Goal: Task Accomplishment & Management: Use online tool/utility

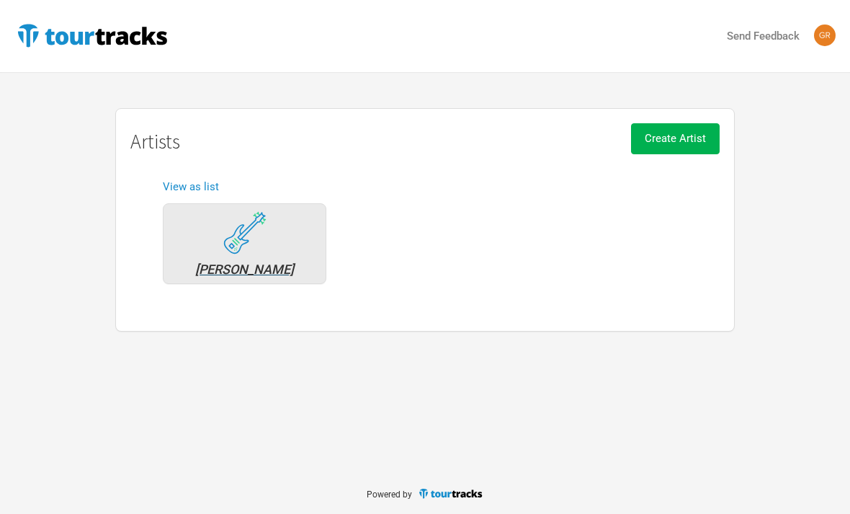
click at [208, 251] on div "[PERSON_NAME]" at bounding box center [245, 243] width 164 height 81
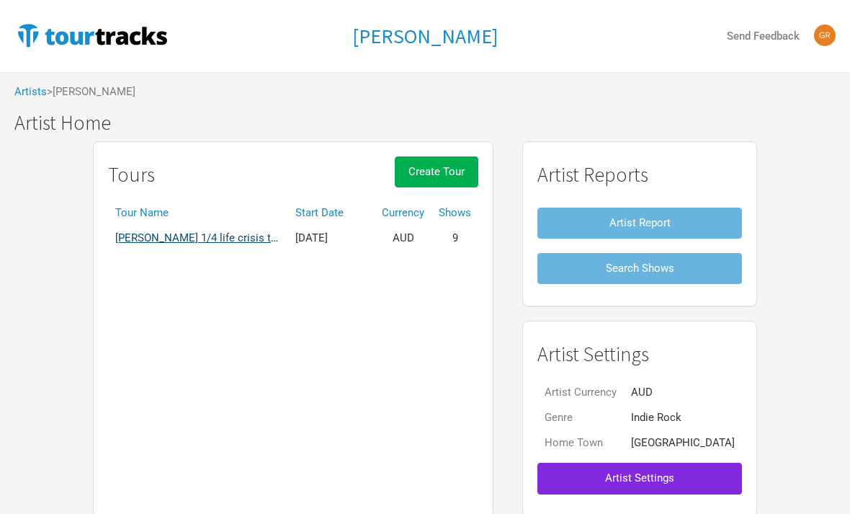
click at [234, 234] on link "[PERSON_NAME] 1/4 life crisis tour" at bounding box center [200, 237] width 171 height 13
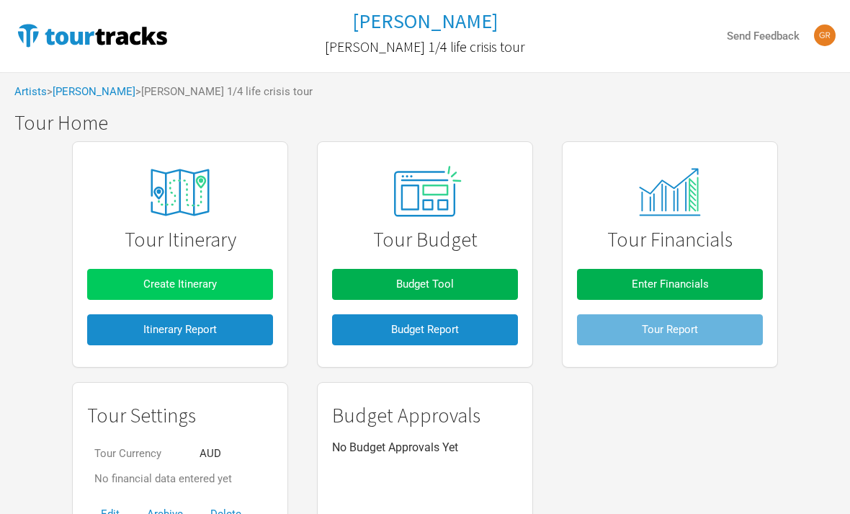
click at [192, 281] on span "Create Itinerary" at bounding box center [179, 283] width 73 height 13
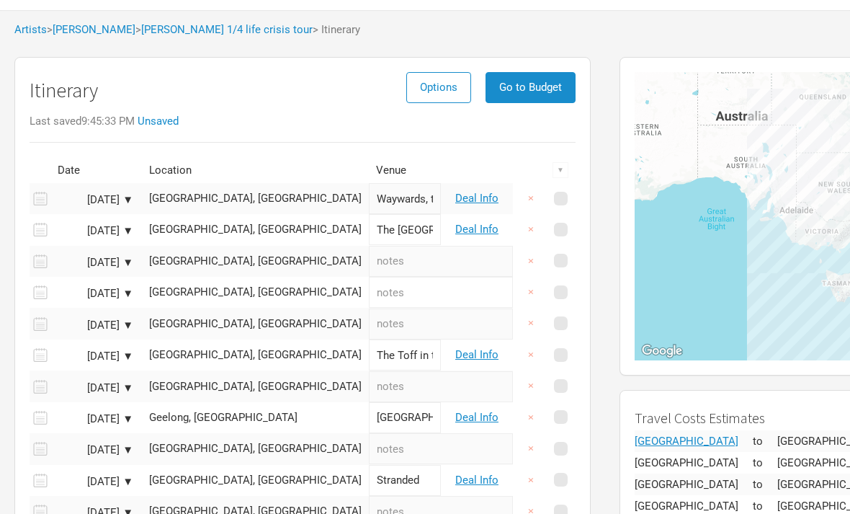
scroll to position [62, 0]
click at [560, 201] on span at bounding box center [561, 199] width 14 height 14
click at [576, 201] on input "checkbox" at bounding box center [580, 199] width 9 height 9
checkbox input "true"
click at [540, 227] on button "×" at bounding box center [530, 229] width 33 height 31
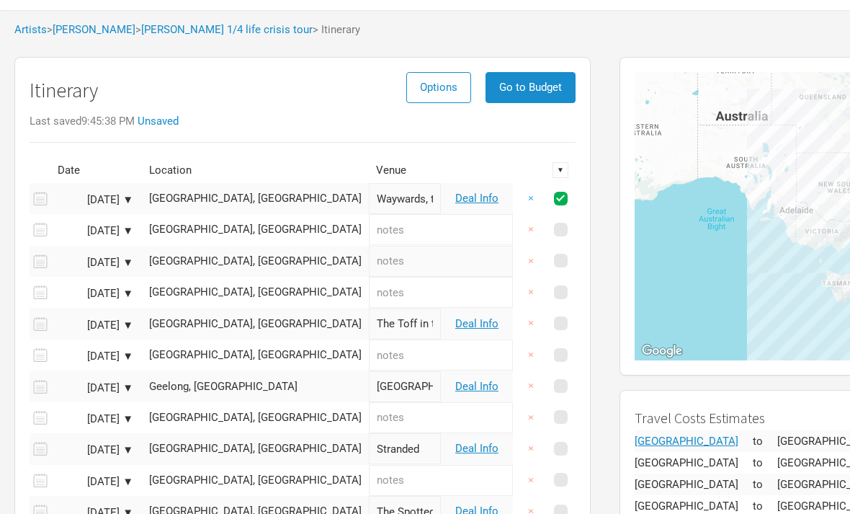
click at [534, 202] on button "×" at bounding box center [530, 198] width 33 height 31
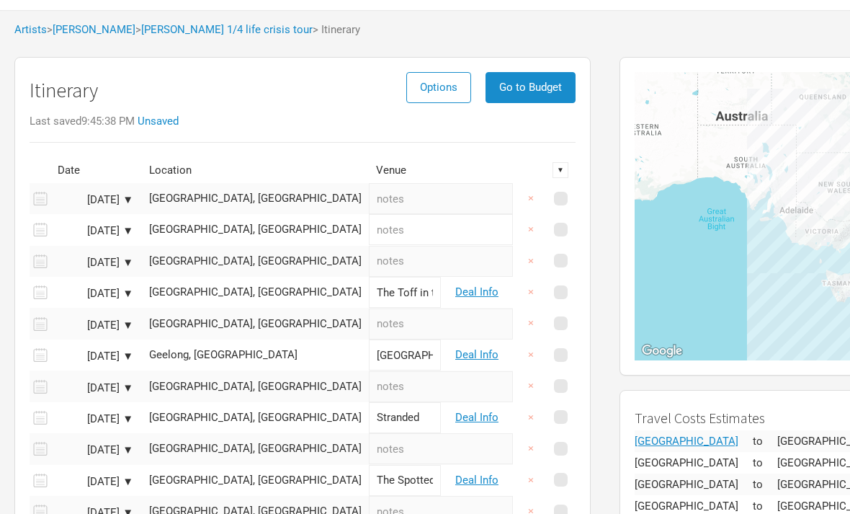
click at [534, 202] on button "×" at bounding box center [530, 198] width 33 height 31
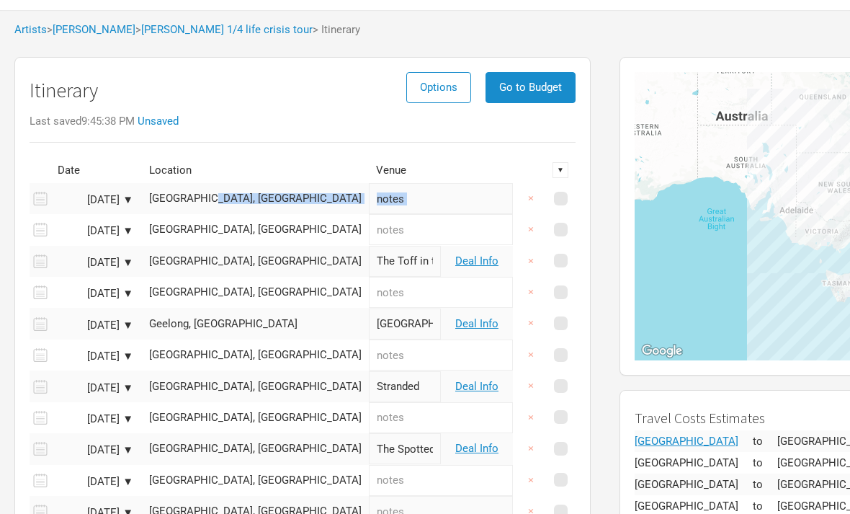
click at [534, 202] on button "×" at bounding box center [530, 198] width 33 height 31
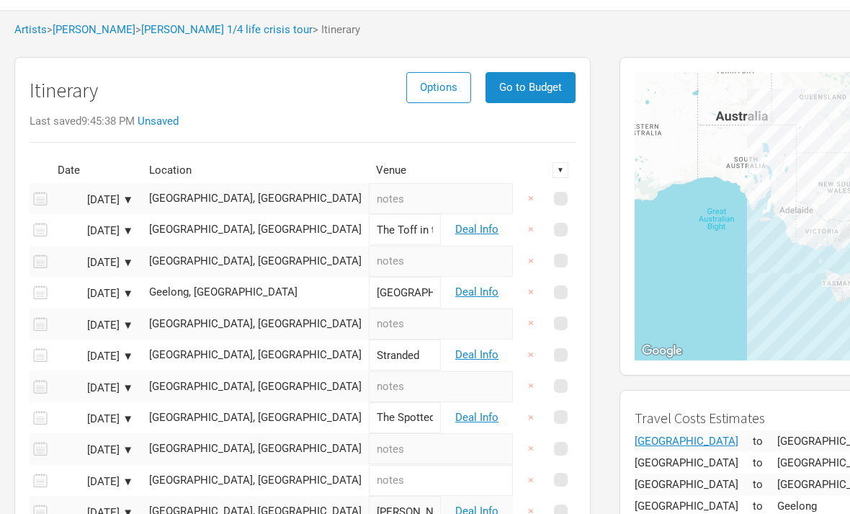
click at [534, 202] on button "×" at bounding box center [530, 198] width 33 height 31
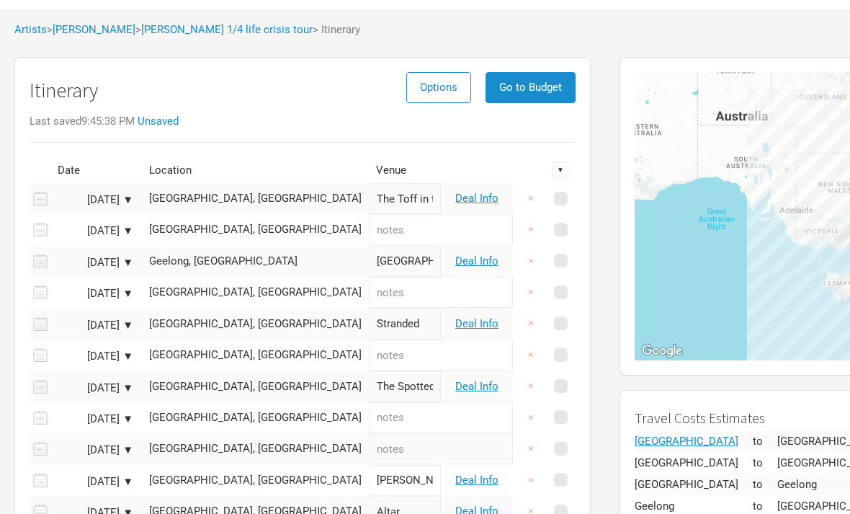
click at [534, 202] on button "×" at bounding box center [530, 198] width 33 height 31
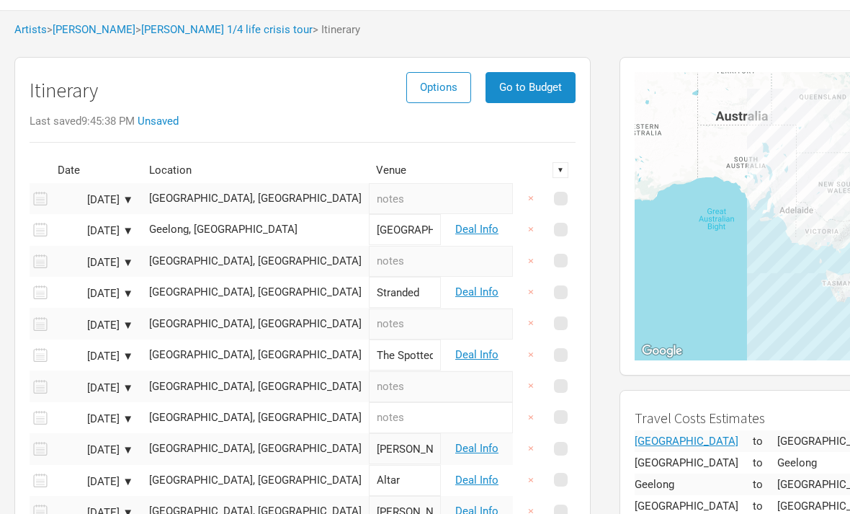
click at [534, 202] on button "×" at bounding box center [530, 198] width 33 height 31
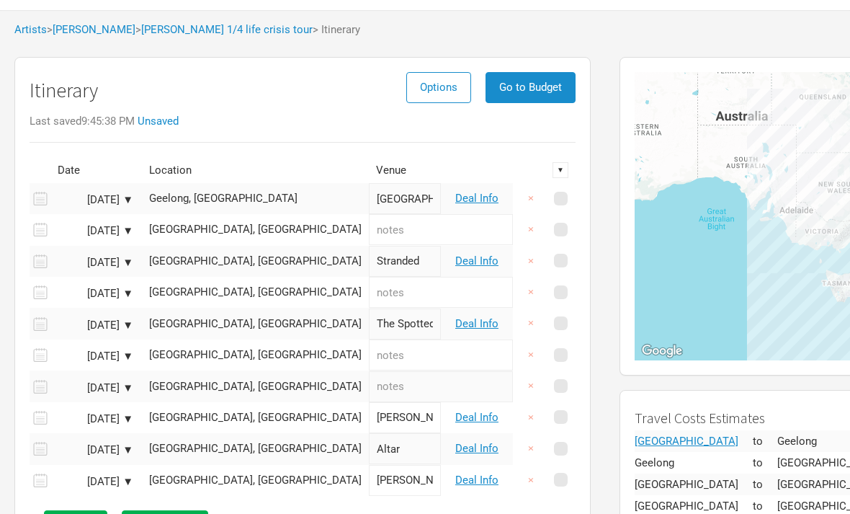
click at [534, 202] on button "×" at bounding box center [530, 198] width 33 height 31
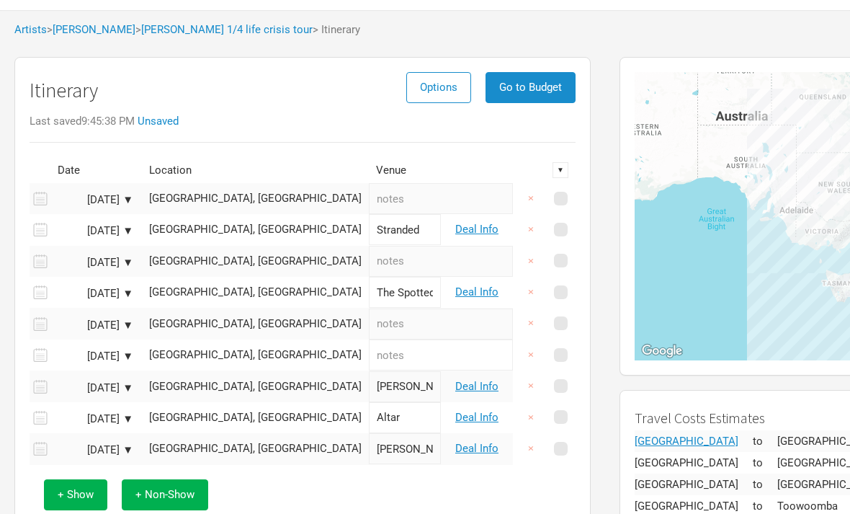
click at [534, 202] on button "×" at bounding box center [530, 198] width 33 height 31
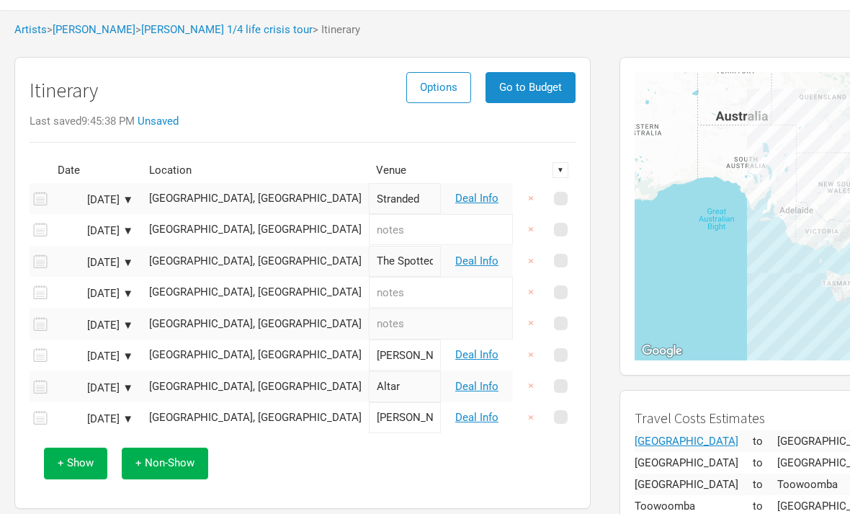
click at [534, 202] on button "×" at bounding box center [530, 198] width 33 height 31
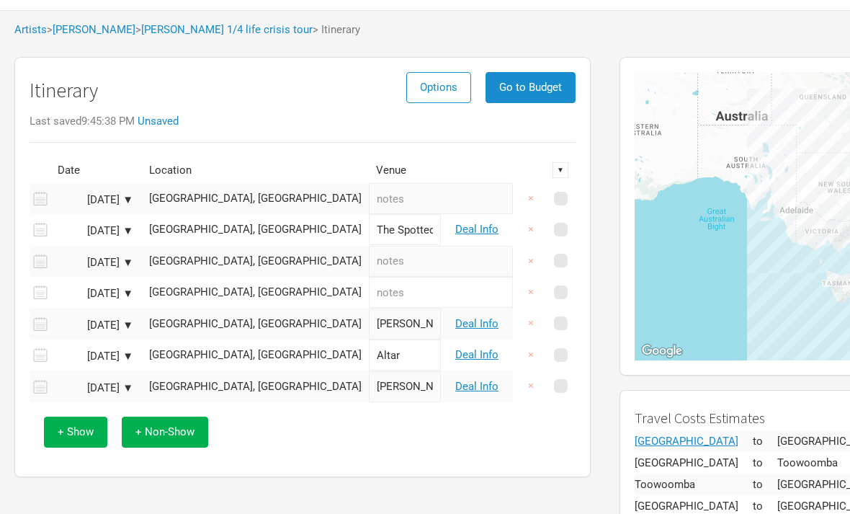
click at [534, 202] on button "×" at bounding box center [530, 198] width 33 height 31
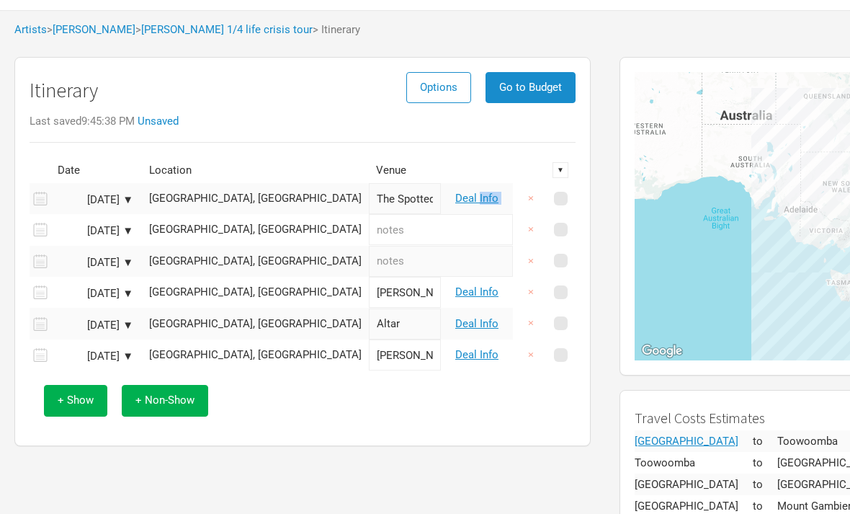
click at [534, 202] on button "×" at bounding box center [530, 198] width 33 height 31
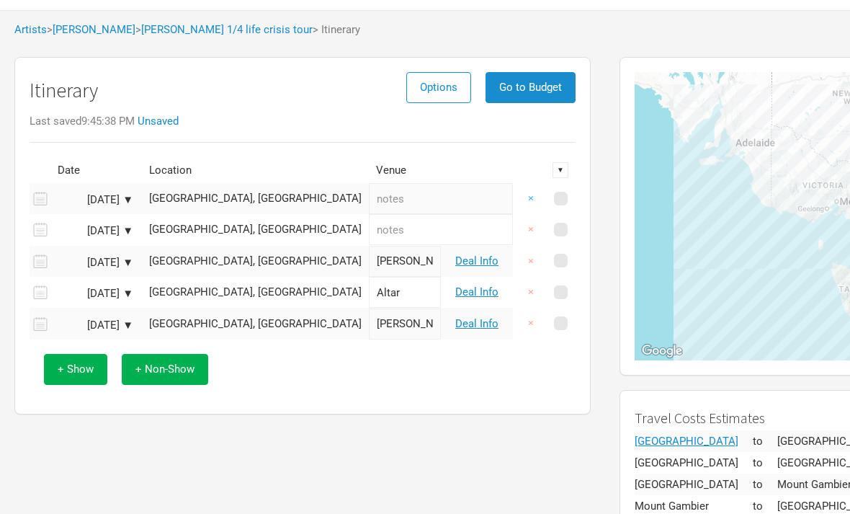
click at [534, 202] on button "×" at bounding box center [530, 198] width 33 height 31
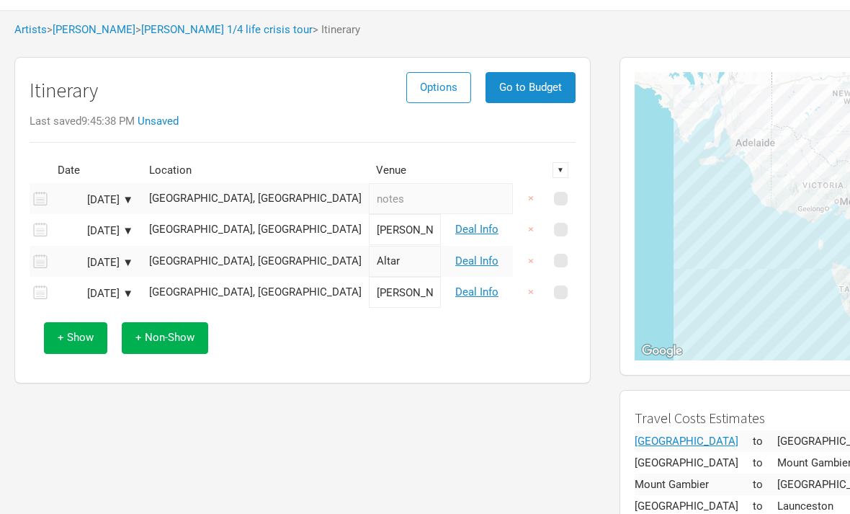
click at [534, 202] on button "×" at bounding box center [530, 198] width 33 height 31
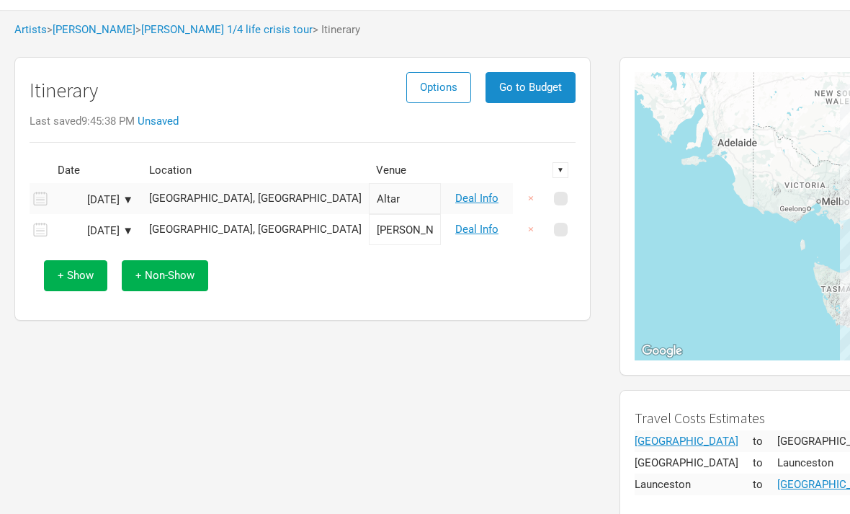
click at [534, 202] on button "×" at bounding box center [530, 198] width 33 height 31
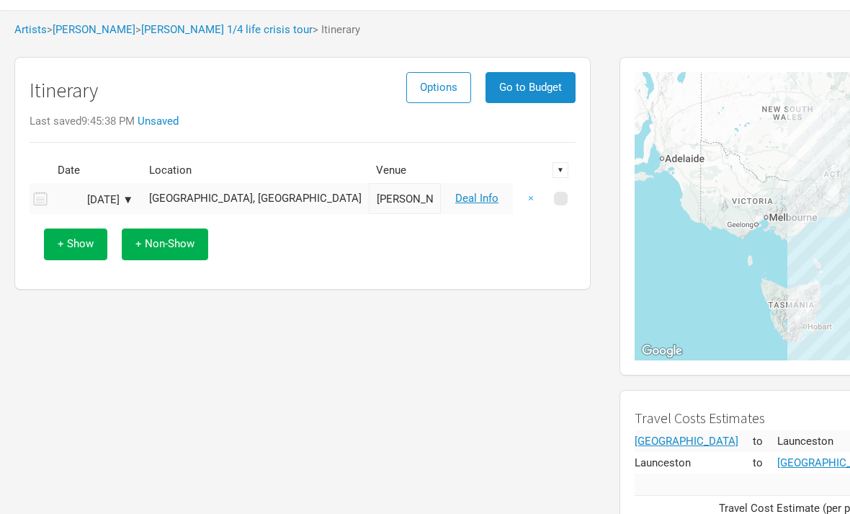
click at [532, 201] on button "×" at bounding box center [530, 198] width 33 height 31
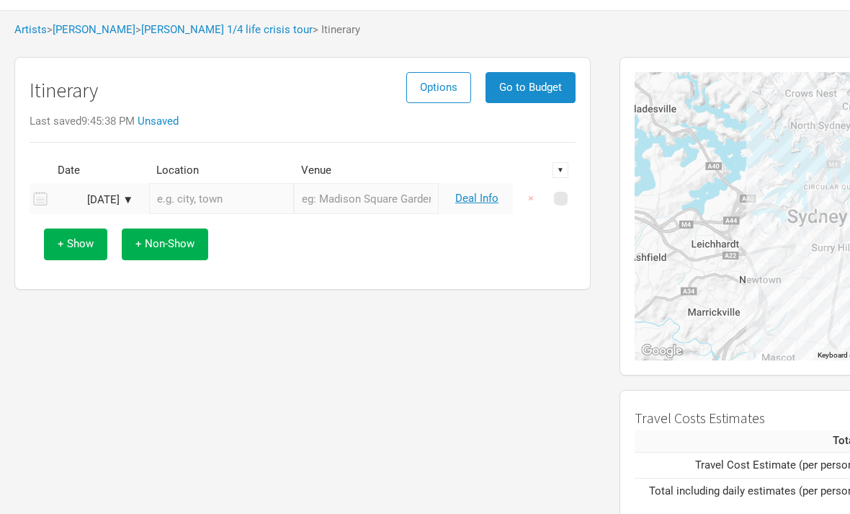
click at [532, 201] on button "×" at bounding box center [530, 198] width 33 height 31
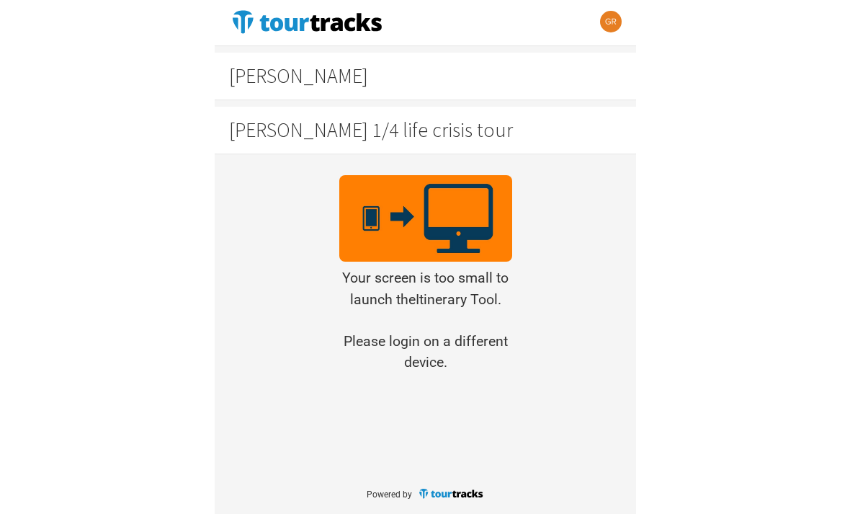
scroll to position [40, 0]
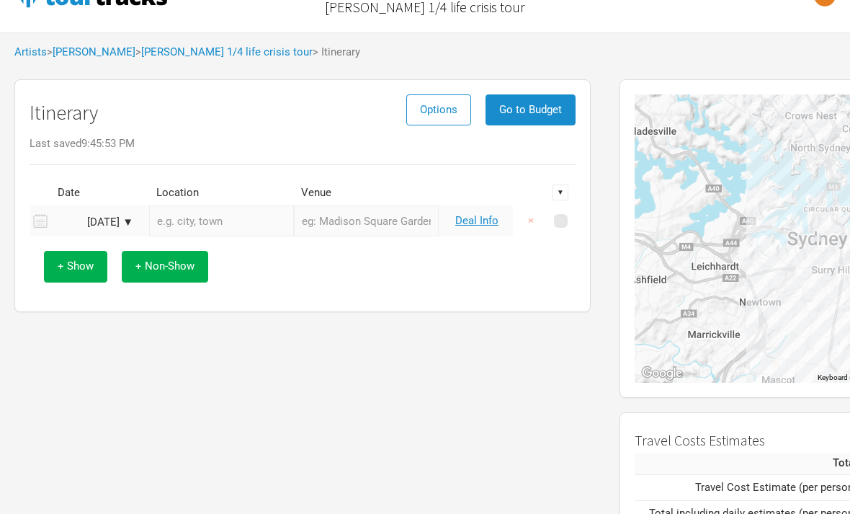
click at [84, 231] on td "[DATE] ▼" at bounding box center [97, 220] width 94 height 31
click at [89, 223] on div "[DATE] ▼" at bounding box center [93, 222] width 79 height 11
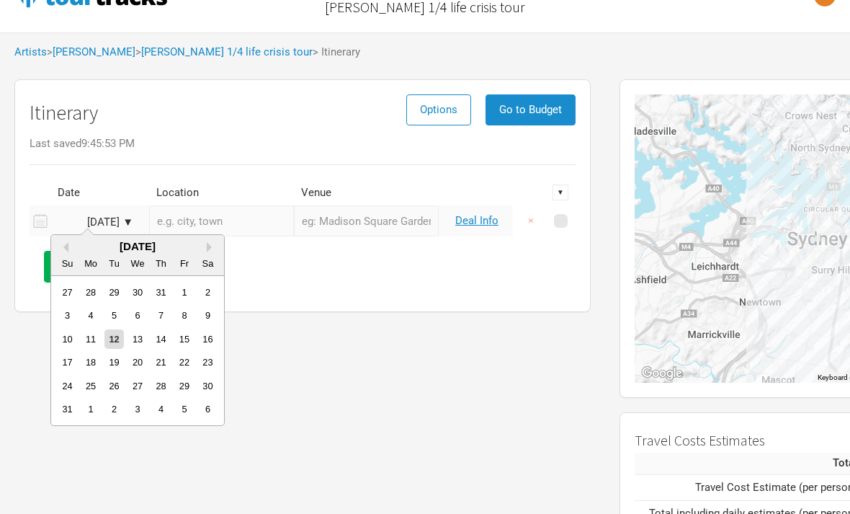
click at [203, 259] on div "Sa" at bounding box center [207, 263] width 19 height 19
click at [215, 239] on div "[DATE] Su Mo Tu We Th Fr Sa" at bounding box center [137, 255] width 173 height 41
click at [210, 246] on button "Next Month" at bounding box center [212, 247] width 10 height 10
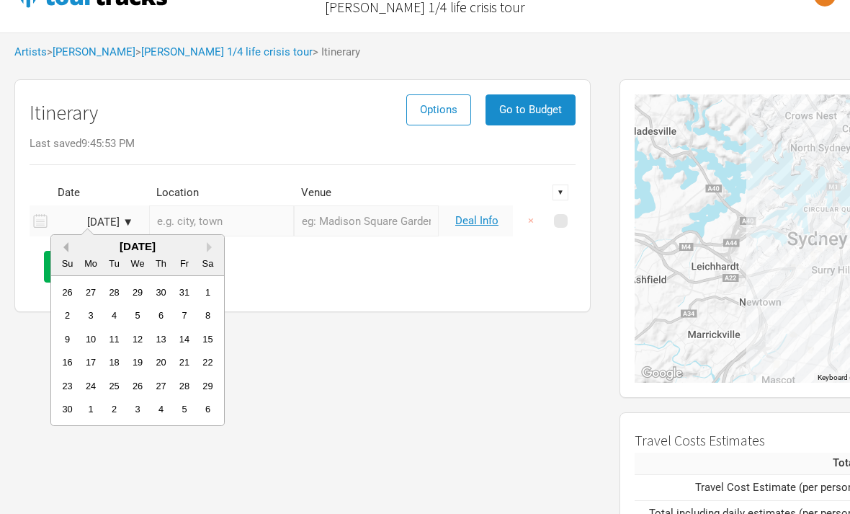
click at [64, 251] on button "Previous Month" at bounding box center [63, 247] width 10 height 10
click at [184, 383] on div "31" at bounding box center [183, 385] width 19 height 19
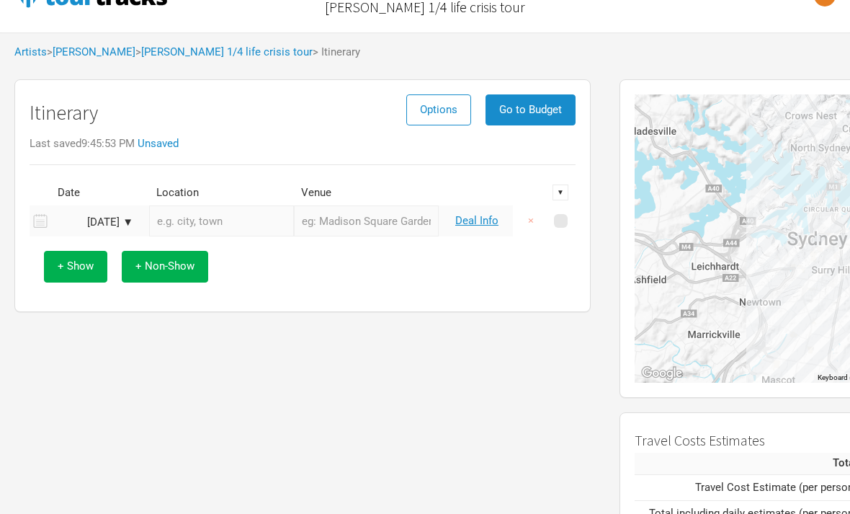
click at [215, 221] on input "text" at bounding box center [221, 220] width 145 height 31
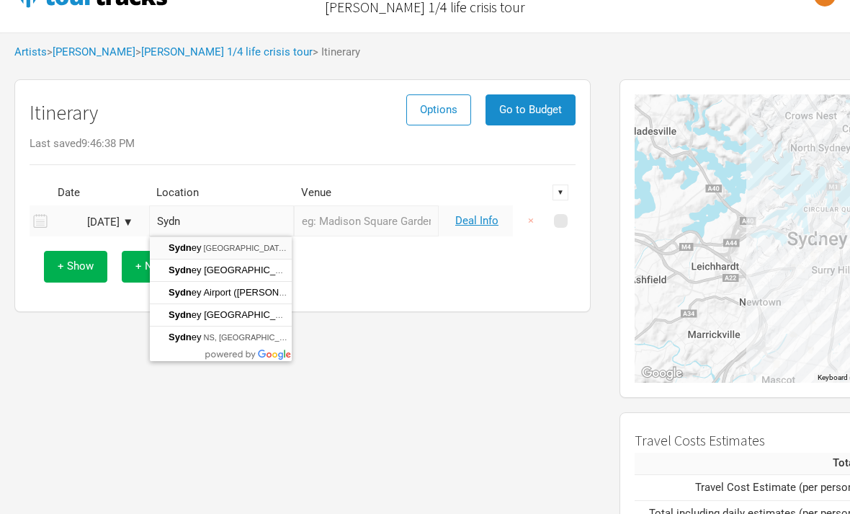
type input "[GEOGRAPHIC_DATA] [GEOGRAPHIC_DATA], [GEOGRAPHIC_DATA]"
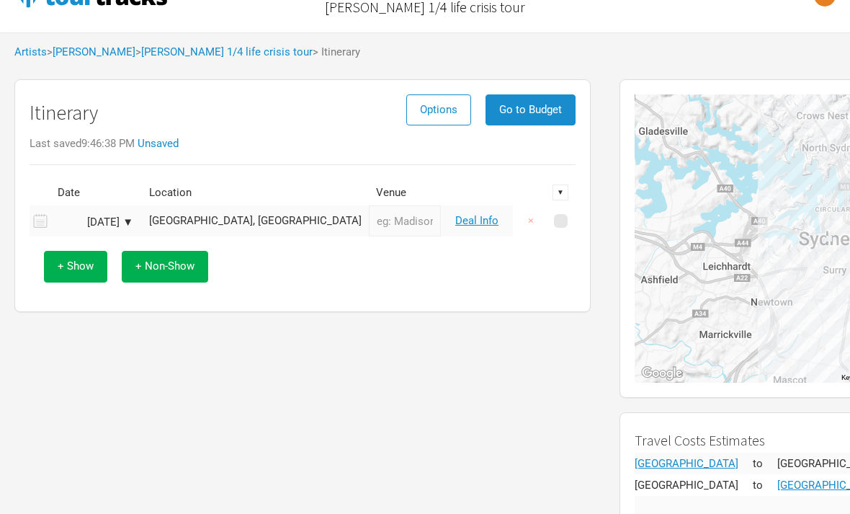
click at [369, 231] on input "text" at bounding box center [405, 220] width 72 height 31
type input "The Vanguard"
click at [129, 274] on button "+ Non-Show" at bounding box center [165, 266] width 86 height 31
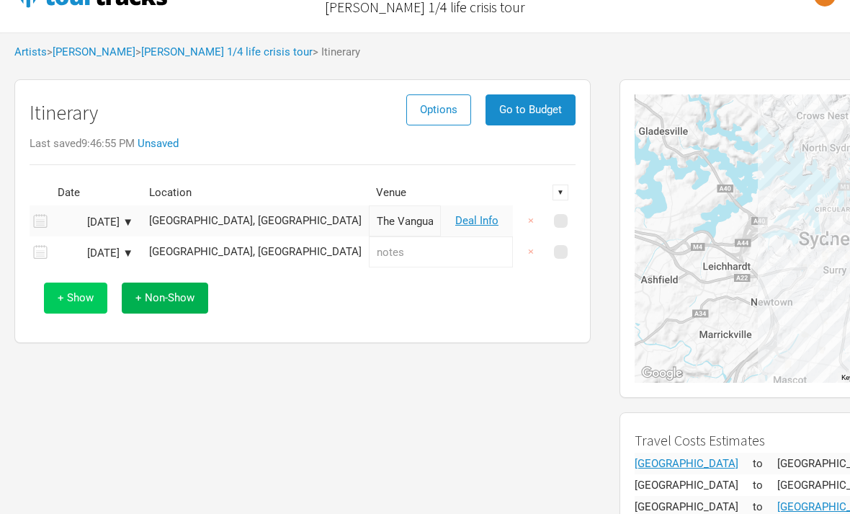
click at [75, 300] on span "+ Show" at bounding box center [76, 297] width 36 height 13
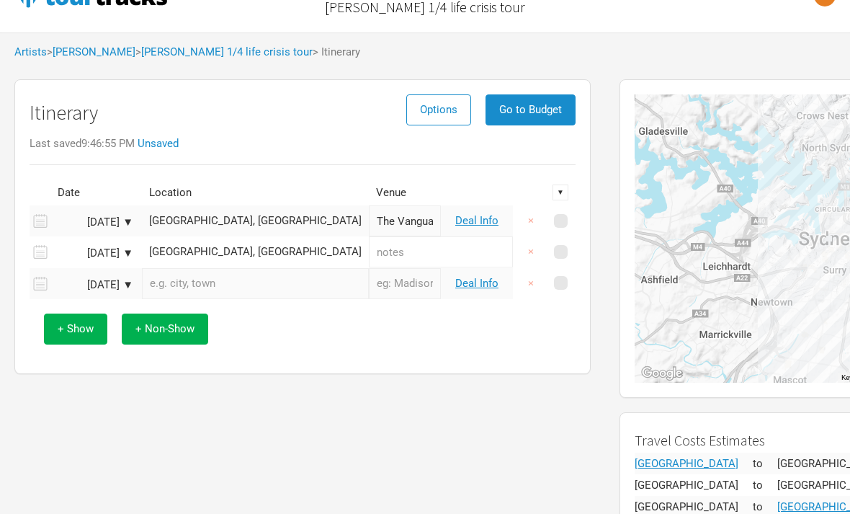
click at [165, 283] on input "text" at bounding box center [255, 283] width 227 height 31
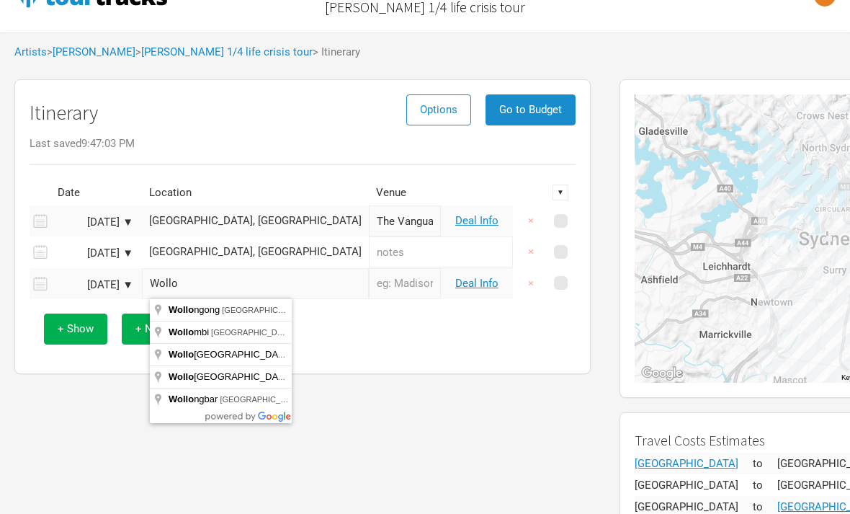
type input "Wollo"
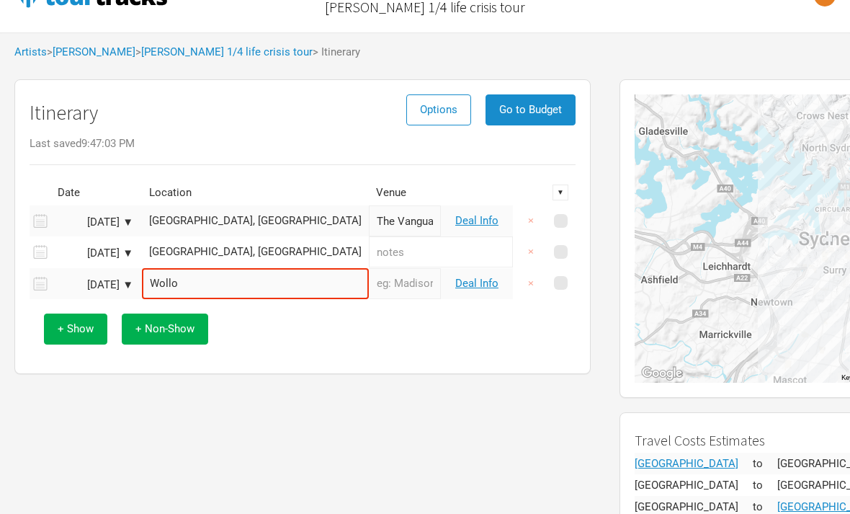
click at [193, 307] on div "+ Show + Non-Show" at bounding box center [303, 329] width 532 height 60
click at [369, 285] on input "text" at bounding box center [405, 283] width 72 height 31
type input "[PERSON_NAME]"
click at [157, 337] on button "+ Non-Show" at bounding box center [165, 328] width 86 height 31
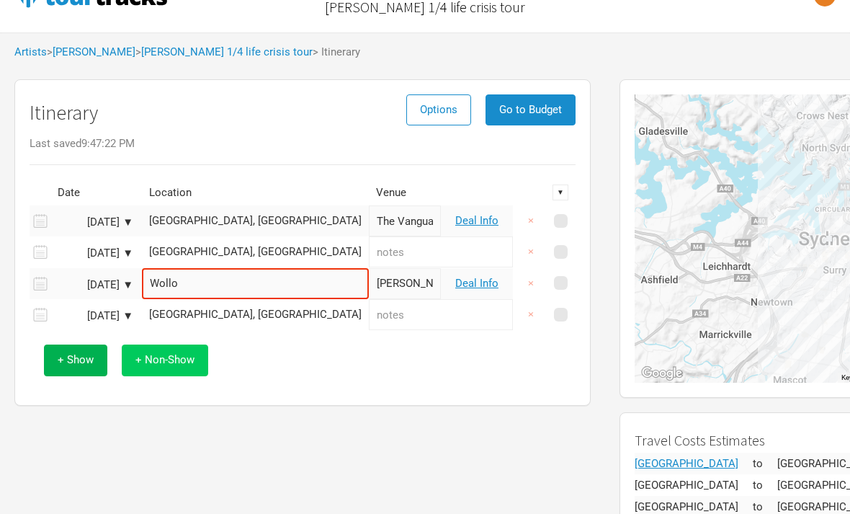
click at [163, 355] on span "+ Non-Show" at bounding box center [164, 359] width 59 height 13
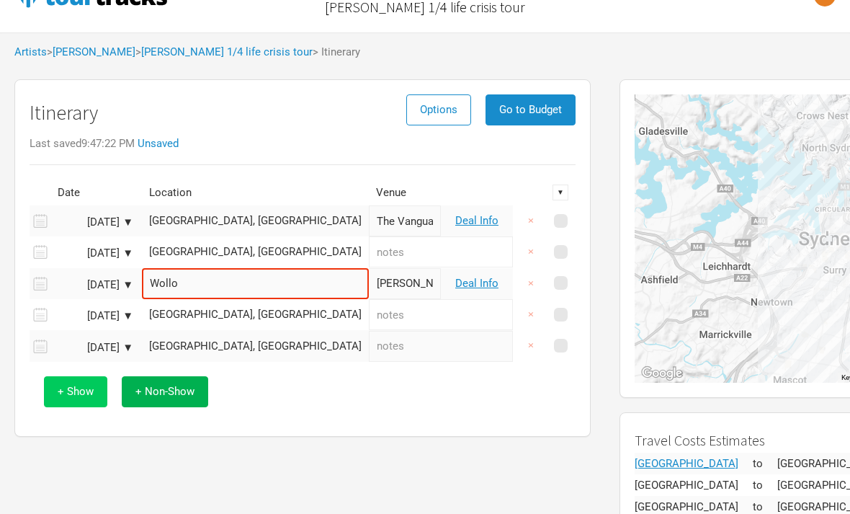
click at [66, 400] on button "+ Show" at bounding box center [75, 391] width 63 height 31
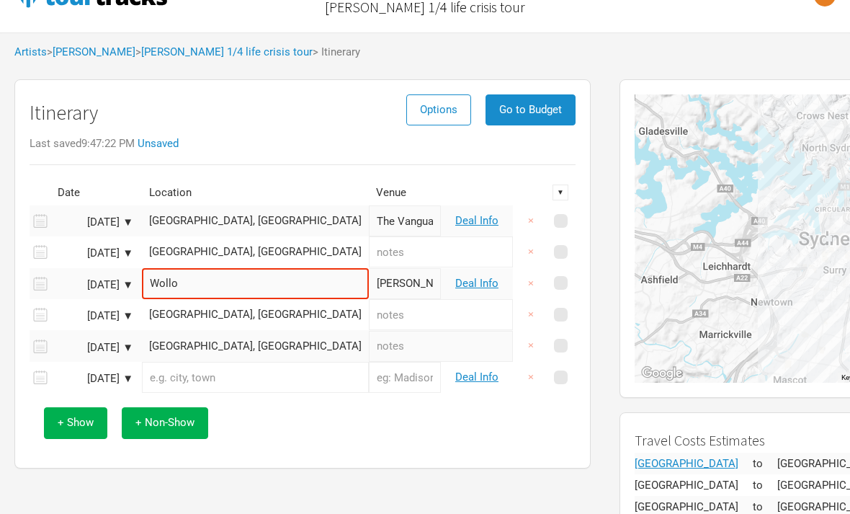
click at [210, 258] on td "[GEOGRAPHIC_DATA], [GEOGRAPHIC_DATA]" at bounding box center [255, 251] width 227 height 31
click at [202, 284] on input "Wollo" at bounding box center [255, 283] width 227 height 31
type input "[GEOGRAPHIC_DATA] [GEOGRAPHIC_DATA], [GEOGRAPHIC_DATA]"
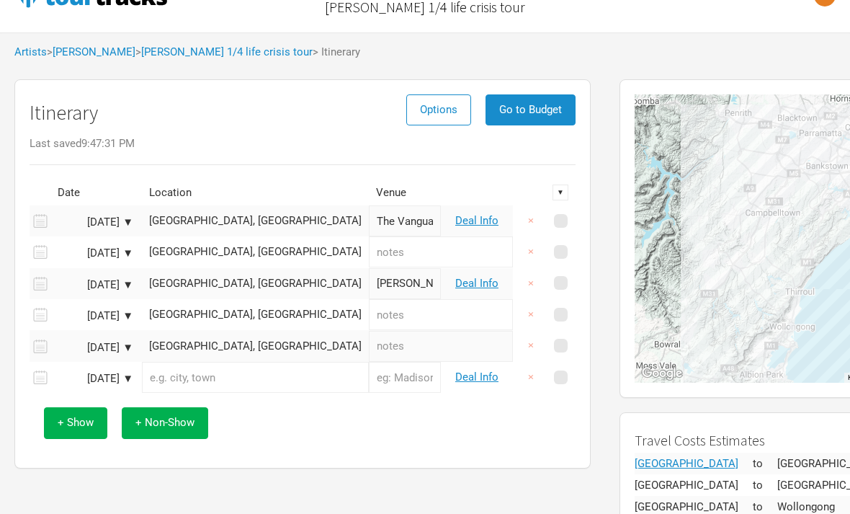
click at [210, 382] on input "text" at bounding box center [255, 377] width 227 height 31
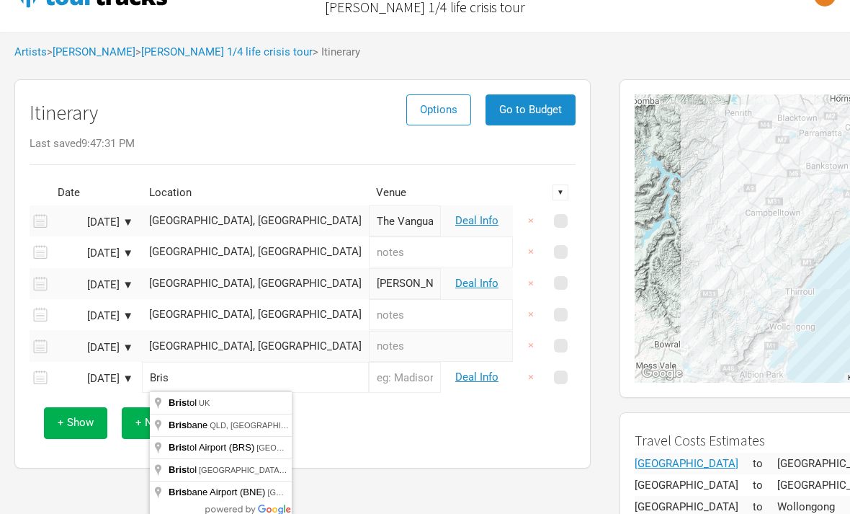
click at [0, 0] on html "[PERSON_NAME] [PERSON_NAME] 1/4 life crisis tour Send Feedback Artists > [PERSO…" at bounding box center [425, 339] width 850 height 759
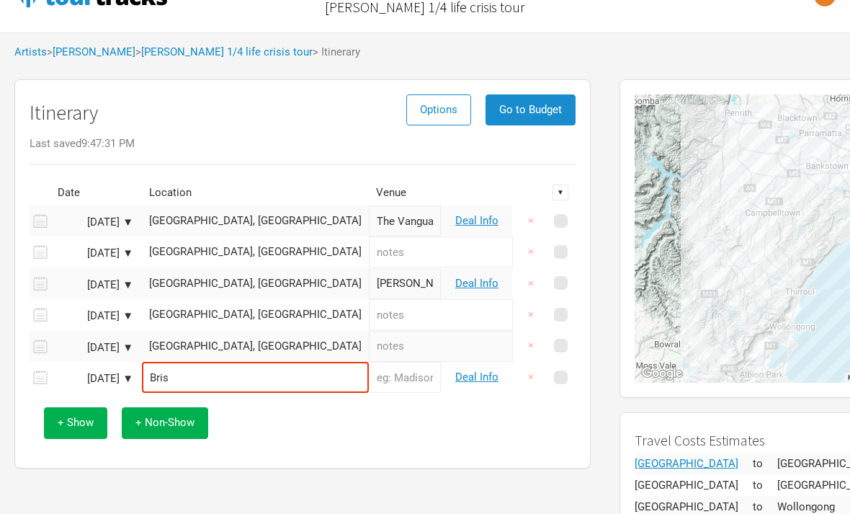
click at [241, 426] on div "+ Show + Non-Show" at bounding box center [303, 423] width 532 height 60
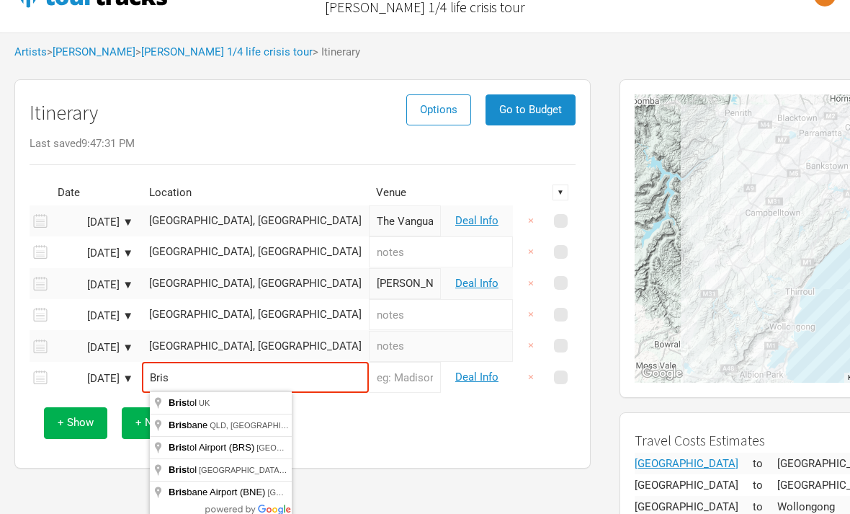
click at [203, 373] on input "Bris" at bounding box center [255, 377] width 227 height 31
type input "Brisbane [GEOGRAPHIC_DATA], [GEOGRAPHIC_DATA]"
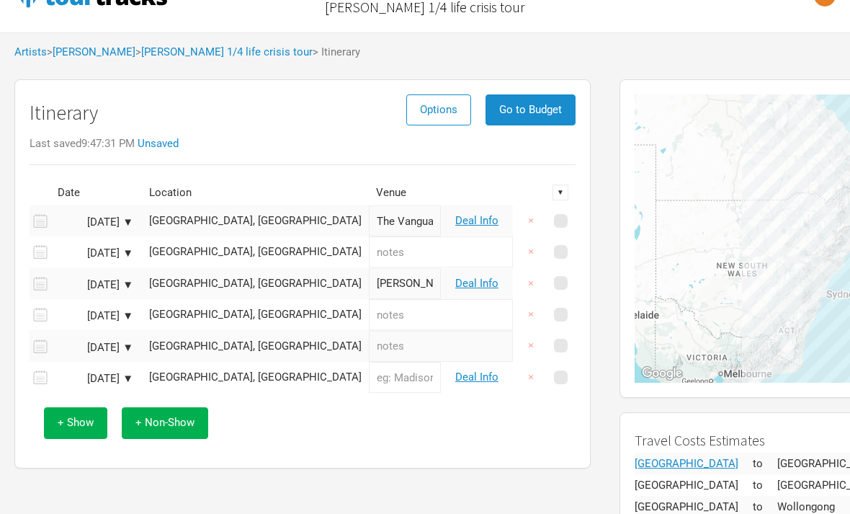
click at [375, 375] on input "text" at bounding box center [405, 377] width 72 height 31
type input "Black Bear Lodge"
click at [169, 416] on span "+ Non-Show" at bounding box center [164, 422] width 59 height 13
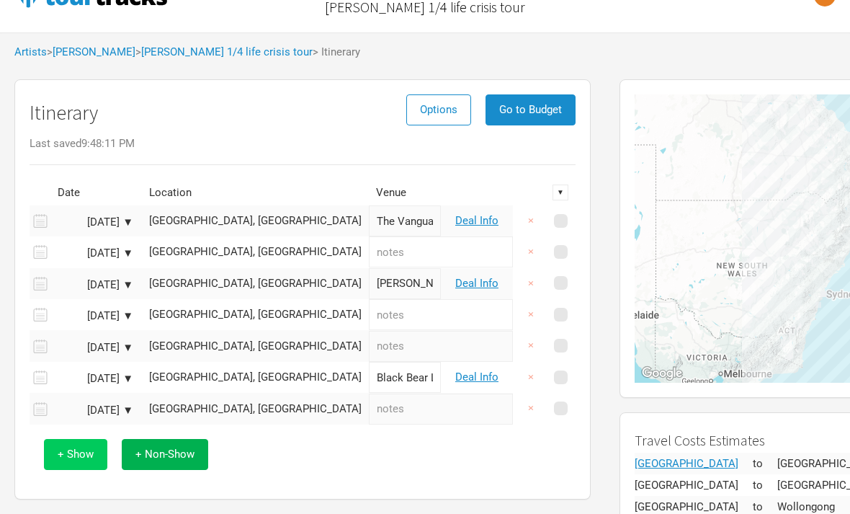
click at [72, 440] on button "+ Show" at bounding box center [75, 454] width 63 height 31
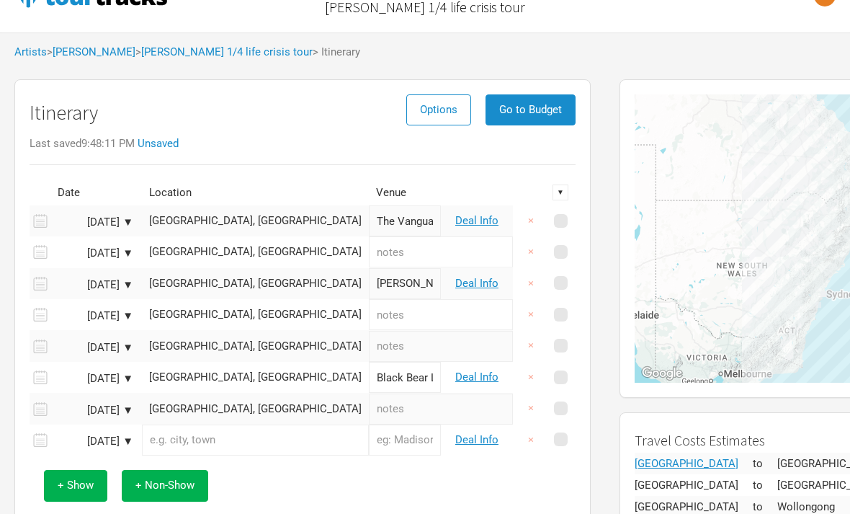
click at [186, 436] on input "text" at bounding box center [255, 439] width 227 height 31
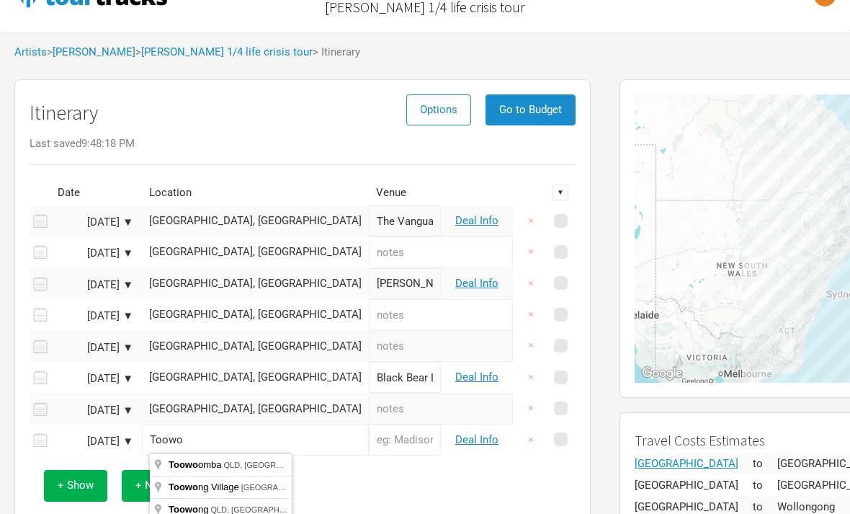
click at [0, 0] on html "[PERSON_NAME] [PERSON_NAME] 1/4 life crisis tour Send Feedback Artists > [PERSO…" at bounding box center [425, 361] width 850 height 802
click at [186, 471] on button "+ Non-Show" at bounding box center [165, 485] width 86 height 31
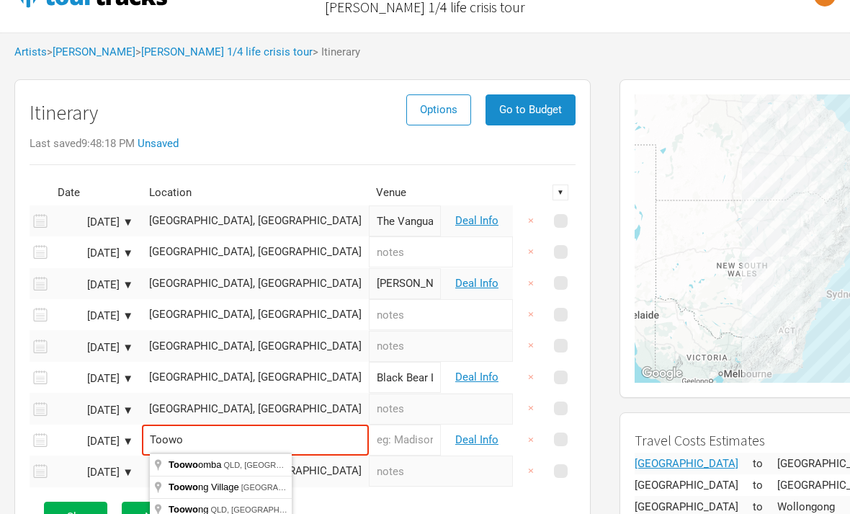
click at [213, 445] on input "Toowo" at bounding box center [255, 439] width 227 height 31
type input "Toowoomba QLD, [GEOGRAPHIC_DATA]"
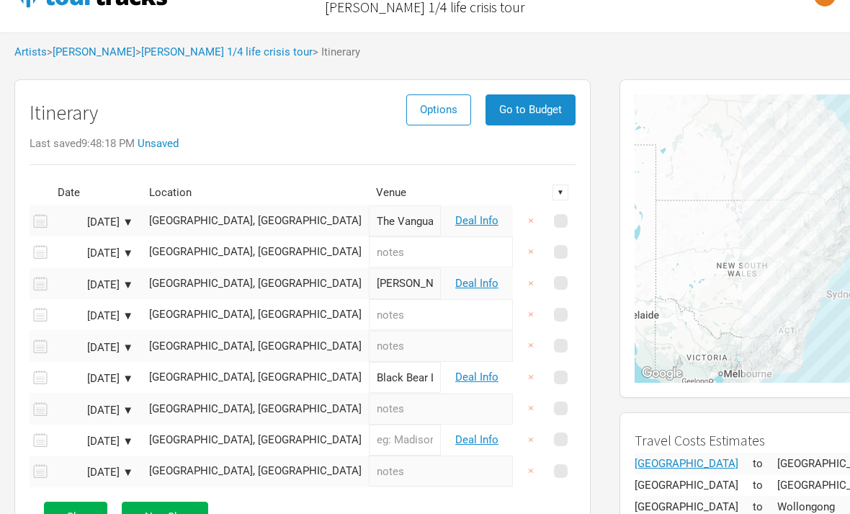
click at [369, 439] on input "text" at bounding box center [405, 439] width 72 height 31
type input "Met Hotel"
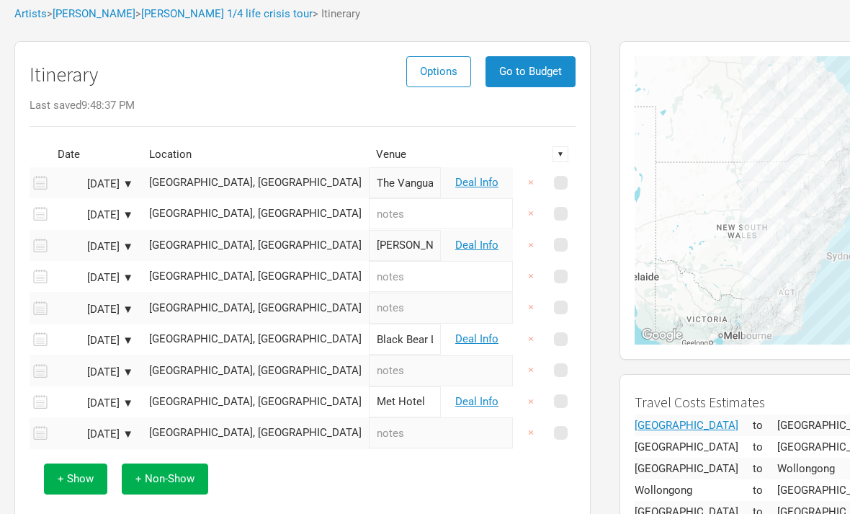
scroll to position [79, 0]
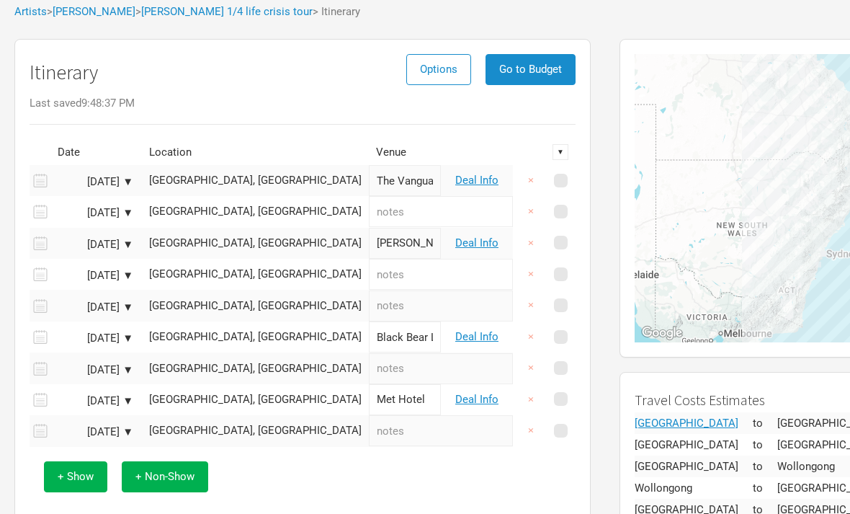
click at [117, 434] on div "[DATE] ▼" at bounding box center [93, 432] width 79 height 11
click at [92, 439] on td "[DATE] ▼" at bounding box center [93, 430] width 86 height 31
click at [189, 478] on span "+ Non-Show" at bounding box center [164, 476] width 59 height 13
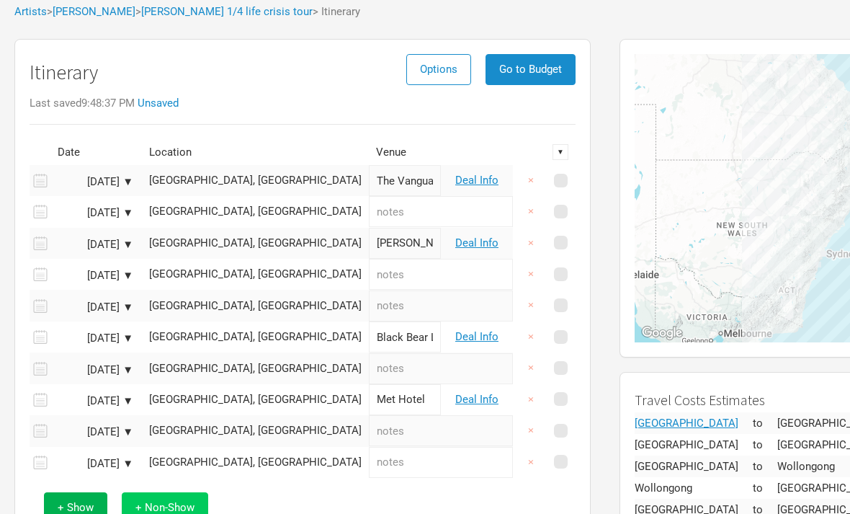
click at [177, 496] on button "+ Non-Show" at bounding box center [165, 507] width 86 height 31
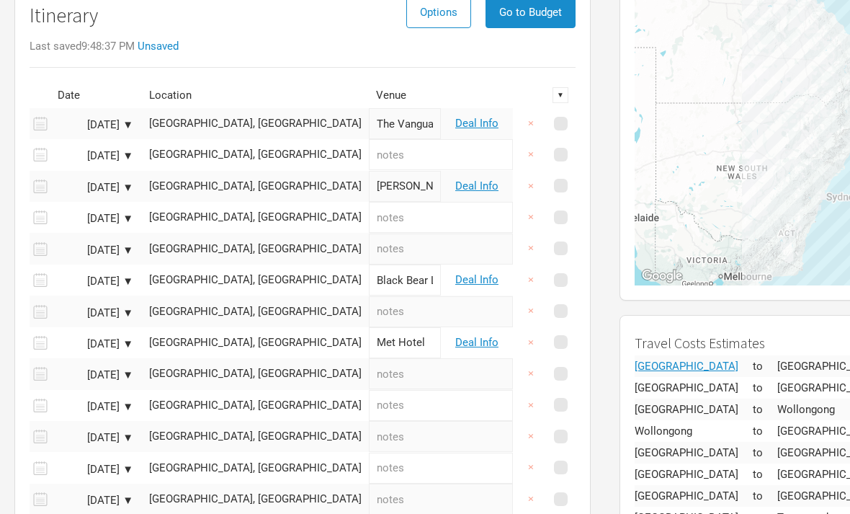
scroll to position [137, 0]
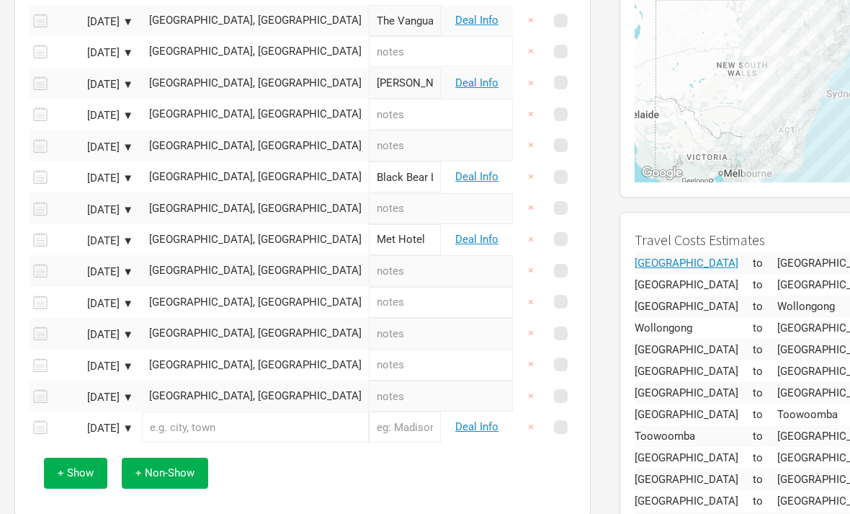
scroll to position [246, 0]
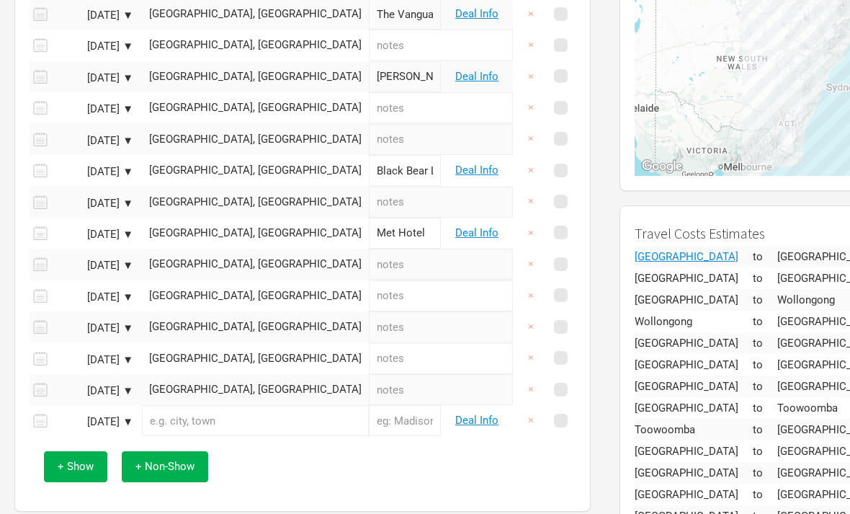
click at [369, 416] on input "text" at bounding box center [405, 420] width 72 height 31
type input "M"
click at [231, 427] on input "text" at bounding box center [255, 420] width 227 height 31
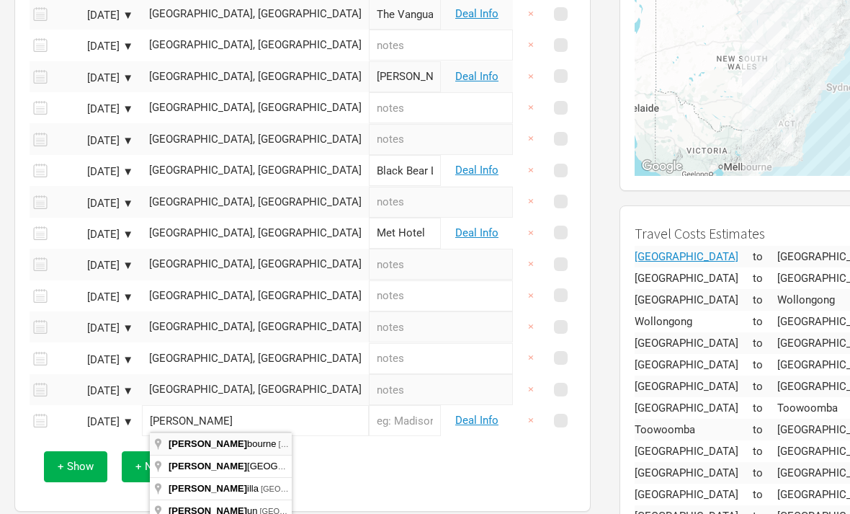
type input "[GEOGRAPHIC_DATA] [GEOGRAPHIC_DATA], [GEOGRAPHIC_DATA]"
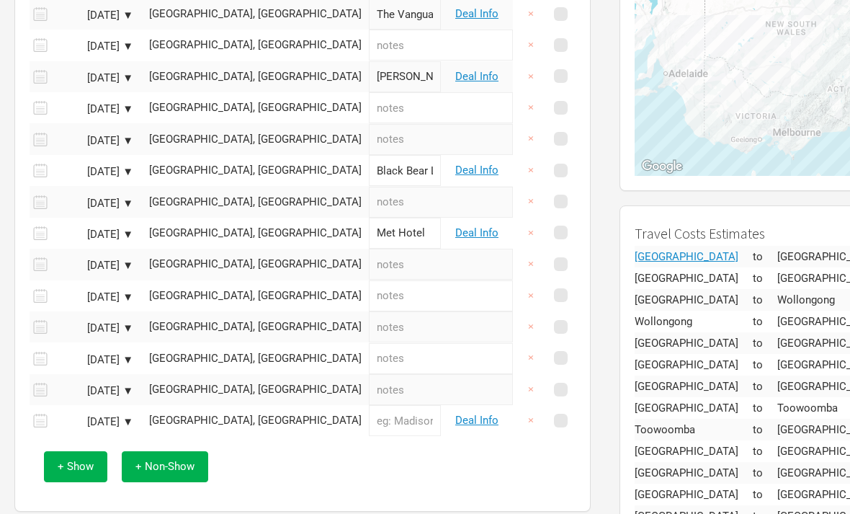
click at [369, 422] on input "text" at bounding box center [405, 420] width 72 height 31
type input "The Tote"
click at [181, 461] on span "+ Non-Show" at bounding box center [164, 466] width 59 height 13
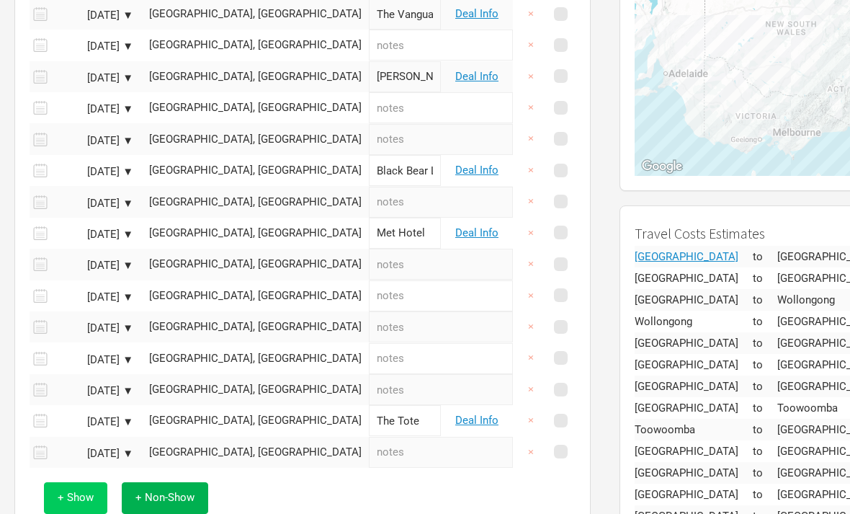
click at [101, 487] on button "+ Show" at bounding box center [75, 497] width 63 height 31
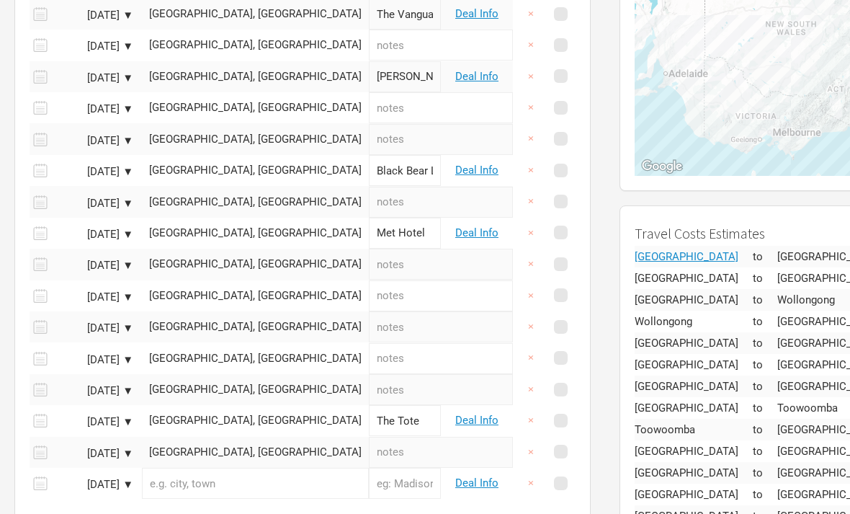
click at [223, 481] on input "text" at bounding box center [255, 483] width 227 height 31
type input "Ballarat [GEOGRAPHIC_DATA], [GEOGRAPHIC_DATA]"
click at [369, 472] on input "text" at bounding box center [405, 483] width 72 height 31
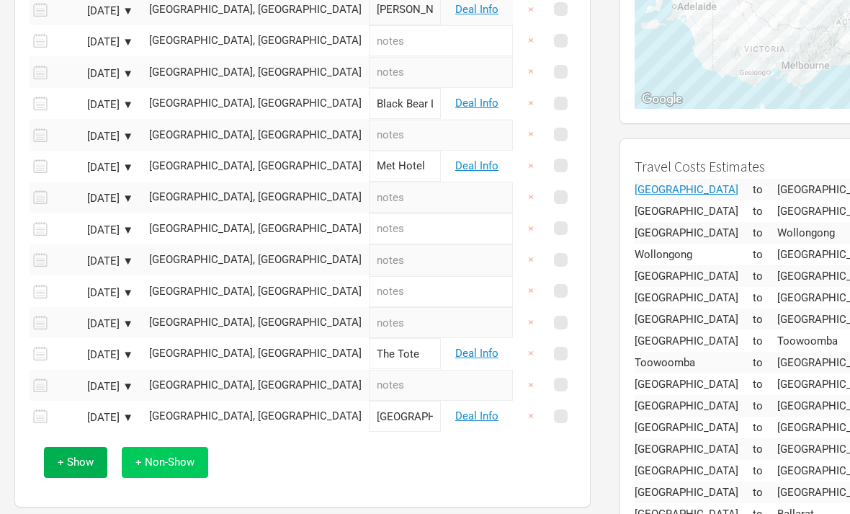
type input "[GEOGRAPHIC_DATA]"
click at [160, 463] on button "+ Non-Show" at bounding box center [165, 462] width 86 height 31
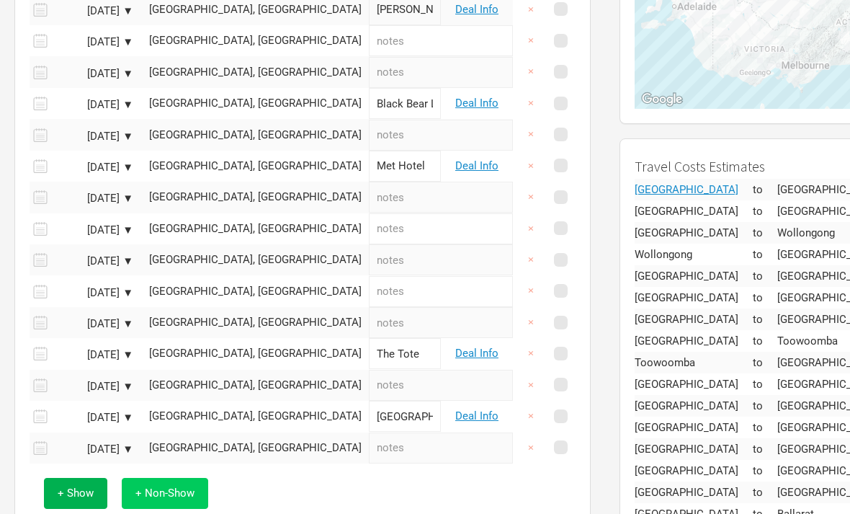
click at [159, 486] on span "+ Non-Show" at bounding box center [164, 492] width 59 height 13
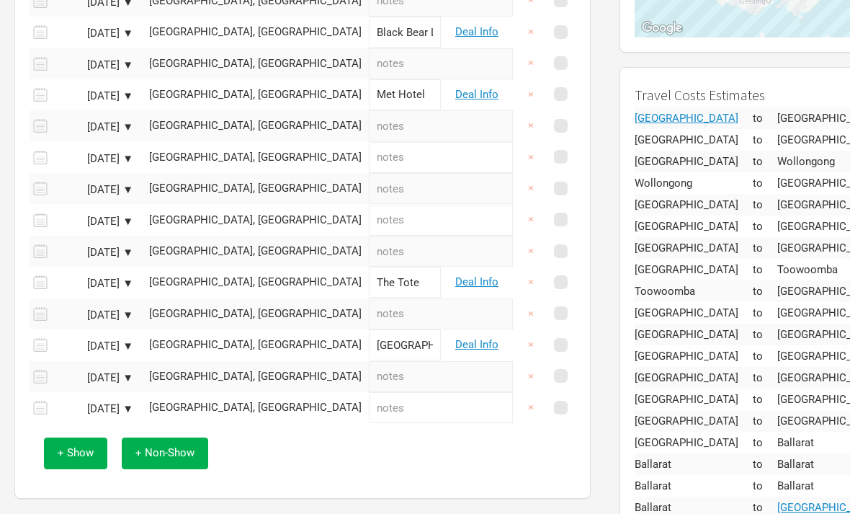
scroll to position [397, 0]
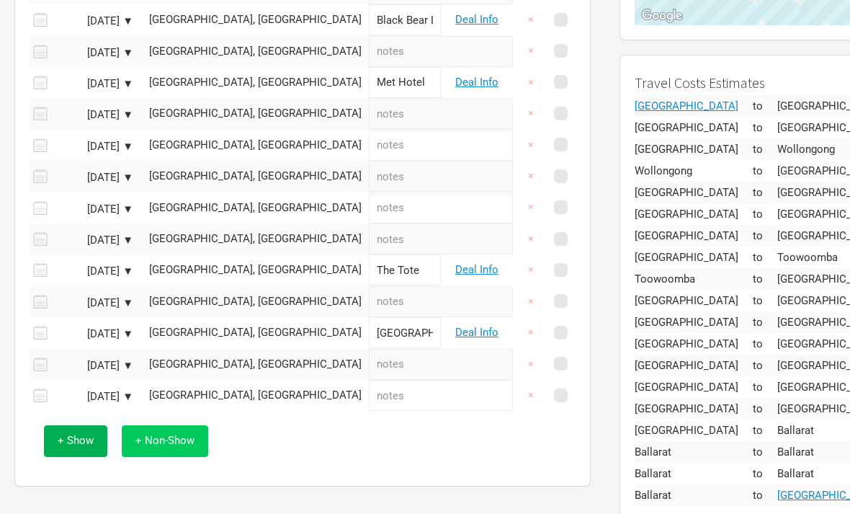
click at [167, 442] on button "+ Non-Show" at bounding box center [165, 440] width 86 height 31
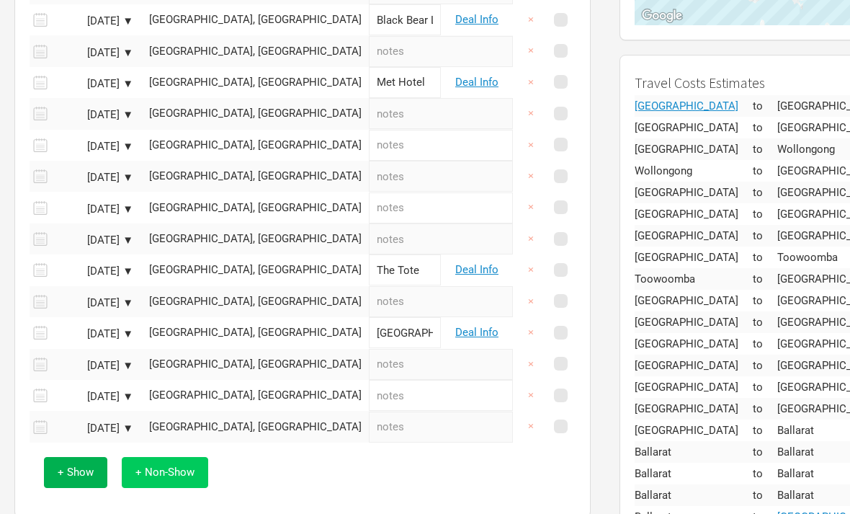
scroll to position [410, 0]
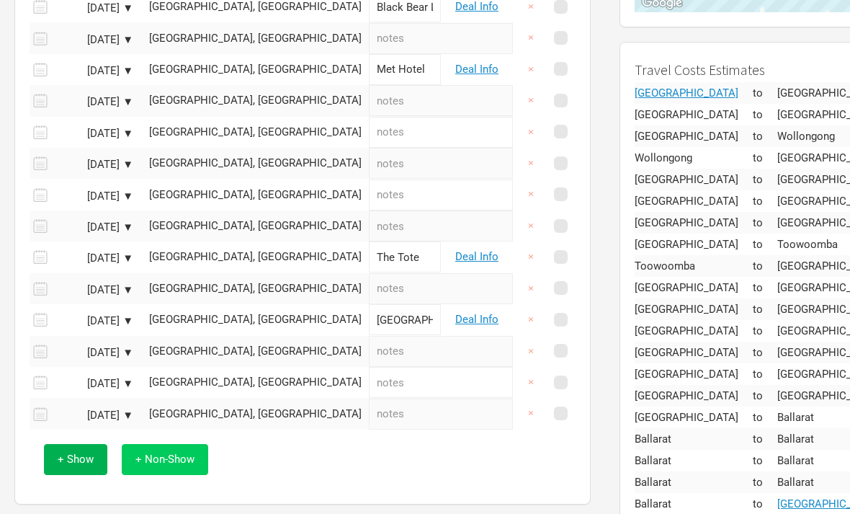
click at [164, 455] on span "+ Non-Show" at bounding box center [164, 458] width 59 height 13
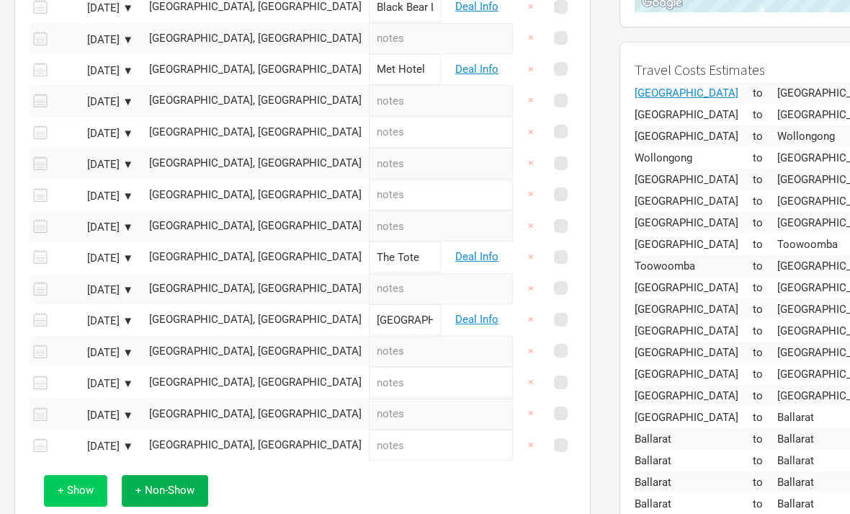
click at [89, 475] on button "+ Show" at bounding box center [75, 490] width 63 height 31
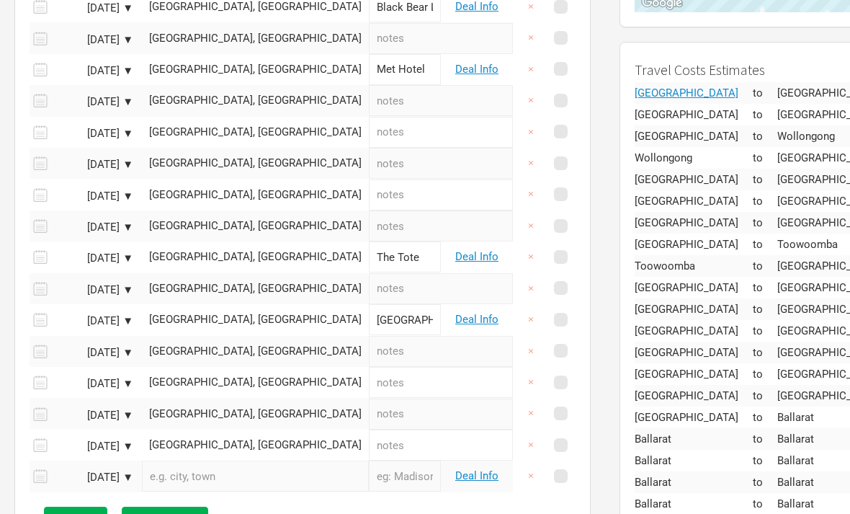
click at [215, 469] on input "text" at bounding box center [255, 475] width 227 height 31
type input "[GEOGRAPHIC_DATA] SA, [GEOGRAPHIC_DATA]"
click at [369, 466] on input "text" at bounding box center [405, 475] width 72 height 31
type input "Crown & Anchor"
click at [142, 513] on span "+ Non-Show" at bounding box center [164, 521] width 59 height 13
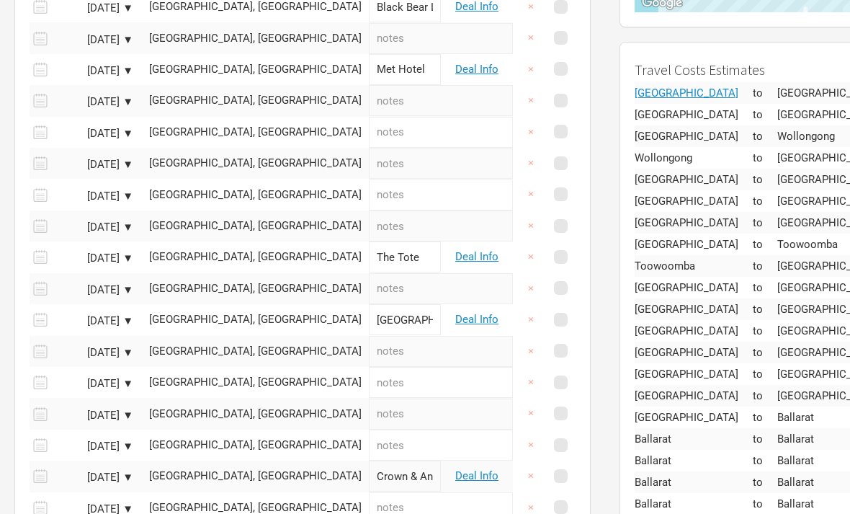
scroll to position [481, 0]
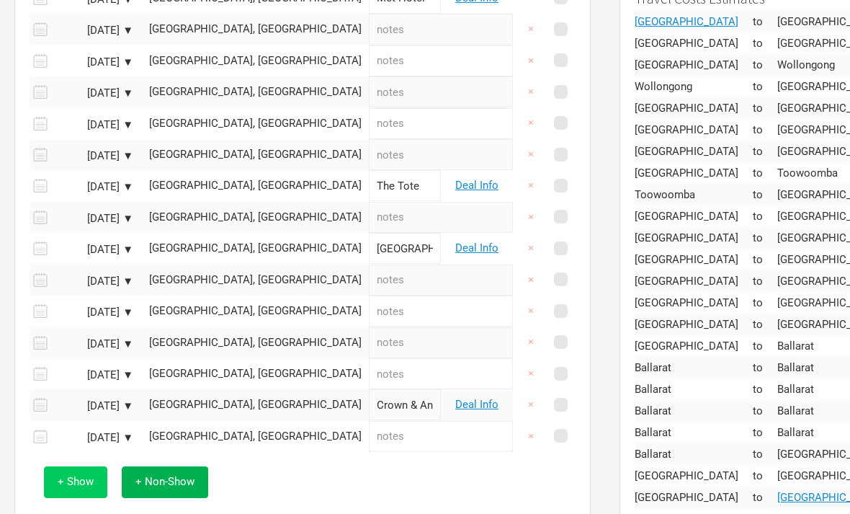
click at [79, 478] on span "+ Show" at bounding box center [76, 481] width 36 height 13
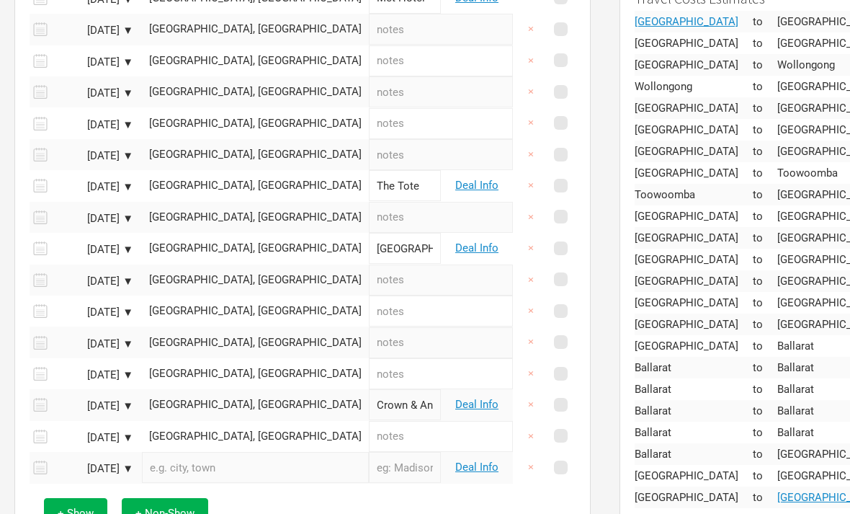
click at [204, 474] on input "text" at bounding box center [255, 467] width 227 height 31
type input "[GEOGRAPHIC_DATA] SA, [GEOGRAPHIC_DATA]"
click at [373, 466] on input "text" at bounding box center [405, 467] width 72 height 31
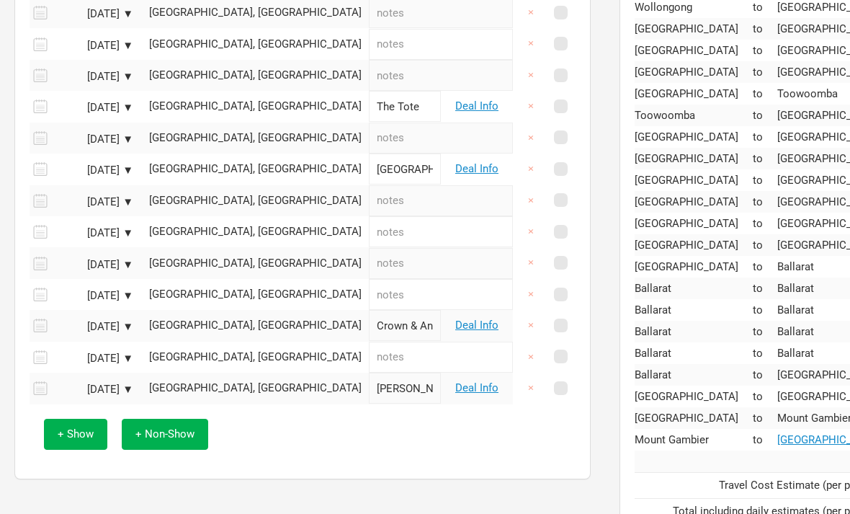
scroll to position [561, 0]
type input "[PERSON_NAME]"
click at [189, 428] on span "+ Non-Show" at bounding box center [164, 433] width 59 height 13
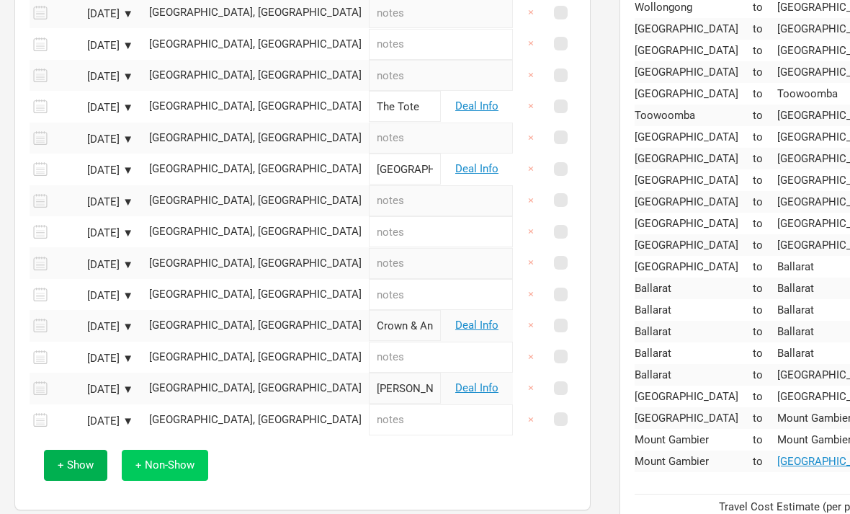
click at [164, 460] on span "+ Non-Show" at bounding box center [164, 464] width 59 height 13
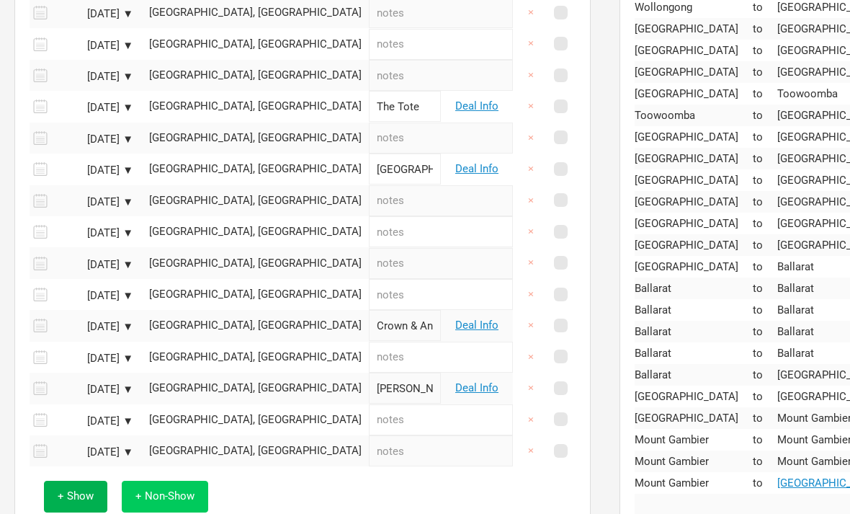
click at [164, 489] on span "+ Non-Show" at bounding box center [164, 495] width 59 height 13
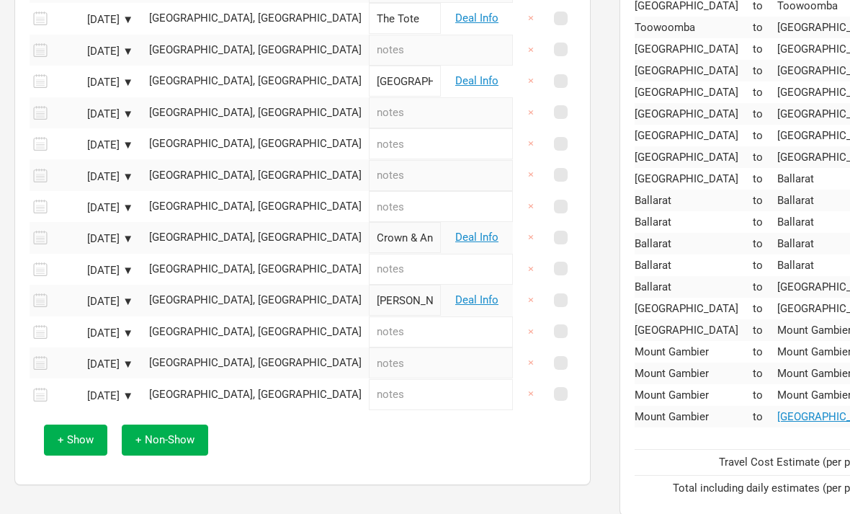
scroll to position [653, 0]
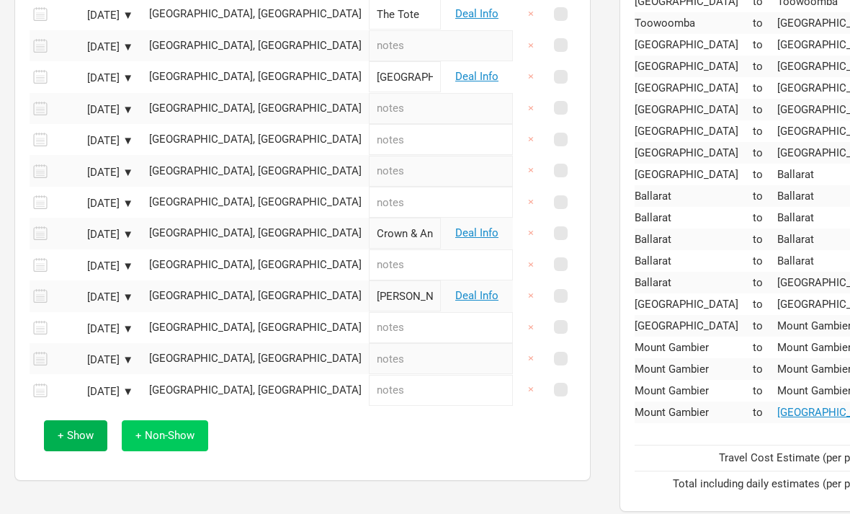
click at [157, 429] on span "+ Non-Show" at bounding box center [164, 435] width 59 height 13
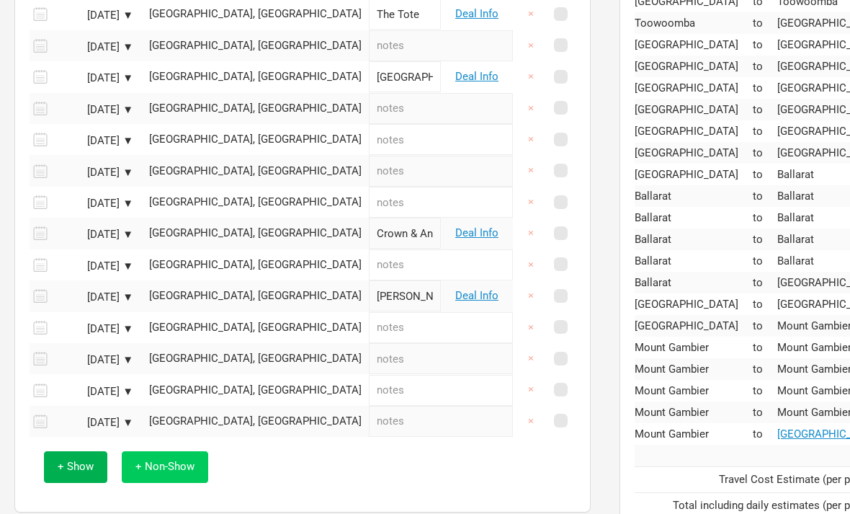
click at [161, 463] on span "+ Non-Show" at bounding box center [164, 466] width 59 height 13
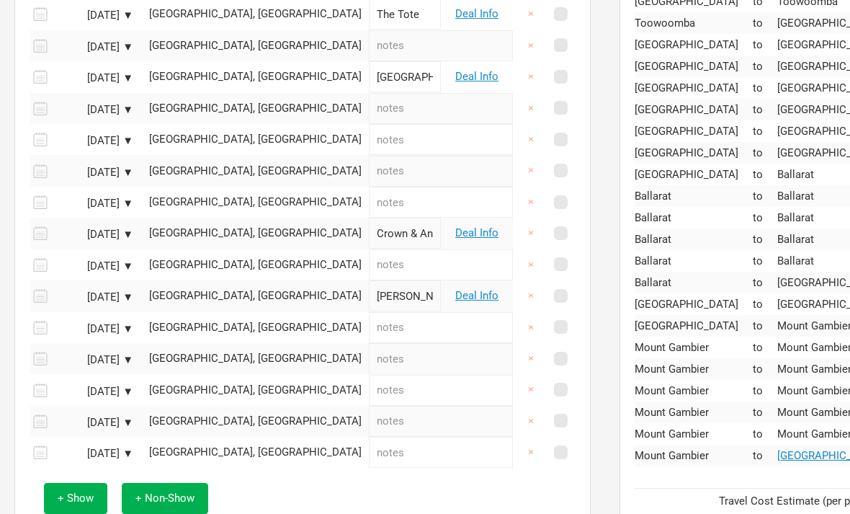
click at [92, 491] on span "+ Show" at bounding box center [76, 497] width 36 height 13
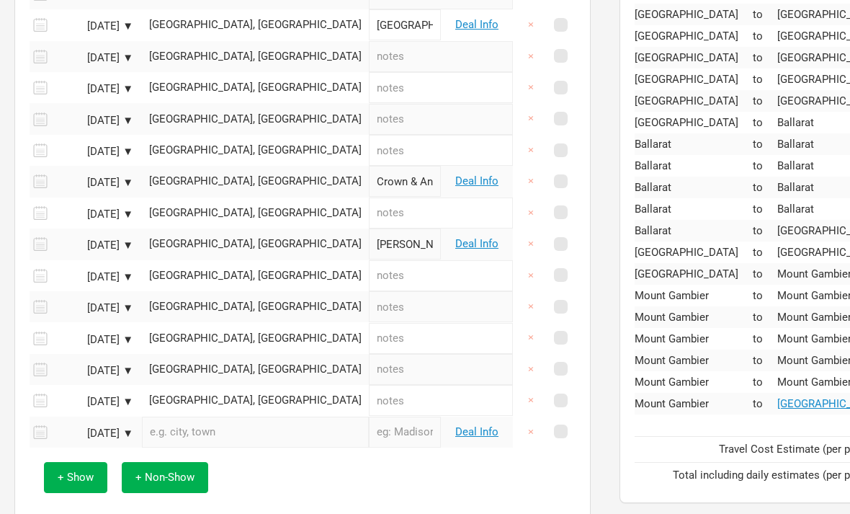
scroll to position [705, 0]
click at [182, 481] on button "+ Non-Show" at bounding box center [165, 477] width 86 height 31
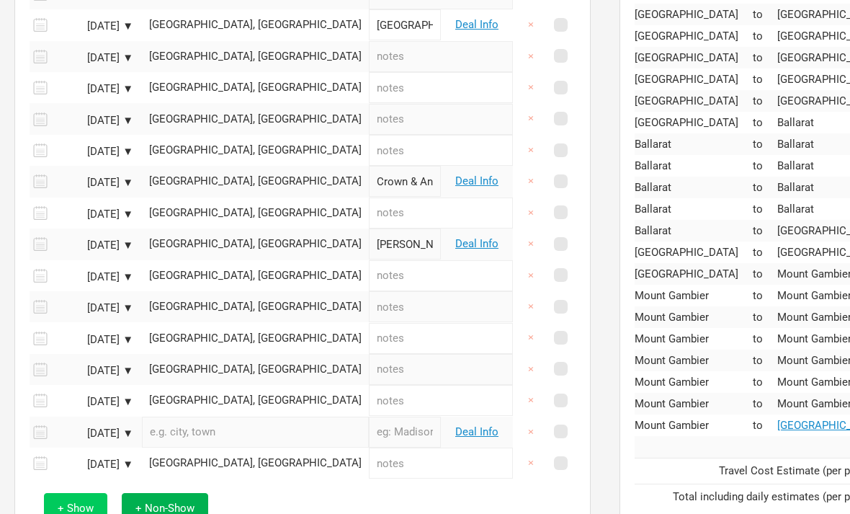
click at [73, 506] on button "+ Show" at bounding box center [75, 508] width 63 height 31
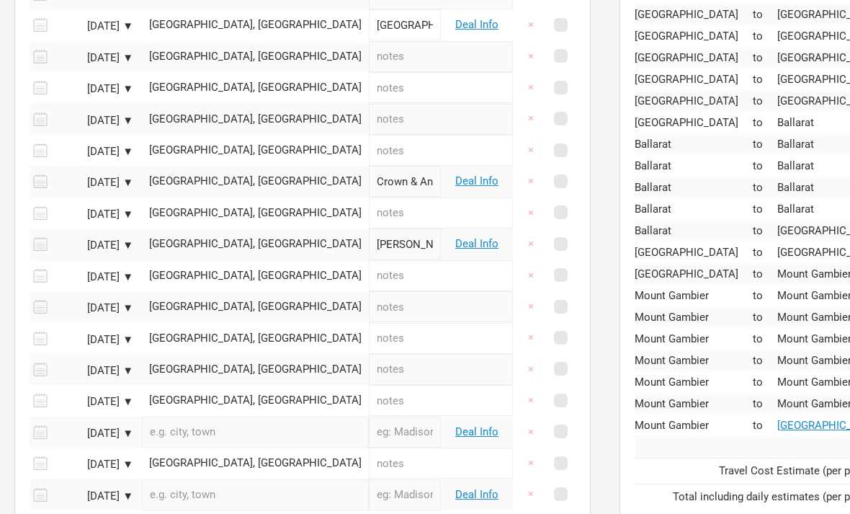
click at [112, 491] on div "[DATE] ▼" at bounding box center [93, 496] width 79 height 11
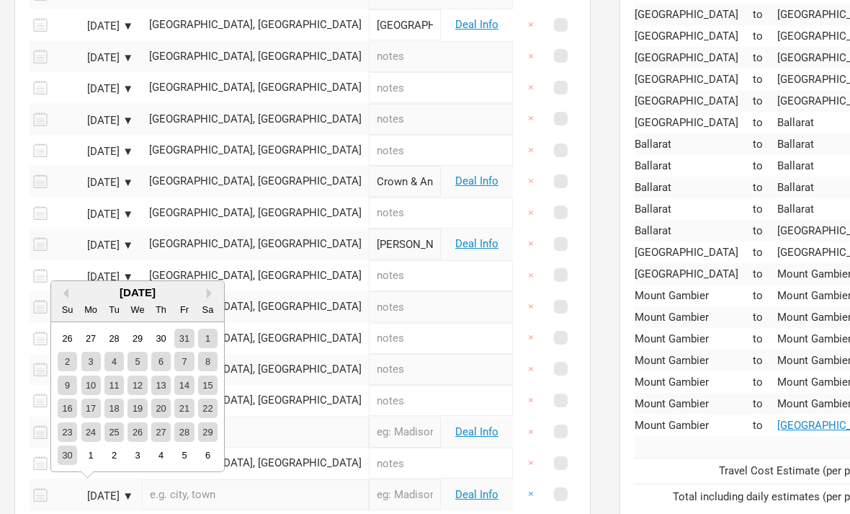
click at [528, 489] on button "×" at bounding box center [530, 493] width 33 height 31
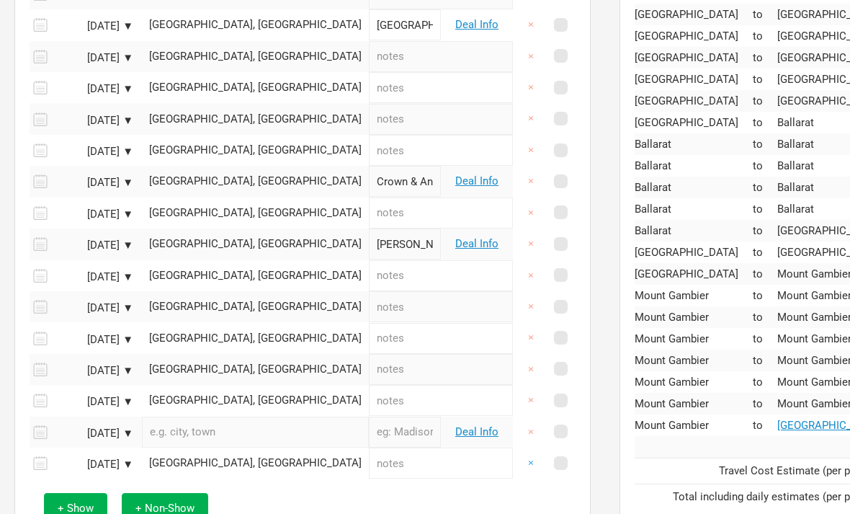
click at [532, 457] on button "×" at bounding box center [530, 462] width 33 height 31
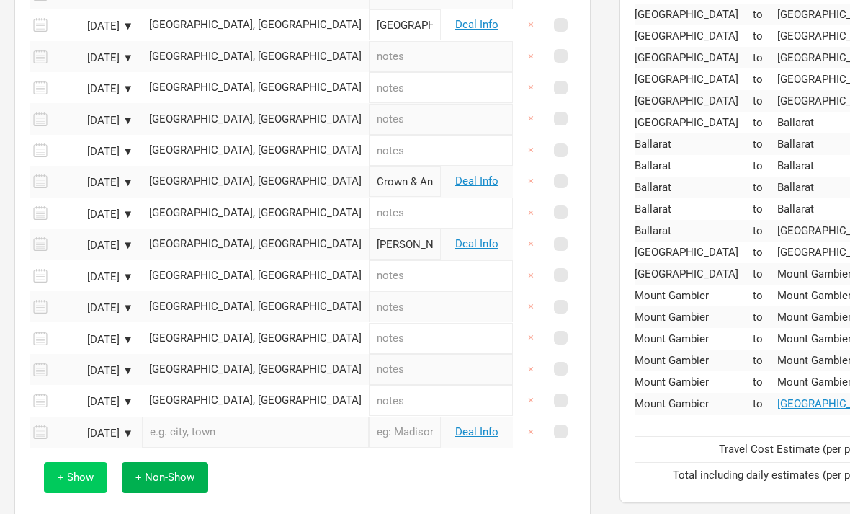
click at [87, 471] on span "+ Show" at bounding box center [76, 477] width 36 height 13
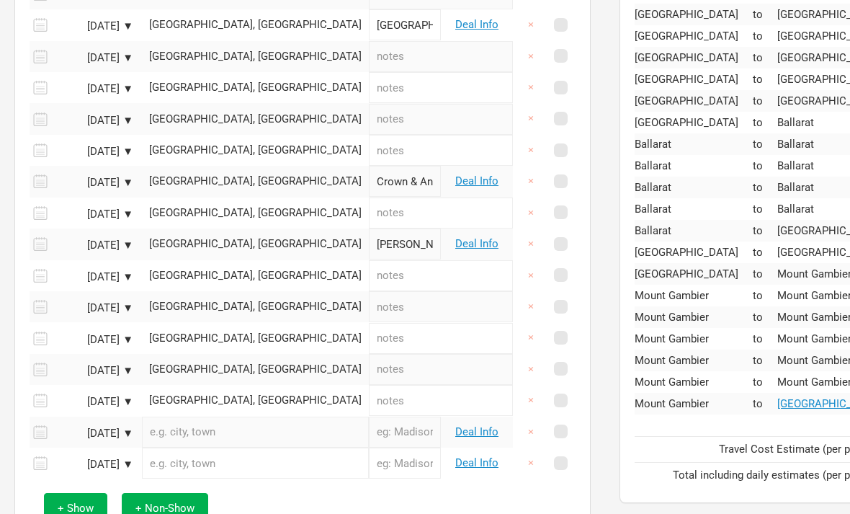
click at [192, 422] on input "text" at bounding box center [255, 431] width 227 height 31
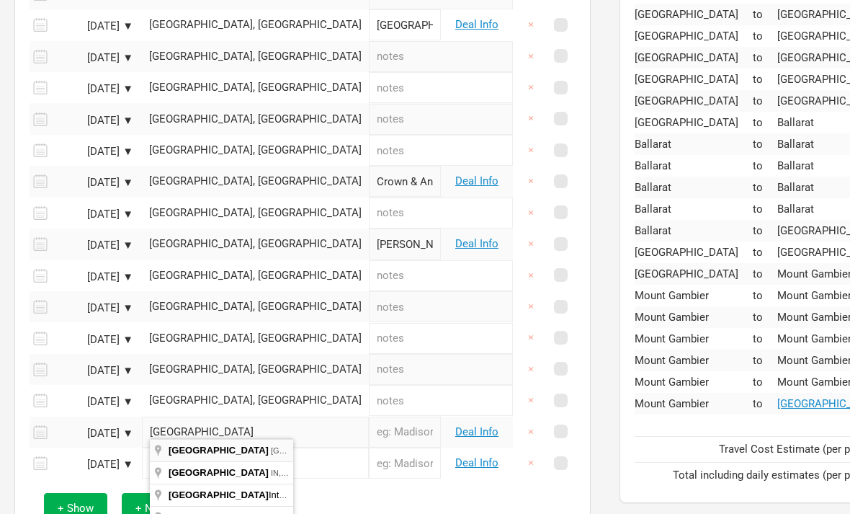
type input "Hobart [GEOGRAPHIC_DATA], [GEOGRAPHIC_DATA]"
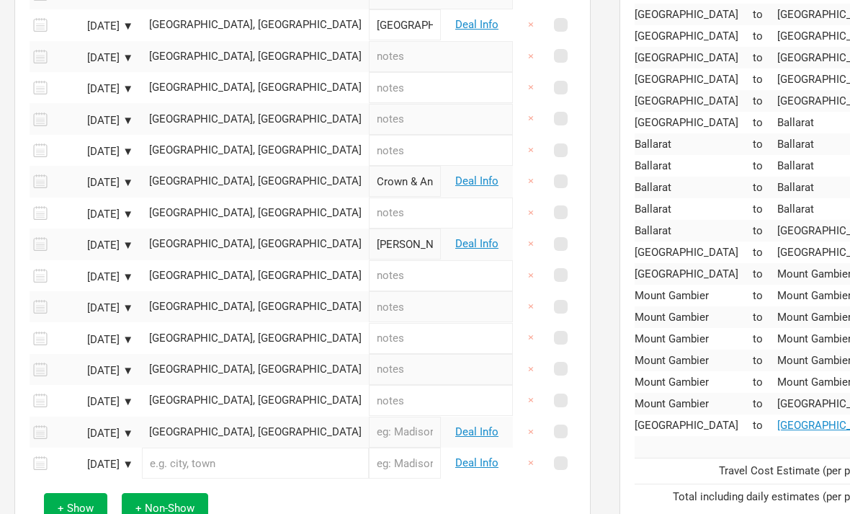
click at [369, 423] on input "text" at bounding box center [405, 431] width 72 height 31
type input "Altar"
click at [264, 458] on input "text" at bounding box center [255, 462] width 227 height 31
type input "Launceston [GEOGRAPHIC_DATA], [GEOGRAPHIC_DATA]"
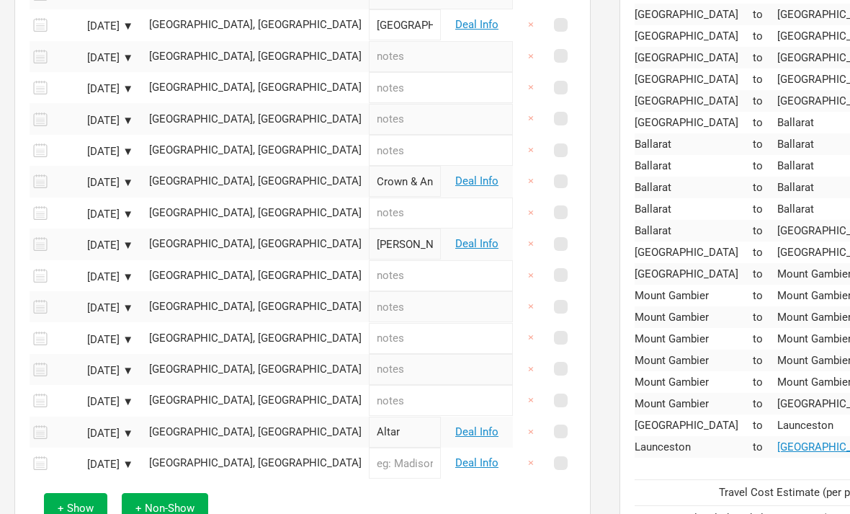
click at [369, 463] on input "text" at bounding box center [405, 462] width 72 height 31
click at [370, 460] on input "[PERSON_NAME][GEOGRAPHIC_DATA]" at bounding box center [405, 462] width 72 height 31
click at [369, 455] on input "[PERSON_NAME][GEOGRAPHIC_DATA]" at bounding box center [405, 462] width 72 height 31
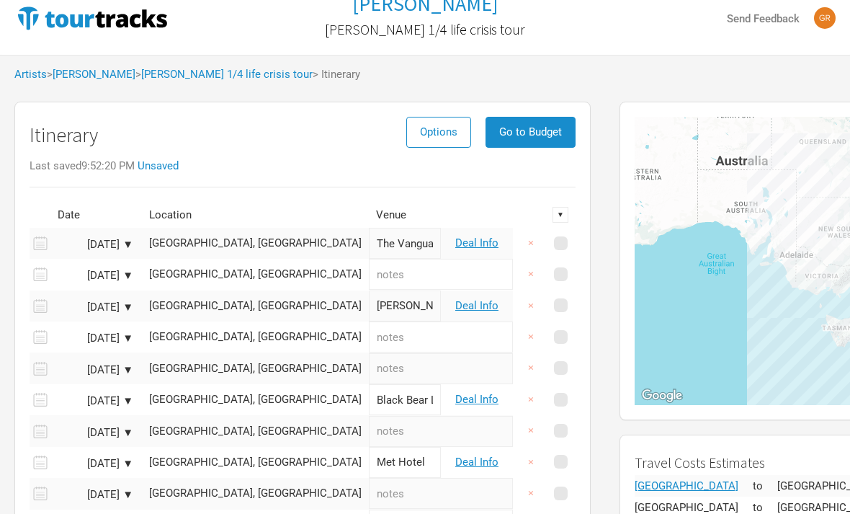
scroll to position [0, 0]
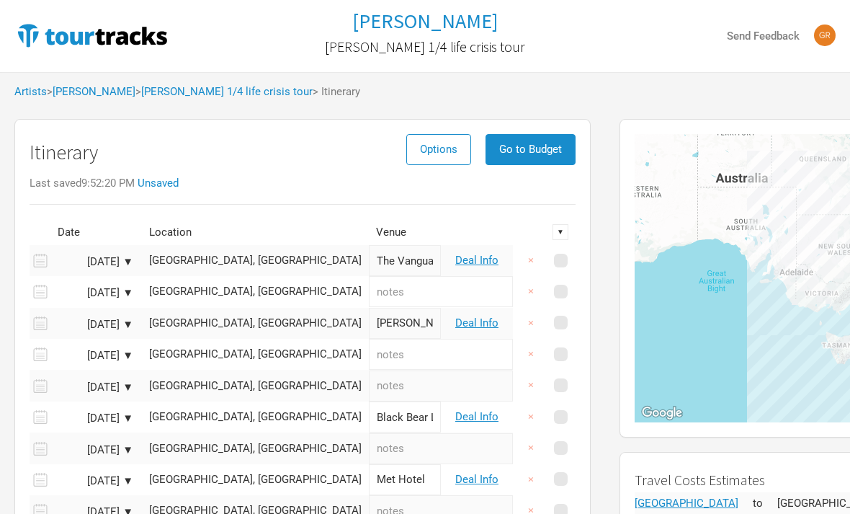
type input "[PERSON_NAME][GEOGRAPHIC_DATA]"
click at [677, 317] on div "To navigate, press the arrow keys." at bounding box center [836, 278] width 402 height 288
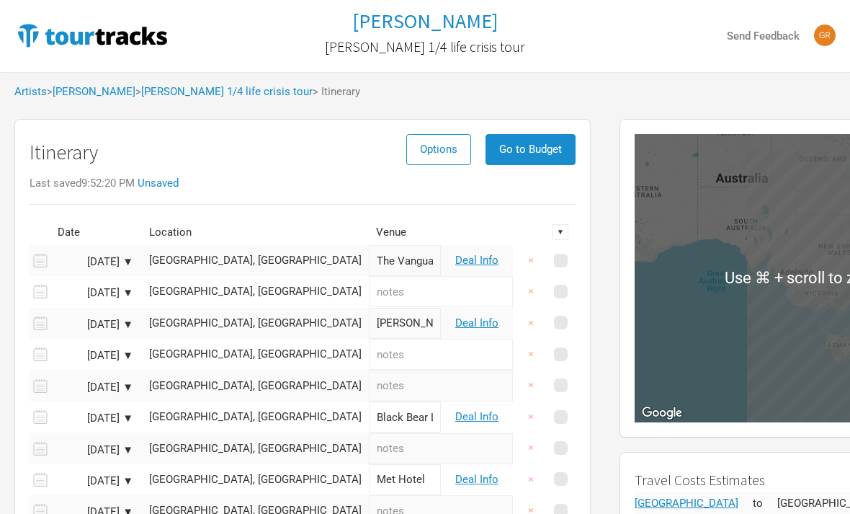
scroll to position [0, 205]
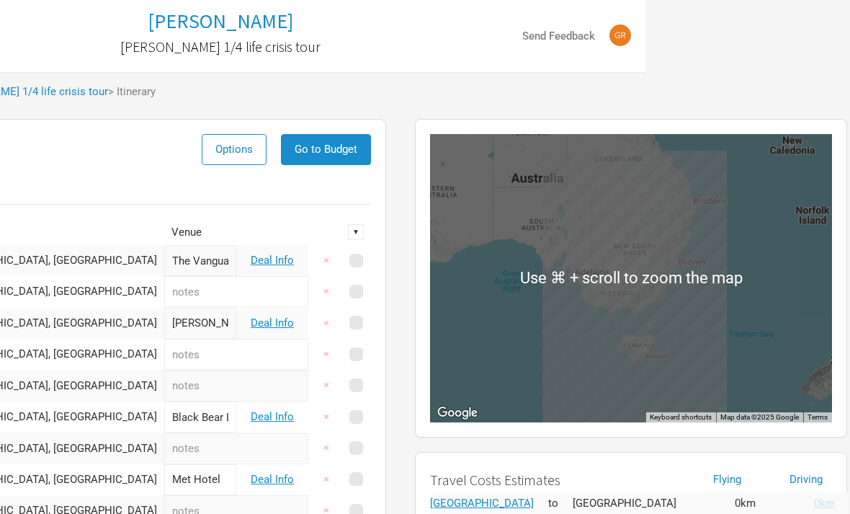
click at [796, 388] on div "To navigate, press the arrow keys." at bounding box center [631, 278] width 402 height 288
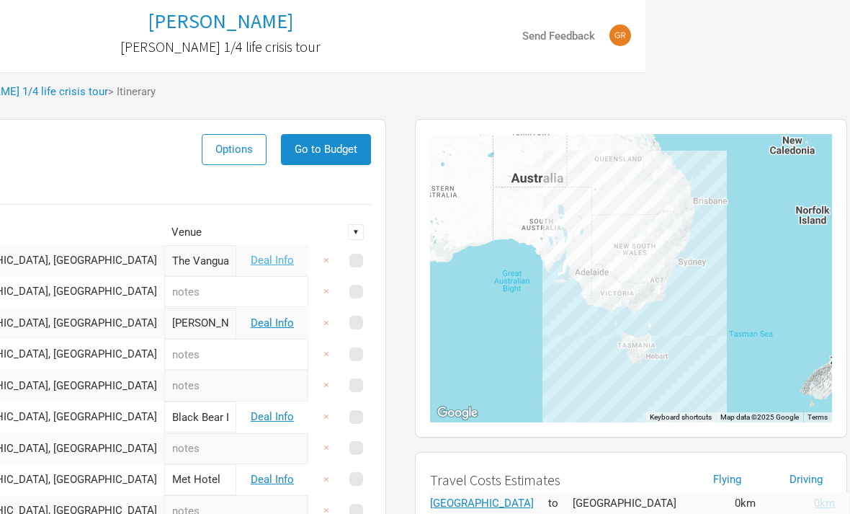
click at [277, 260] on link "Deal Info" at bounding box center [272, 260] width 43 height 13
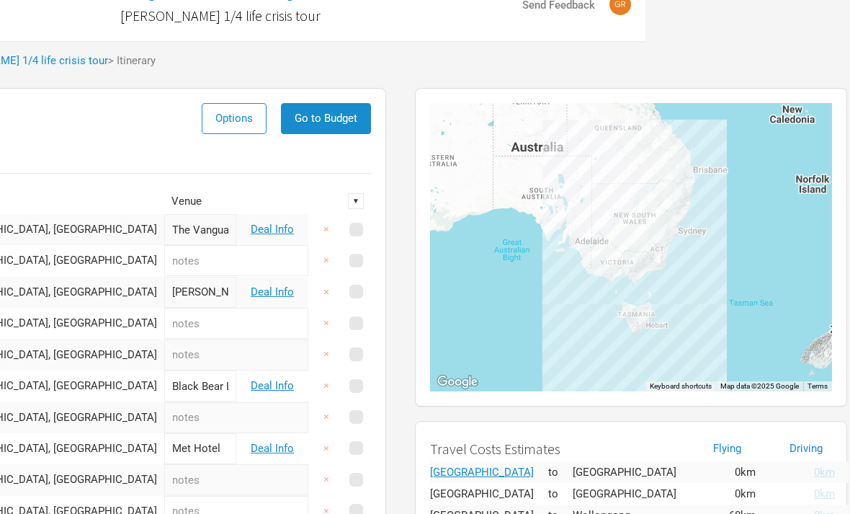
scroll to position [32, 205]
click at [670, 306] on div "To navigate, press the arrow keys." at bounding box center [631, 246] width 402 height 288
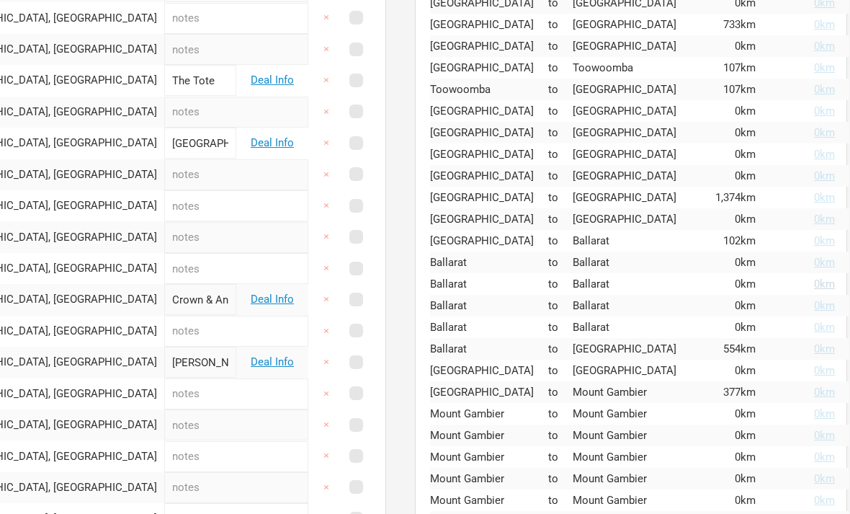
scroll to position [706, 205]
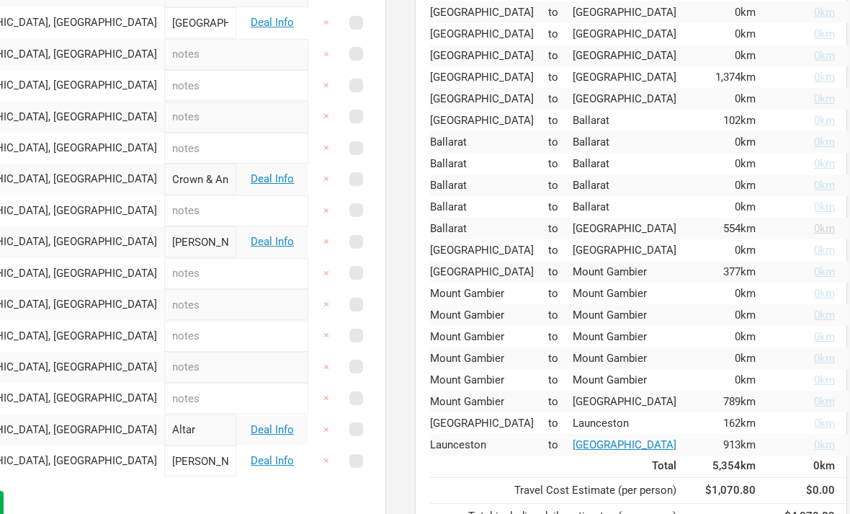
click at [814, 228] on span "0km" at bounding box center [824, 229] width 21 height 13
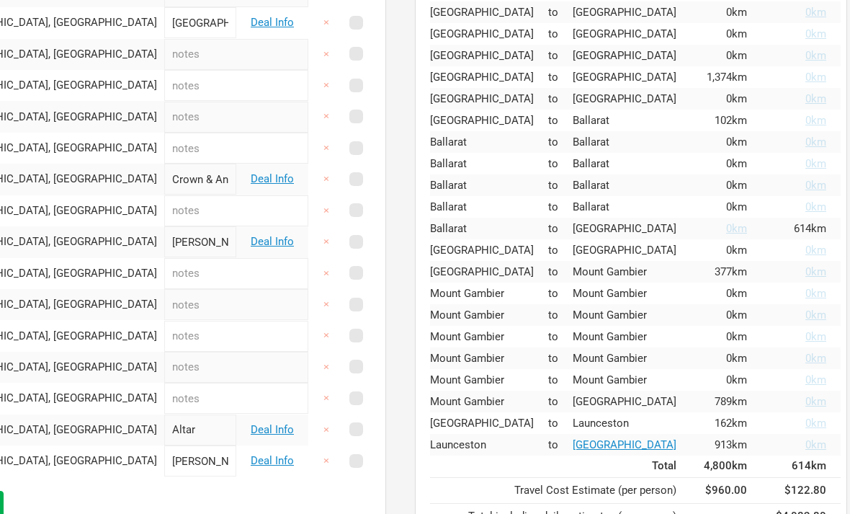
scroll to position [707, 196]
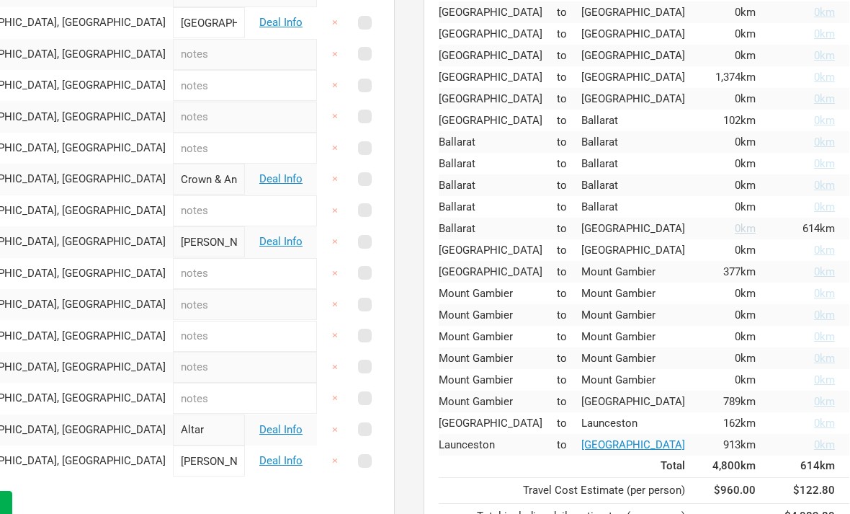
click at [735, 233] on span "0km" at bounding box center [745, 228] width 21 height 13
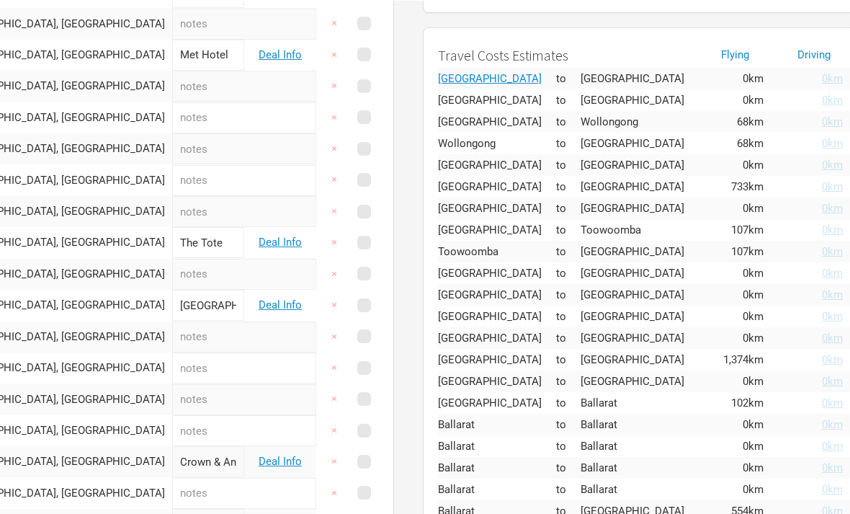
scroll to position [424, 197]
click at [822, 122] on span "0km" at bounding box center [832, 121] width 21 height 13
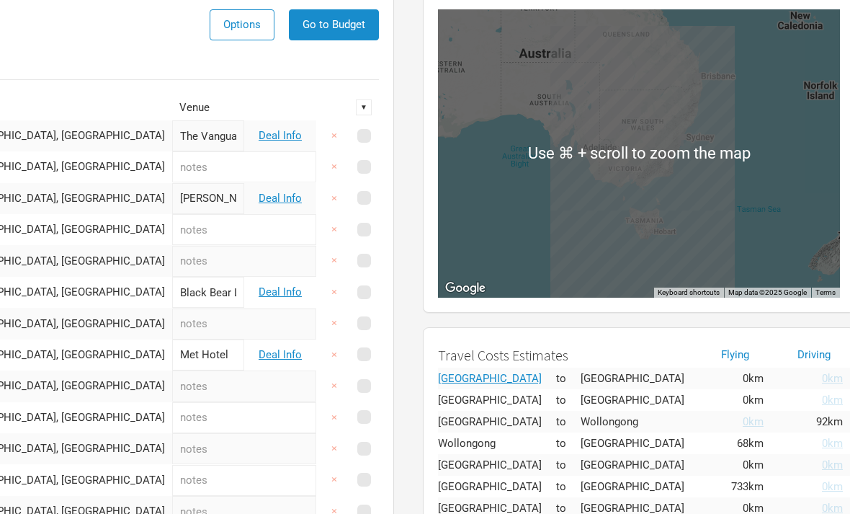
scroll to position [125, 197]
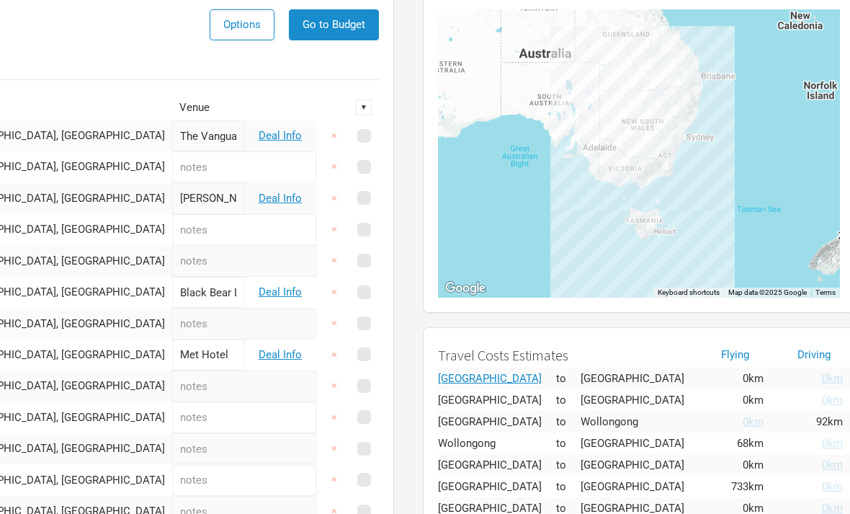
click at [504, 445] on td "Wollongong" at bounding box center [497, 443] width 118 height 22
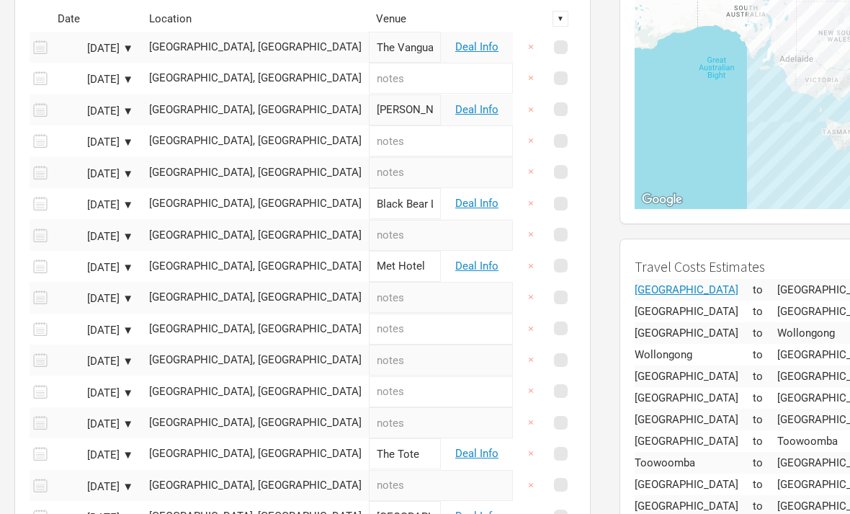
scroll to position [213, 0]
click at [204, 144] on div "[GEOGRAPHIC_DATA], [GEOGRAPHIC_DATA]" at bounding box center [255, 140] width 213 height 11
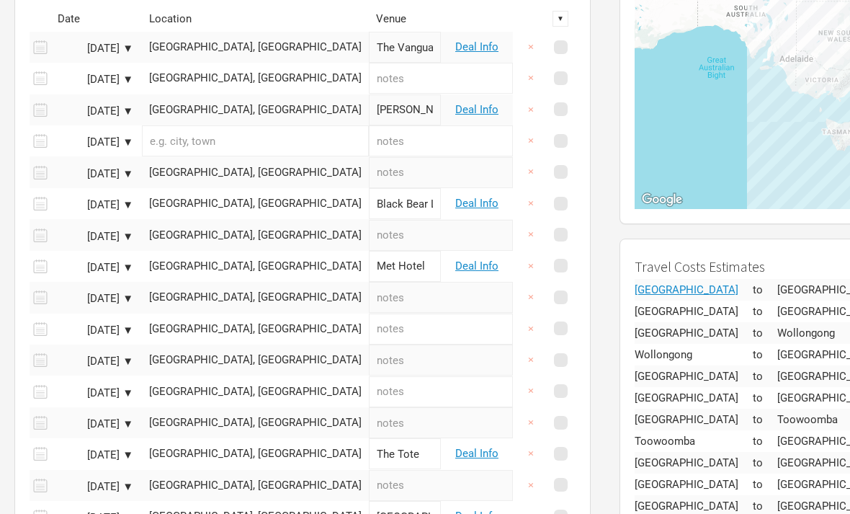
click at [194, 179] on td "[GEOGRAPHIC_DATA], [GEOGRAPHIC_DATA]" at bounding box center [255, 171] width 227 height 31
click at [225, 172] on div "[GEOGRAPHIC_DATA], [GEOGRAPHIC_DATA]" at bounding box center [255, 172] width 213 height 11
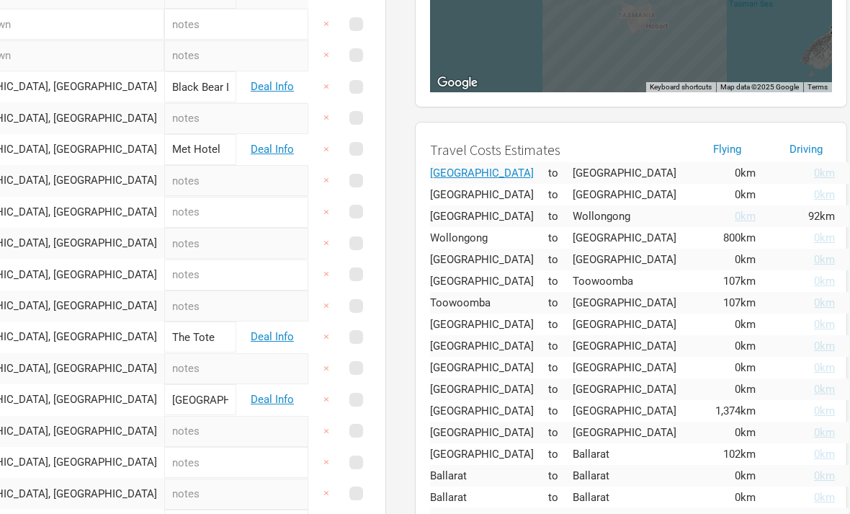
scroll to position [331, 205]
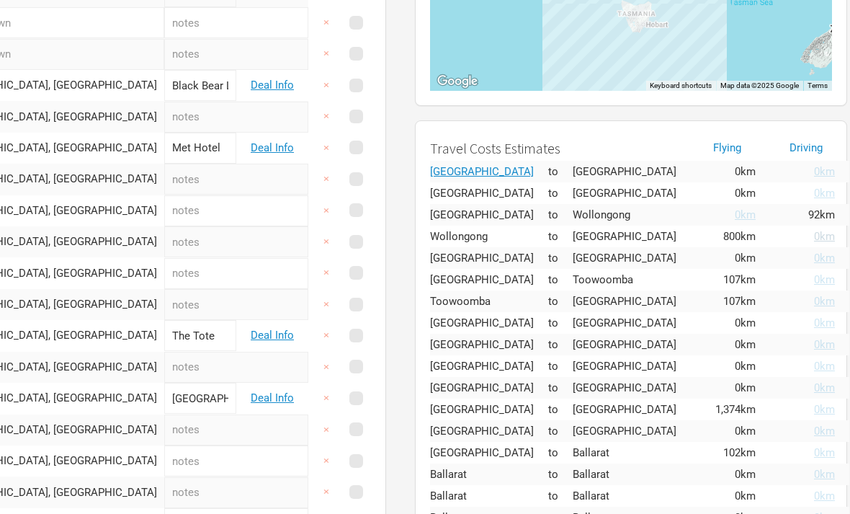
click at [814, 234] on span "0km" at bounding box center [824, 236] width 21 height 13
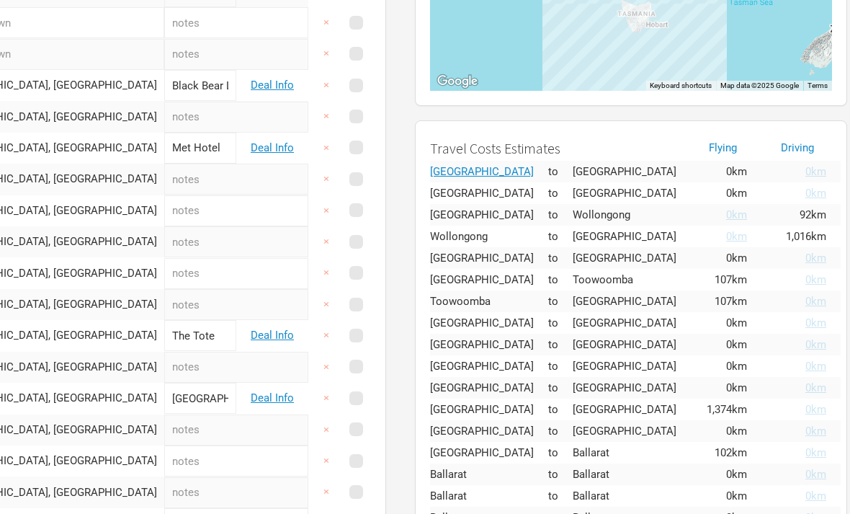
scroll to position [331, 196]
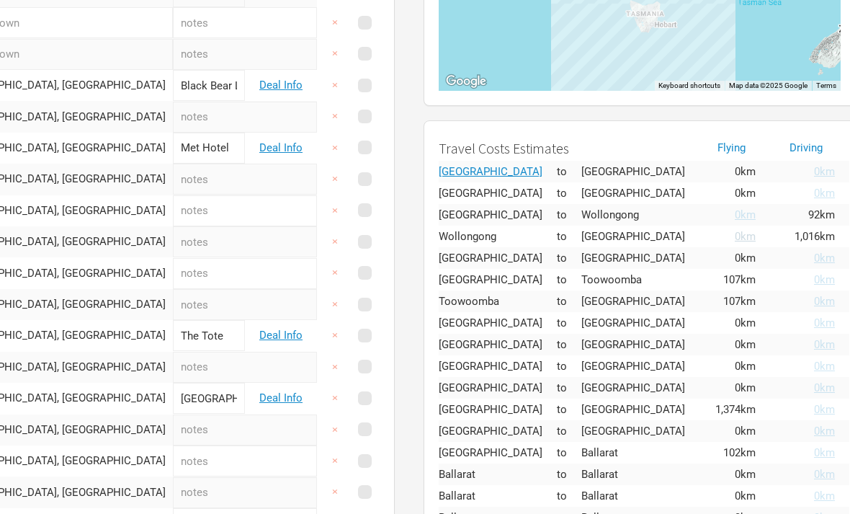
click at [735, 238] on span "0km" at bounding box center [745, 236] width 21 height 13
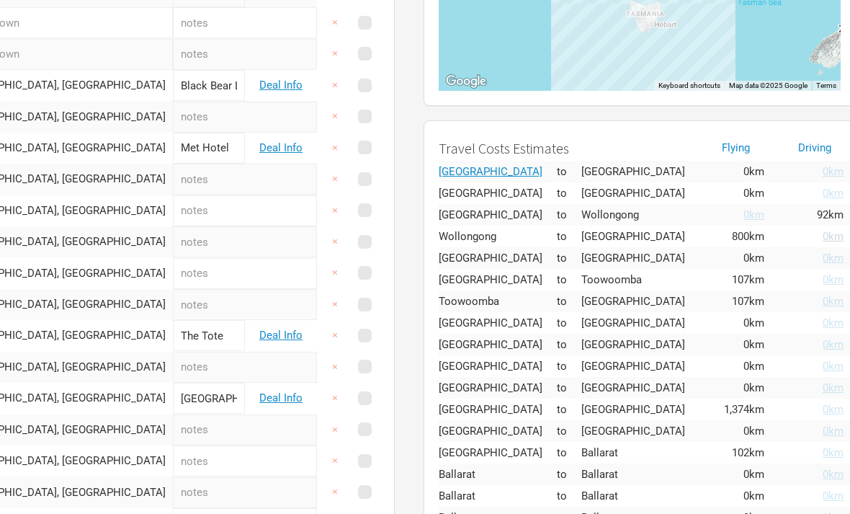
click at [823, 238] on span "0km" at bounding box center [833, 236] width 21 height 13
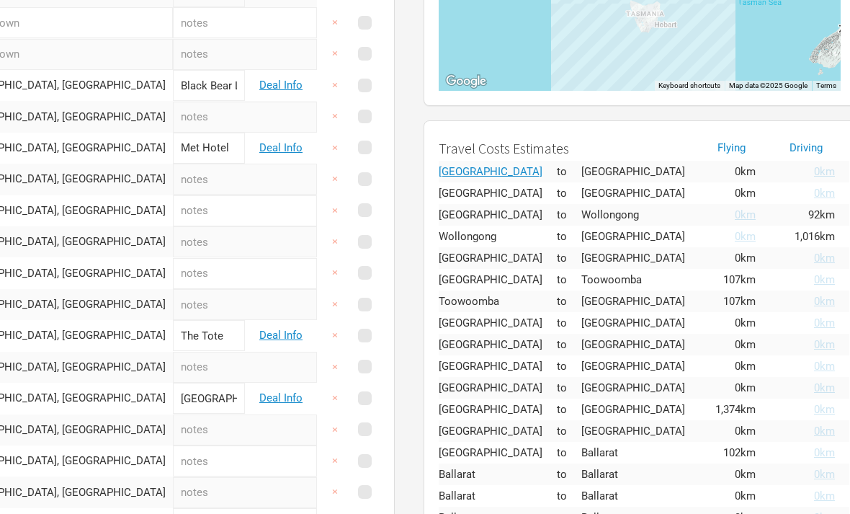
click at [814, 282] on span "0km" at bounding box center [824, 279] width 21 height 13
click at [713, 286] on td "0km" at bounding box center [735, 280] width 71 height 22
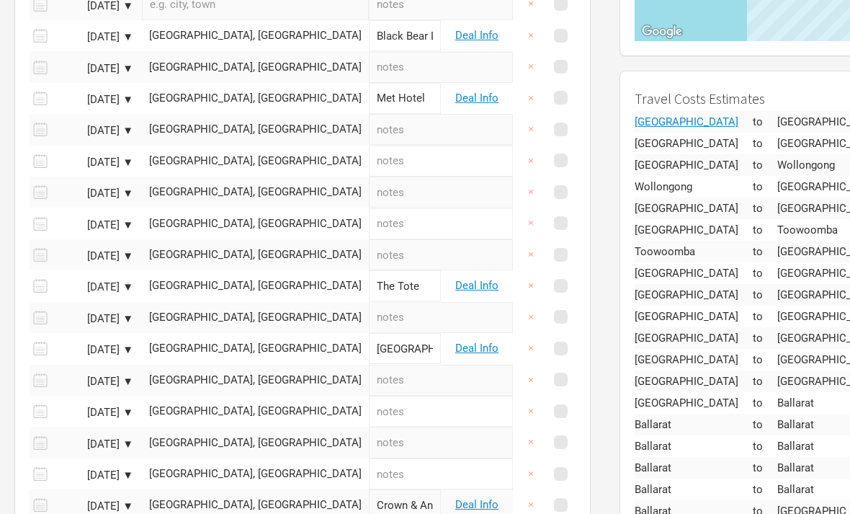
scroll to position [381, 0]
click at [249, 136] on td "[GEOGRAPHIC_DATA], [GEOGRAPHIC_DATA]" at bounding box center [255, 129] width 227 height 31
click at [269, 135] on td "[GEOGRAPHIC_DATA], [GEOGRAPHIC_DATA]" at bounding box center [255, 129] width 227 height 31
click at [270, 156] on div "[GEOGRAPHIC_DATA], [GEOGRAPHIC_DATA]" at bounding box center [255, 161] width 213 height 11
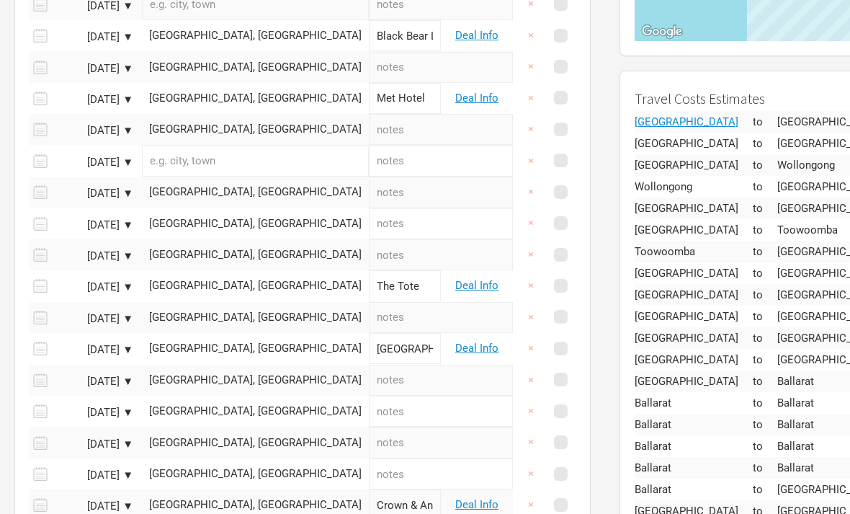
click at [276, 128] on div "[GEOGRAPHIC_DATA], [GEOGRAPHIC_DATA]" at bounding box center [255, 129] width 213 height 11
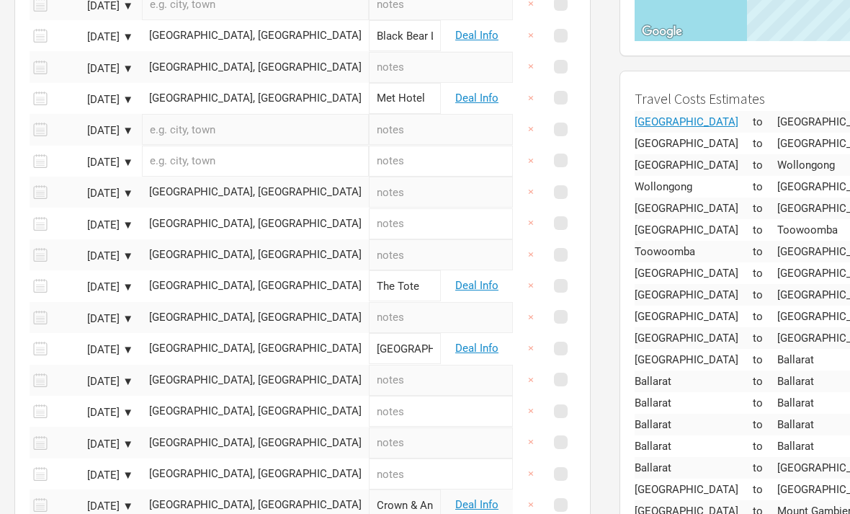
click at [255, 187] on div "[GEOGRAPHIC_DATA], [GEOGRAPHIC_DATA]" at bounding box center [255, 192] width 213 height 11
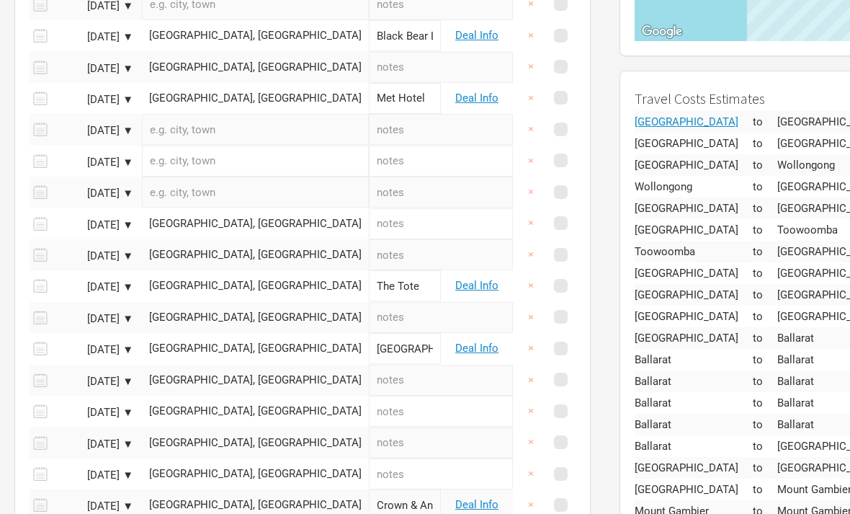
click at [262, 218] on div "[GEOGRAPHIC_DATA], [GEOGRAPHIC_DATA]" at bounding box center [255, 223] width 213 height 11
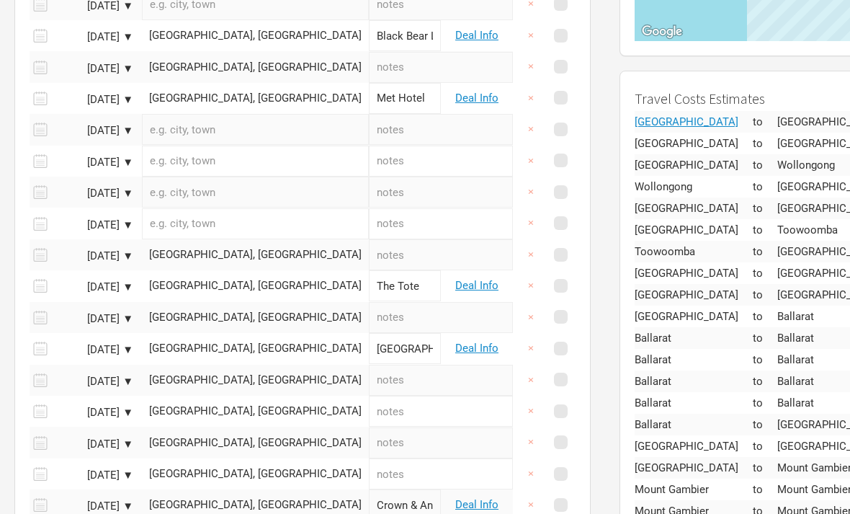
click at [262, 250] on div "[GEOGRAPHIC_DATA], [GEOGRAPHIC_DATA]" at bounding box center [255, 254] width 213 height 11
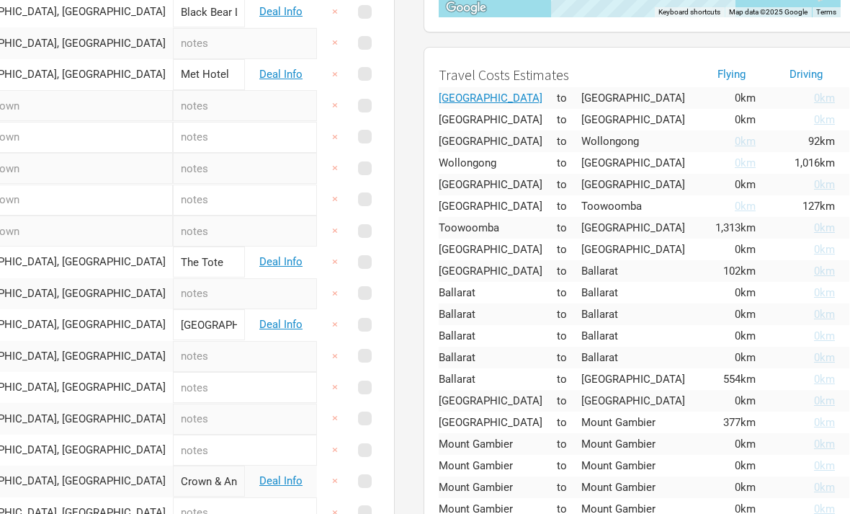
scroll to position [452, 196]
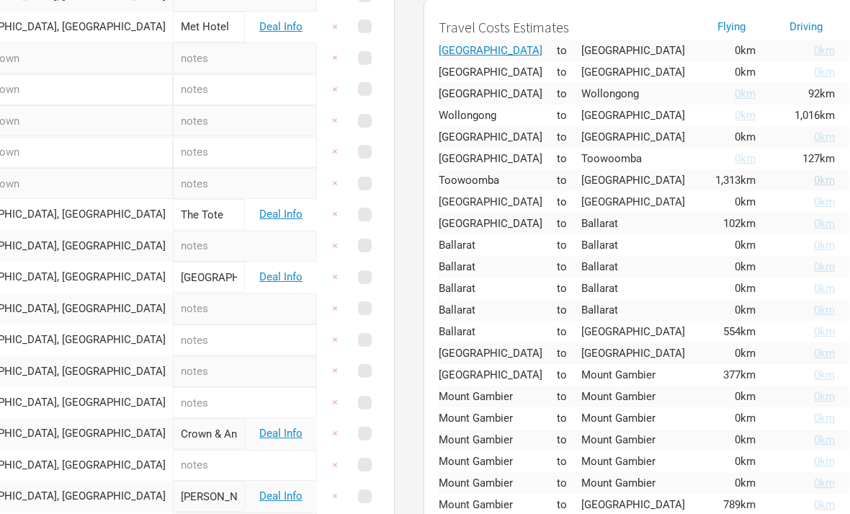
click at [814, 179] on span "0km" at bounding box center [824, 180] width 21 height 13
click at [735, 179] on span "0km" at bounding box center [745, 180] width 21 height 13
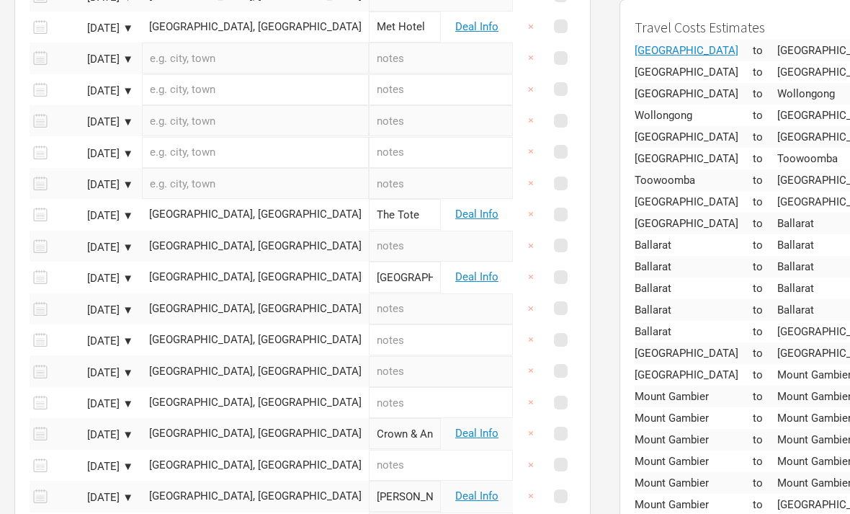
scroll to position [452, 0]
click at [369, 238] on input "text" at bounding box center [441, 246] width 144 height 31
click at [232, 241] on div "[GEOGRAPHIC_DATA], [GEOGRAPHIC_DATA]" at bounding box center [255, 246] width 213 height 11
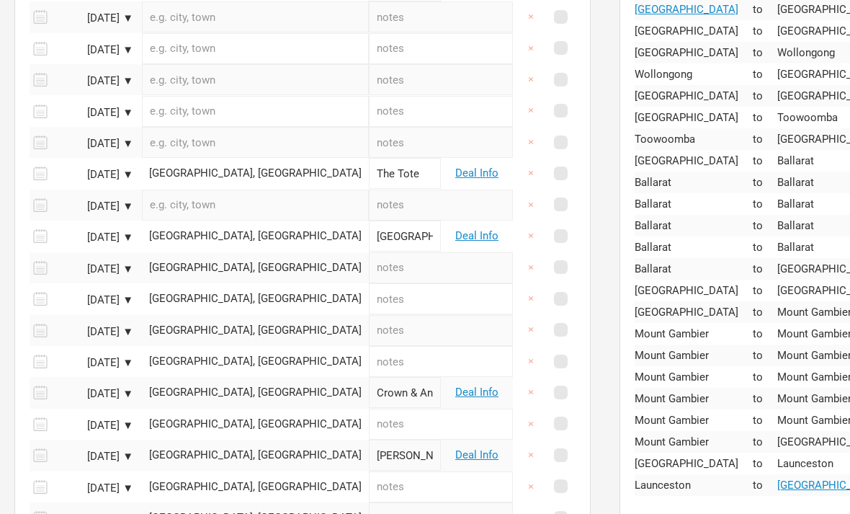
scroll to position [498, 0]
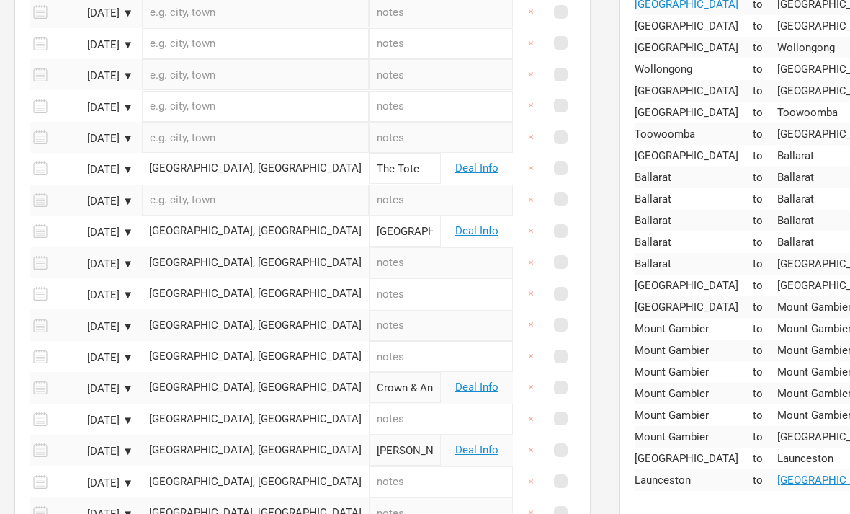
click at [270, 267] on td "[GEOGRAPHIC_DATA], [GEOGRAPHIC_DATA]" at bounding box center [255, 263] width 227 height 31
click at [267, 289] on div "[GEOGRAPHIC_DATA], [GEOGRAPHIC_DATA]" at bounding box center [255, 294] width 213 height 11
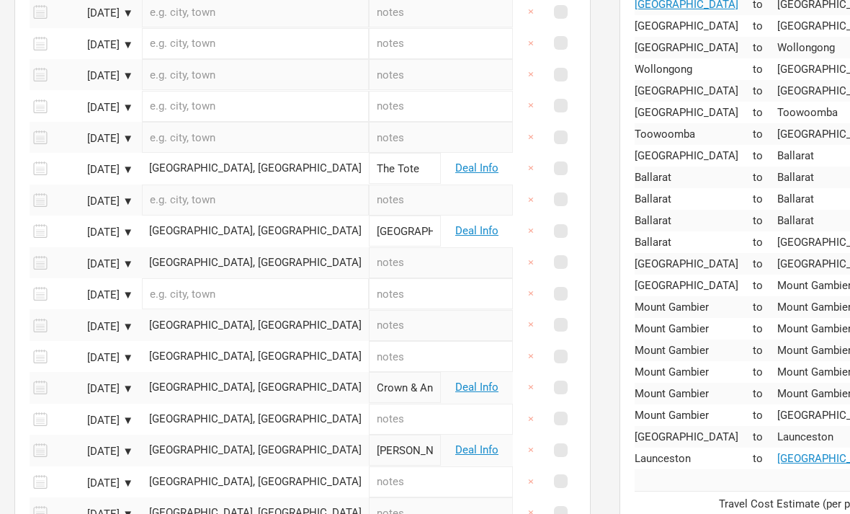
scroll to position [499, 0]
click at [259, 322] on div "[GEOGRAPHIC_DATA], [GEOGRAPHIC_DATA]" at bounding box center [255, 325] width 213 height 11
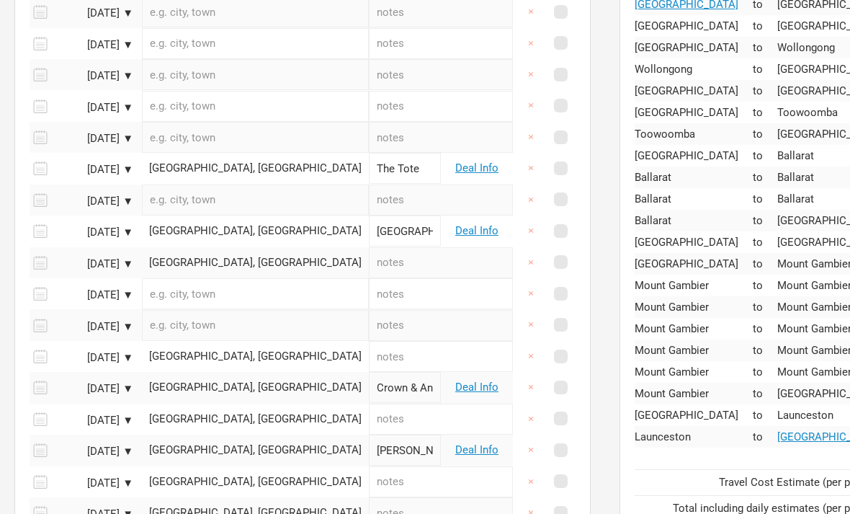
click at [257, 351] on div "[GEOGRAPHIC_DATA], [GEOGRAPHIC_DATA]" at bounding box center [255, 356] width 213 height 11
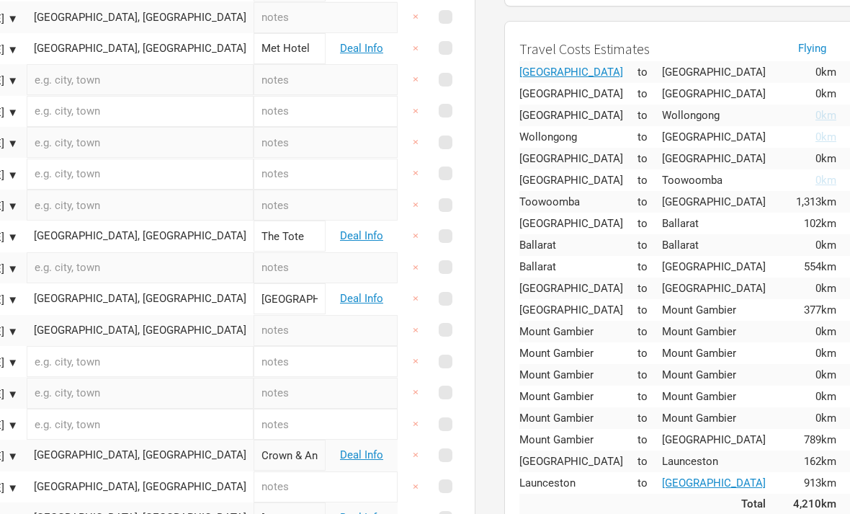
scroll to position [431, 115]
click at [124, 327] on div "[GEOGRAPHIC_DATA], [GEOGRAPHIC_DATA]" at bounding box center [140, 330] width 213 height 11
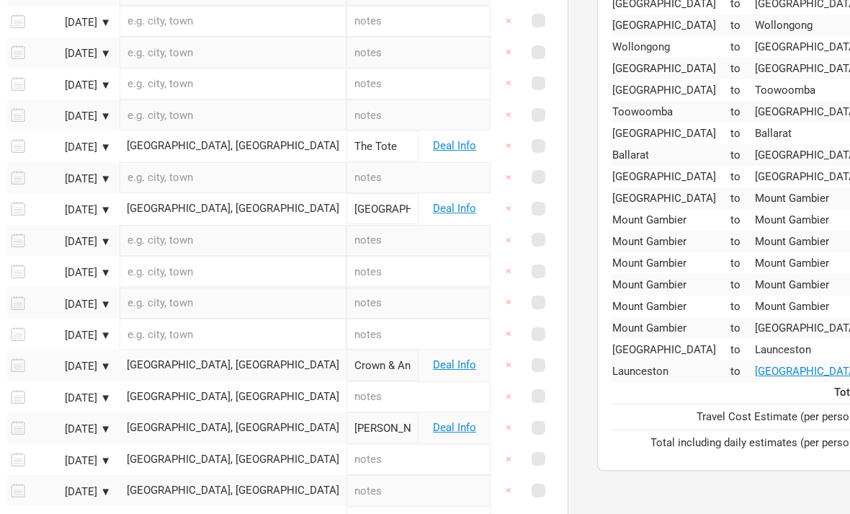
scroll to position [521, 22]
click at [216, 391] on div "[GEOGRAPHIC_DATA], [GEOGRAPHIC_DATA]" at bounding box center [233, 396] width 213 height 11
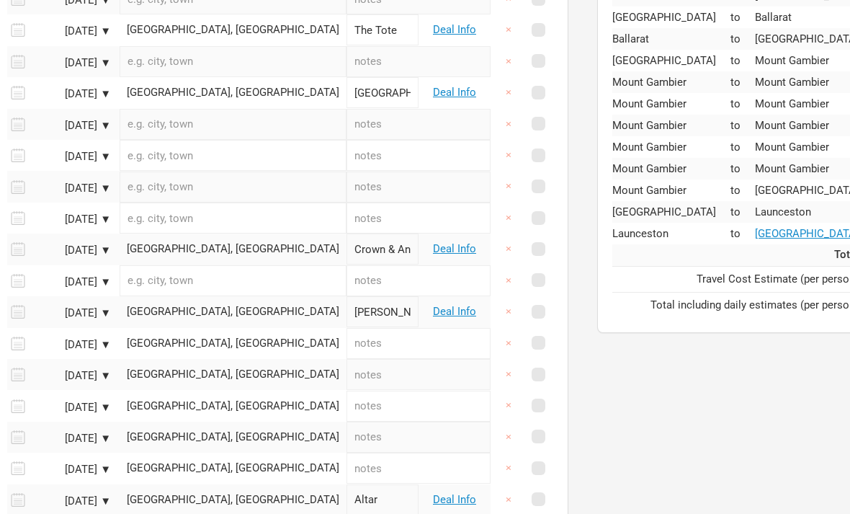
scroll to position [656, 22]
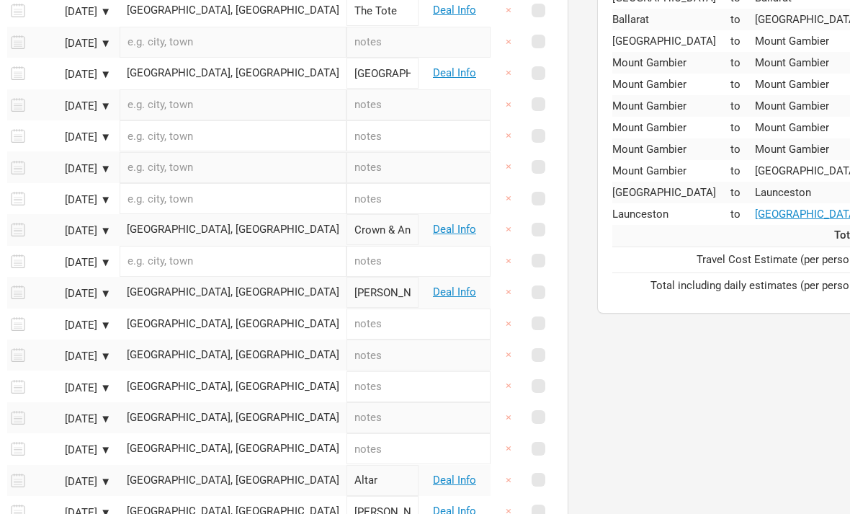
click at [252, 321] on td "[GEOGRAPHIC_DATA], [GEOGRAPHIC_DATA]" at bounding box center [233, 323] width 227 height 31
click at [213, 308] on td "[GEOGRAPHIC_DATA], [GEOGRAPHIC_DATA]" at bounding box center [233, 323] width 227 height 31
click at [207, 318] on div "[GEOGRAPHIC_DATA], [GEOGRAPHIC_DATA]" at bounding box center [233, 323] width 213 height 11
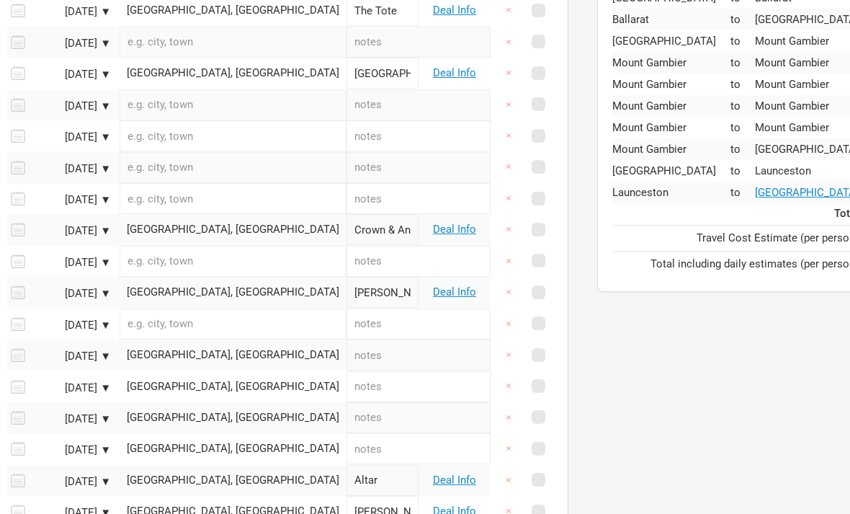
click at [205, 329] on input "text" at bounding box center [233, 323] width 227 height 31
click at [204, 349] on div "[GEOGRAPHIC_DATA], [GEOGRAPHIC_DATA]" at bounding box center [233, 354] width 213 height 11
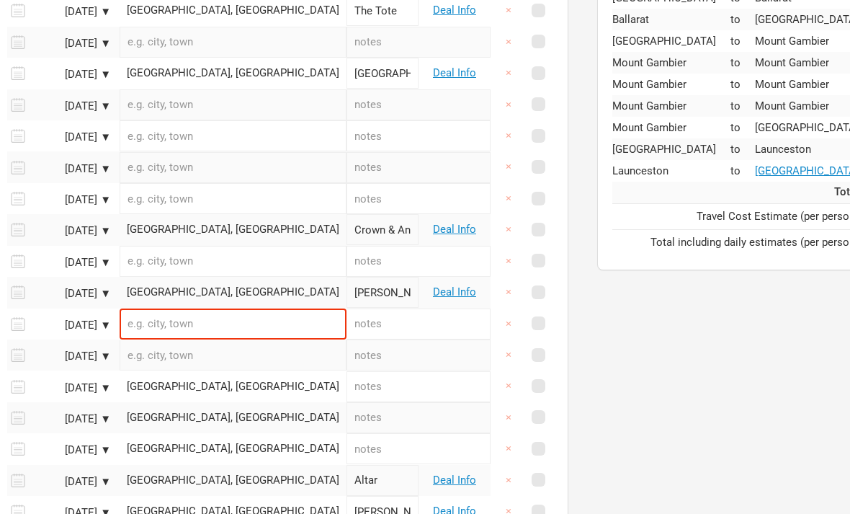
click at [197, 385] on td "[GEOGRAPHIC_DATA], [GEOGRAPHIC_DATA]" at bounding box center [233, 385] width 227 height 31
click at [195, 384] on td "[GEOGRAPHIC_DATA], [GEOGRAPHIC_DATA]" at bounding box center [233, 385] width 227 height 31
click at [179, 381] on div "[GEOGRAPHIC_DATA], [GEOGRAPHIC_DATA]" at bounding box center [233, 386] width 213 height 11
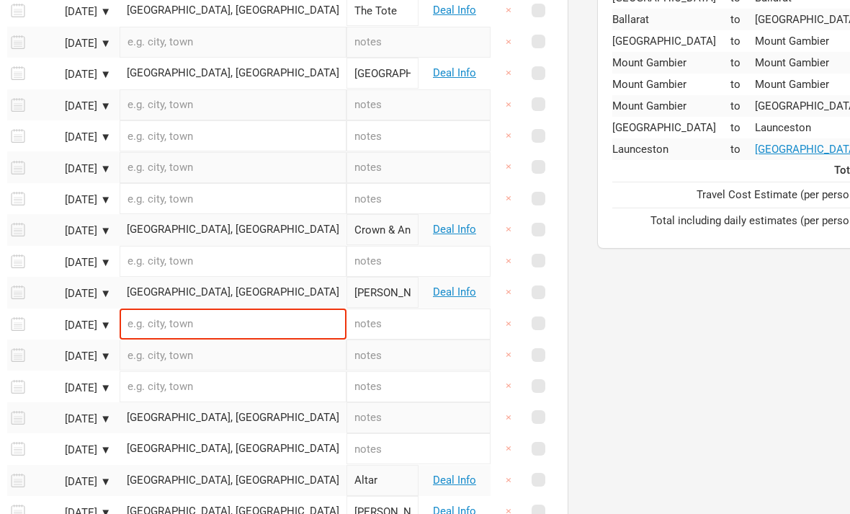
click at [177, 412] on div "[GEOGRAPHIC_DATA], [GEOGRAPHIC_DATA]" at bounding box center [233, 417] width 213 height 11
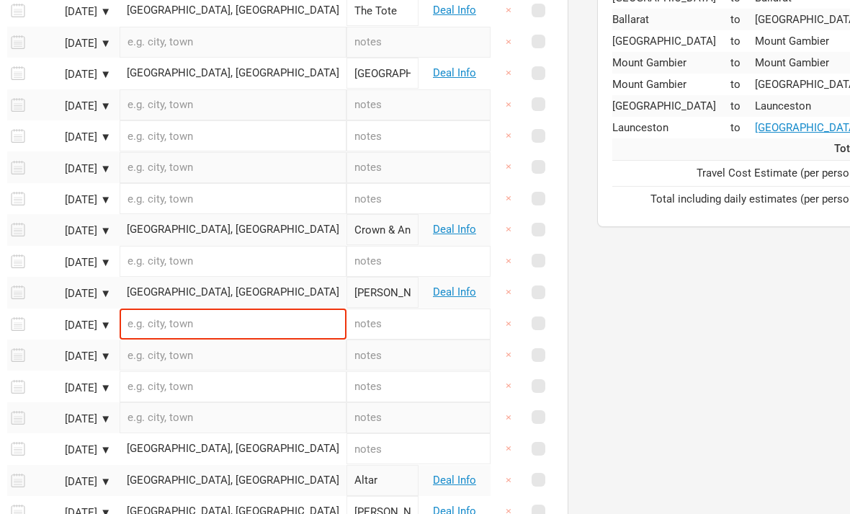
click at [177, 443] on div "[GEOGRAPHIC_DATA], [GEOGRAPHIC_DATA]" at bounding box center [233, 448] width 213 height 11
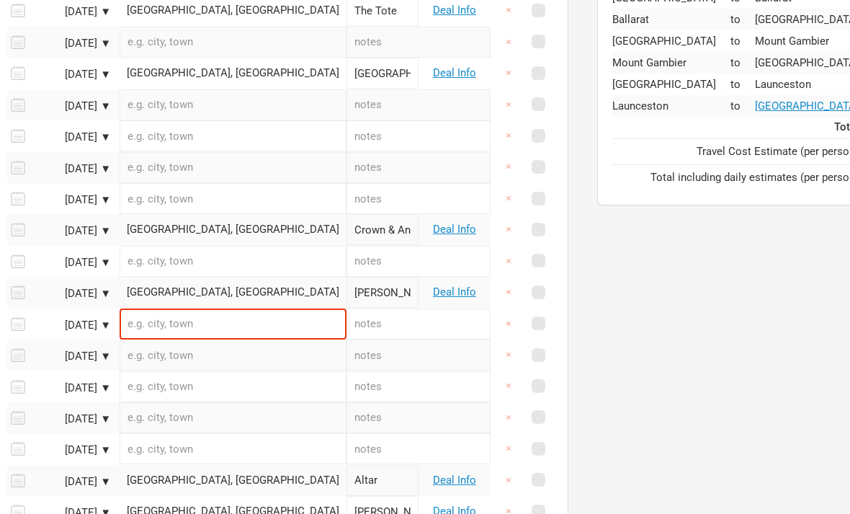
click at [709, 388] on div "To navigate the map with touch gestures double-tap and hold your finger on the …" at bounding box center [813, 32] width 461 height 1154
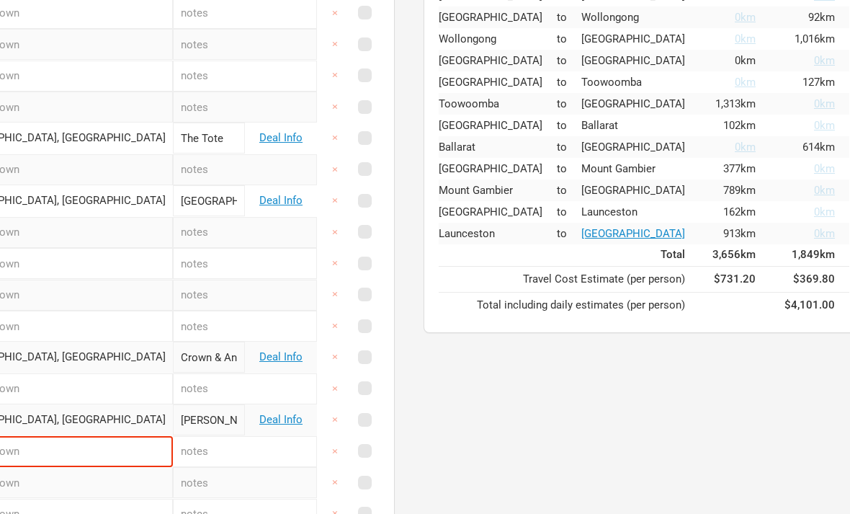
scroll to position [527, 196]
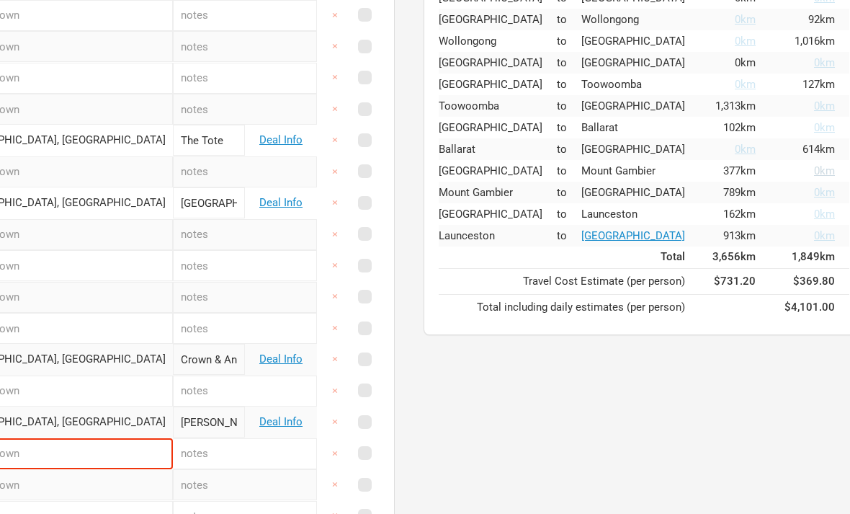
click at [814, 171] on span "0km" at bounding box center [824, 170] width 21 height 13
click at [735, 171] on span "0km" at bounding box center [745, 170] width 21 height 13
click at [814, 198] on span "0km" at bounding box center [824, 192] width 21 height 13
click at [735, 194] on span "0km" at bounding box center [745, 192] width 21 height 13
click at [814, 195] on span "0km" at bounding box center [824, 192] width 21 height 13
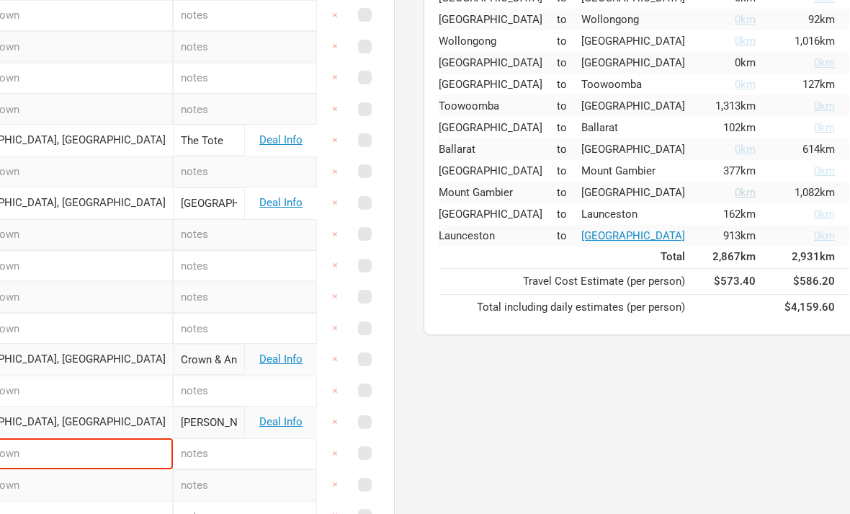
click at [735, 194] on span "0km" at bounding box center [745, 192] width 21 height 13
click at [782, 214] on link "0km" at bounding box center [802, 214] width 65 height 11
click at [735, 217] on span "0km" at bounding box center [745, 214] width 21 height 13
click at [814, 218] on span "0km" at bounding box center [824, 214] width 21 height 13
click at [735, 234] on span "0km" at bounding box center [745, 235] width 21 height 13
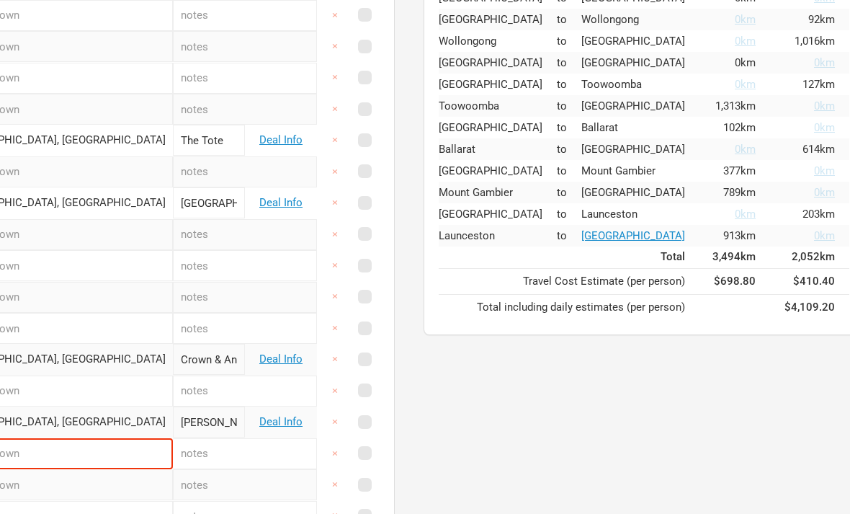
click at [730, 213] on td "0km" at bounding box center [735, 214] width 71 height 22
click at [735, 217] on span "0km" at bounding box center [745, 214] width 21 height 13
click at [814, 220] on span "0km" at bounding box center [824, 214] width 21 height 13
click at [814, 171] on span "0km" at bounding box center [824, 170] width 21 height 13
click at [732, 171] on td "0km" at bounding box center [735, 171] width 71 height 22
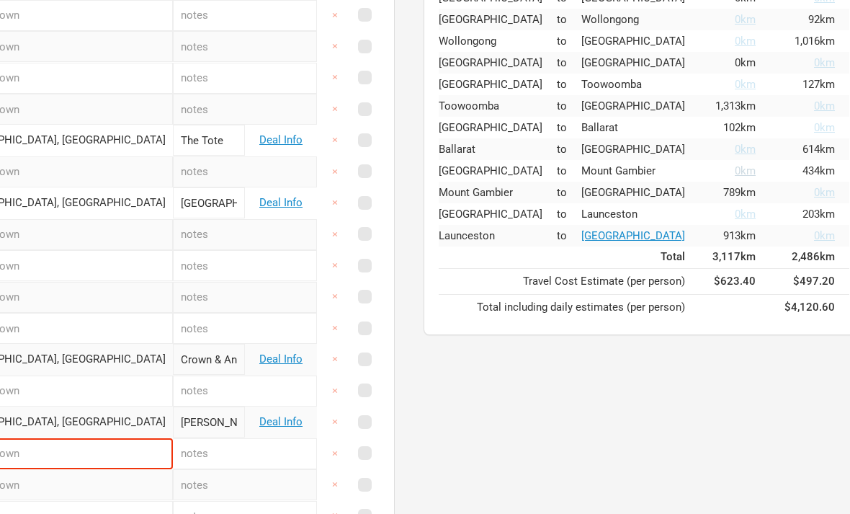
click at [735, 174] on span "0km" at bounding box center [745, 170] width 21 height 13
click at [814, 174] on span "0km" at bounding box center [824, 170] width 21 height 13
click at [735, 170] on span "0km" at bounding box center [745, 170] width 21 height 13
click at [814, 107] on span "0km" at bounding box center [824, 105] width 21 height 13
click at [735, 111] on span "0km" at bounding box center [745, 105] width 21 height 13
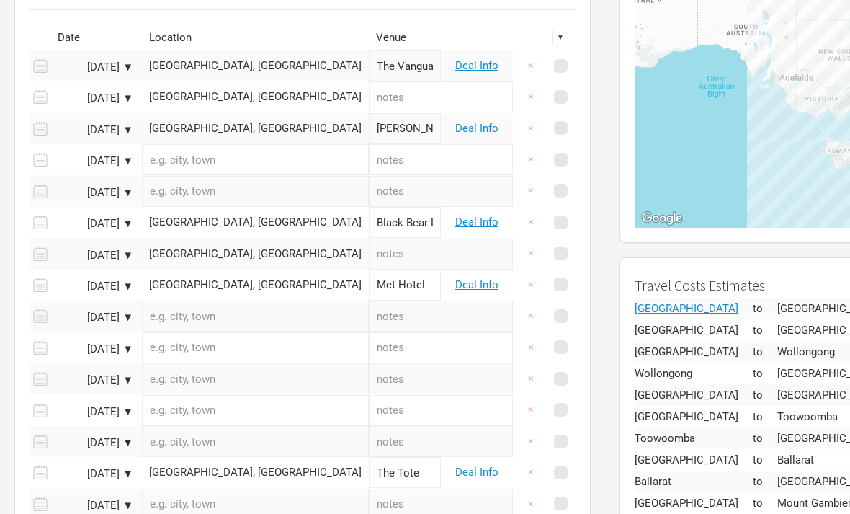
scroll to position [192, 0]
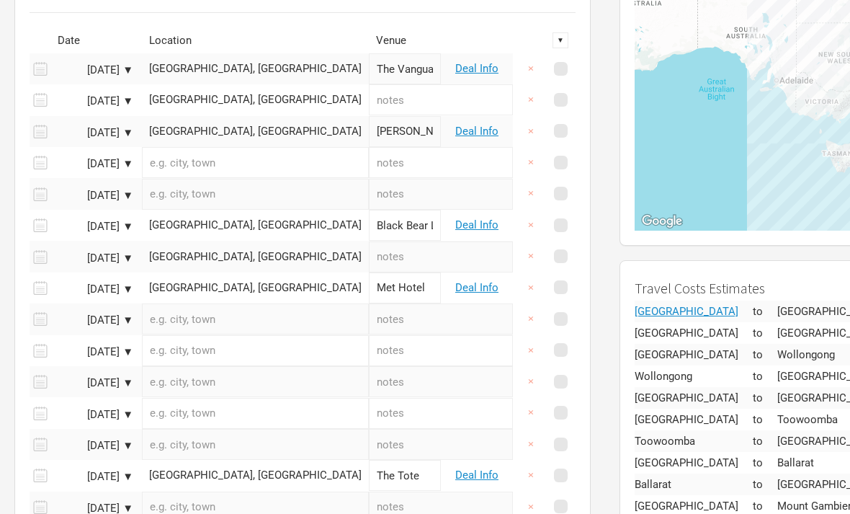
click at [261, 102] on div "[GEOGRAPHIC_DATA], [GEOGRAPHIC_DATA]" at bounding box center [255, 99] width 213 height 11
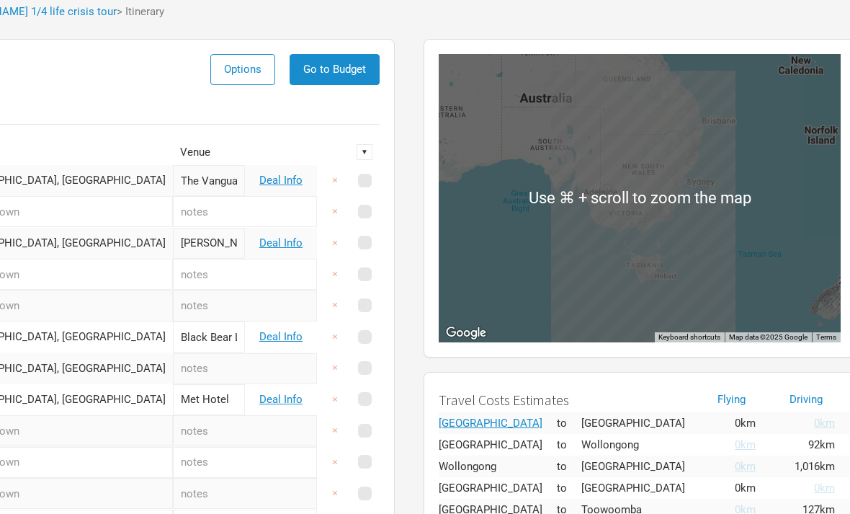
scroll to position [75, 196]
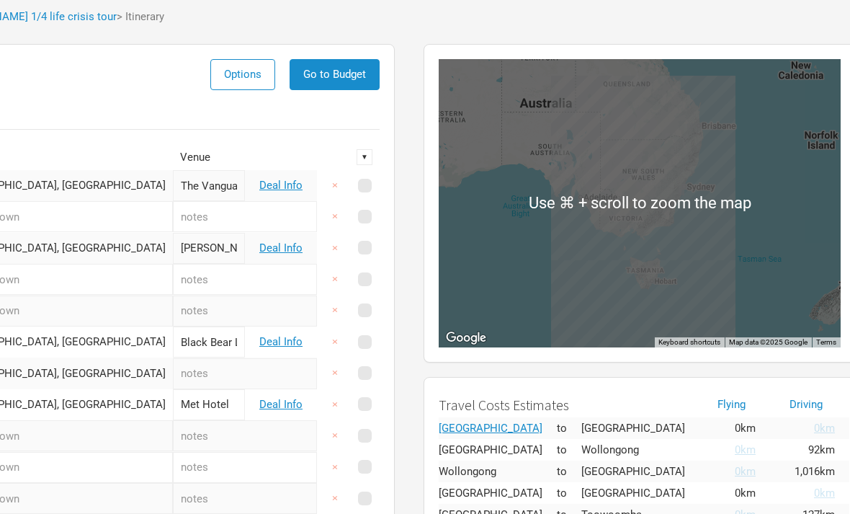
click at [671, 280] on div "To navigate, press the arrow keys." at bounding box center [640, 203] width 402 height 288
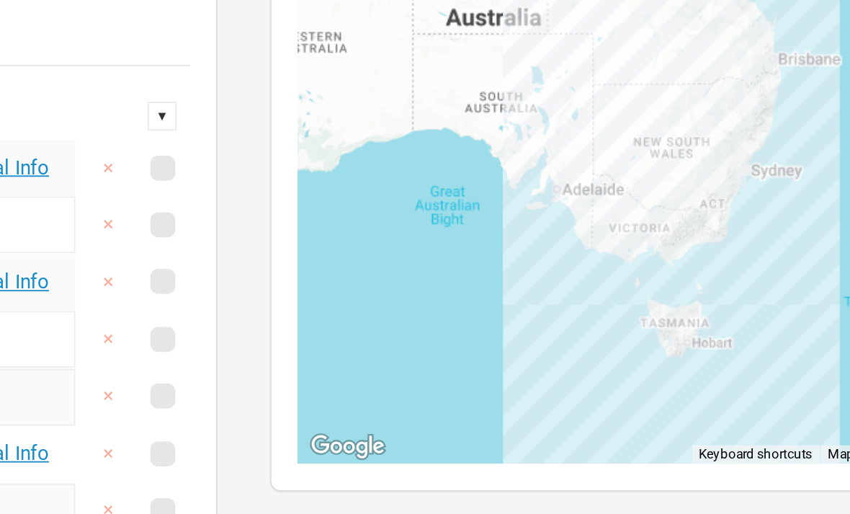
scroll to position [86, 196]
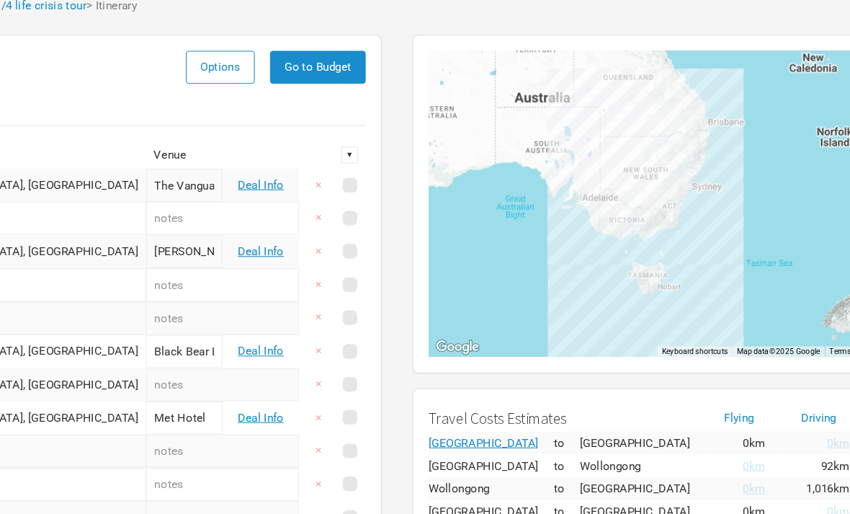
click at [574, 195] on div "To navigate, press the arrow keys." at bounding box center [640, 192] width 402 height 288
click at [626, 213] on div "To navigate, press the arrow keys." at bounding box center [640, 192] width 402 height 288
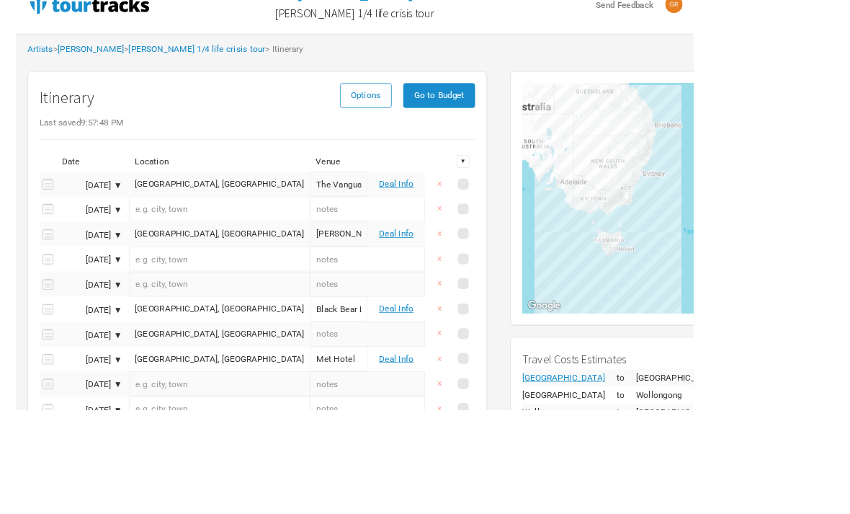
scroll to position [31, 0]
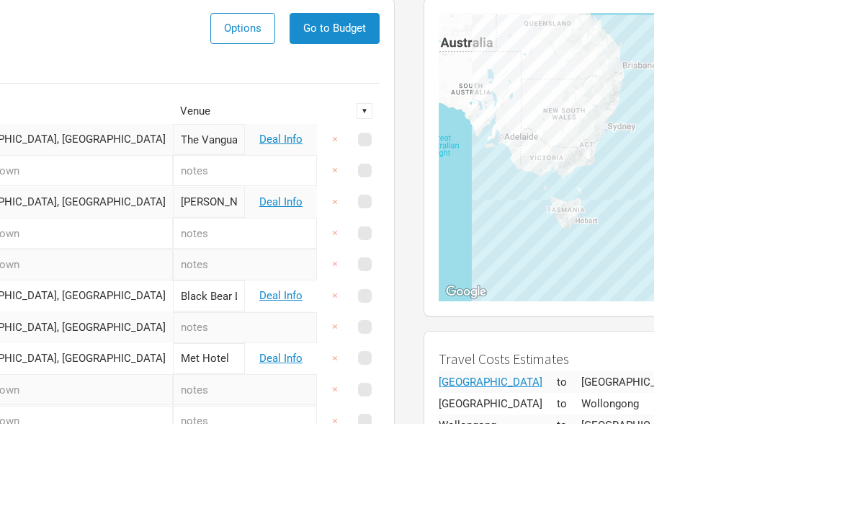
drag, startPoint x: 626, startPoint y: 213, endPoint x: 584, endPoint y: 164, distance: 64.9
click at [635, 164] on div "To navigate, press the arrow keys." at bounding box center [836, 247] width 402 height 288
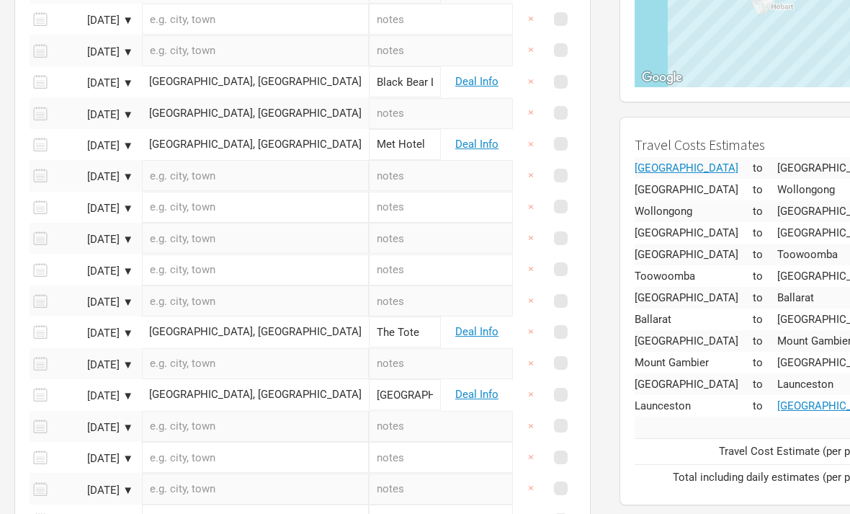
scroll to position [0, 0]
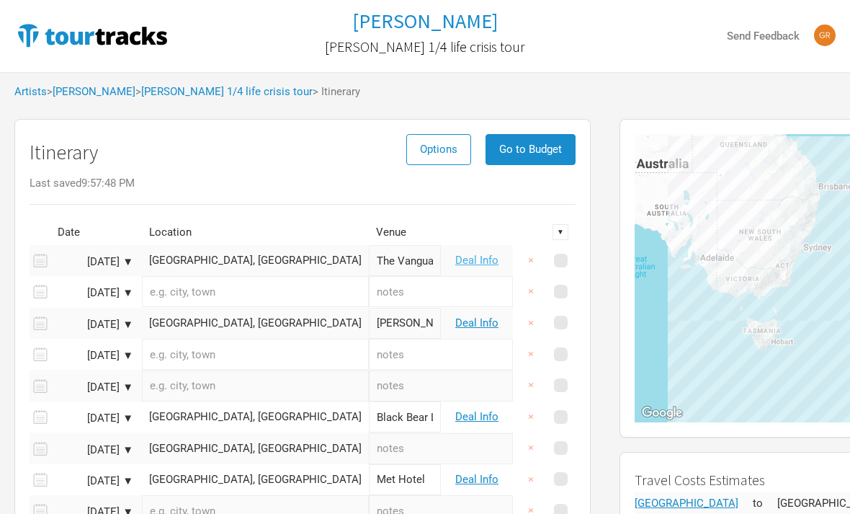
click at [468, 262] on link "Deal Info" at bounding box center [476, 260] width 43 height 13
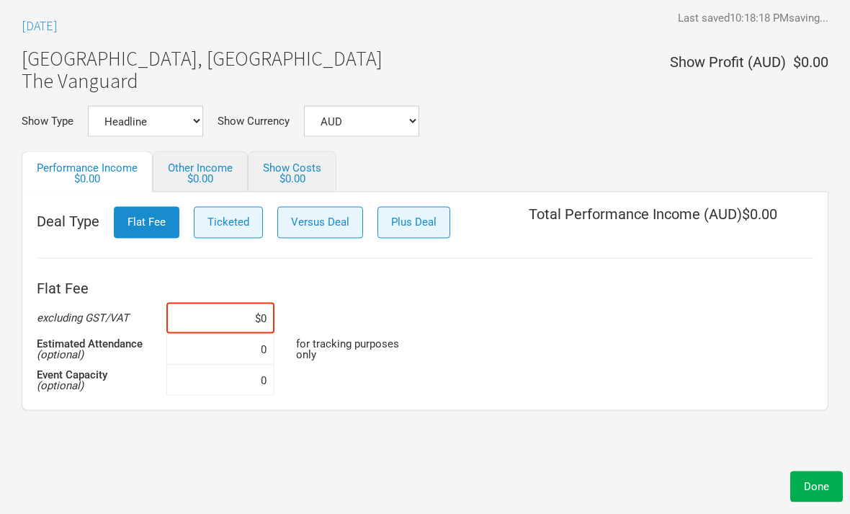
scroll to position [159, 0]
click at [842, 502] on button "Done" at bounding box center [816, 486] width 53 height 31
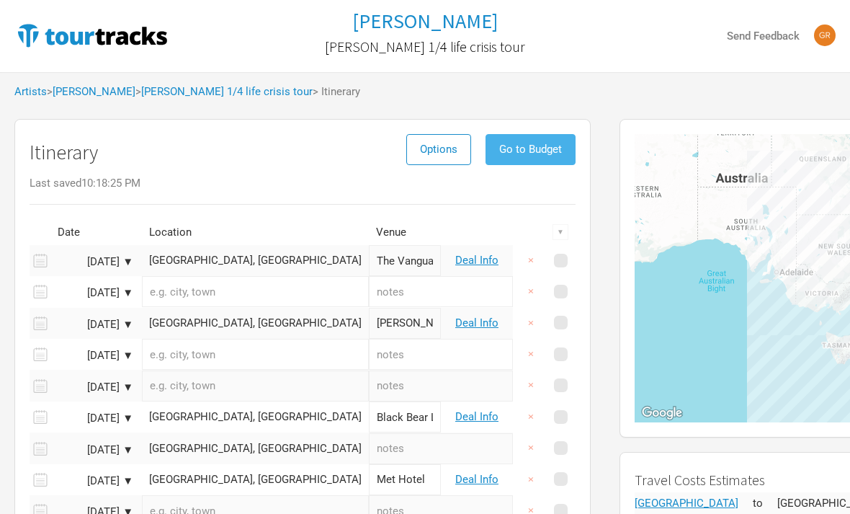
click at [541, 156] on button "Go to Budget" at bounding box center [531, 149] width 90 height 31
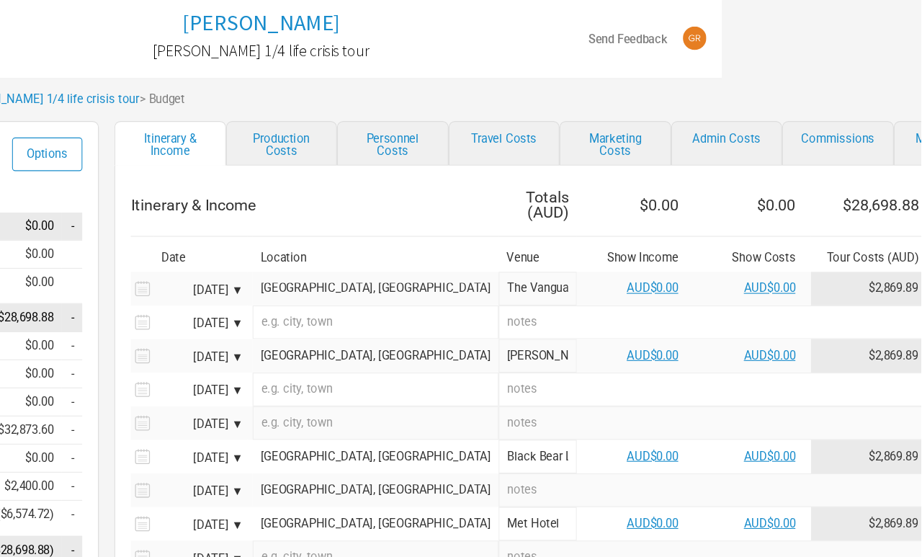
scroll to position [0, 177]
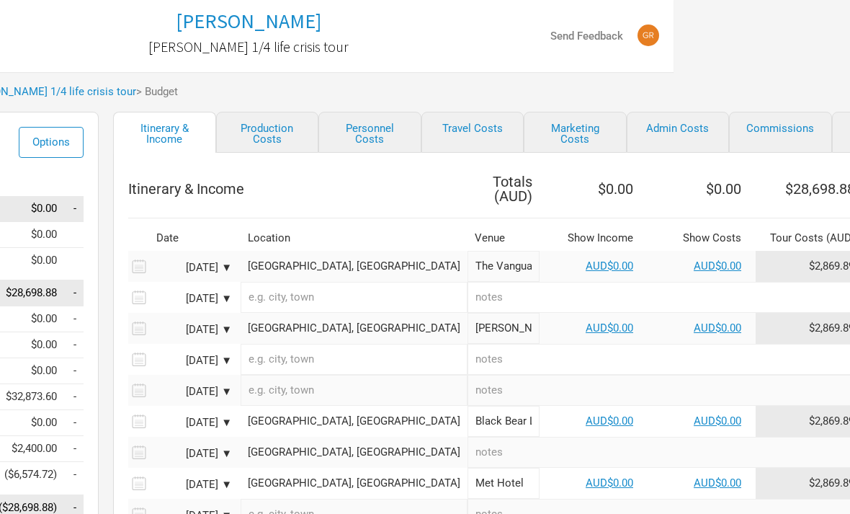
click at [468, 254] on input "The Vanguard" at bounding box center [504, 266] width 72 height 31
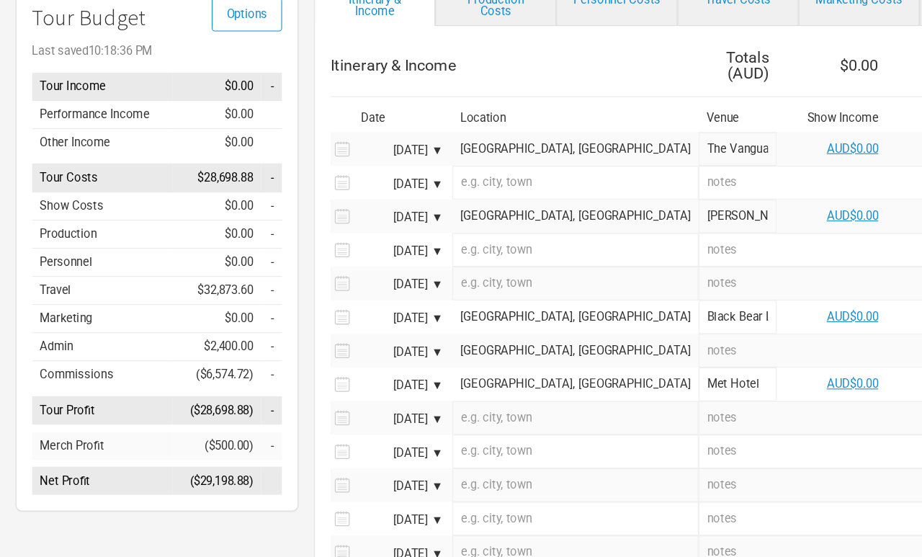
scroll to position [0, 0]
